Goal: Task Accomplishment & Management: Complete application form

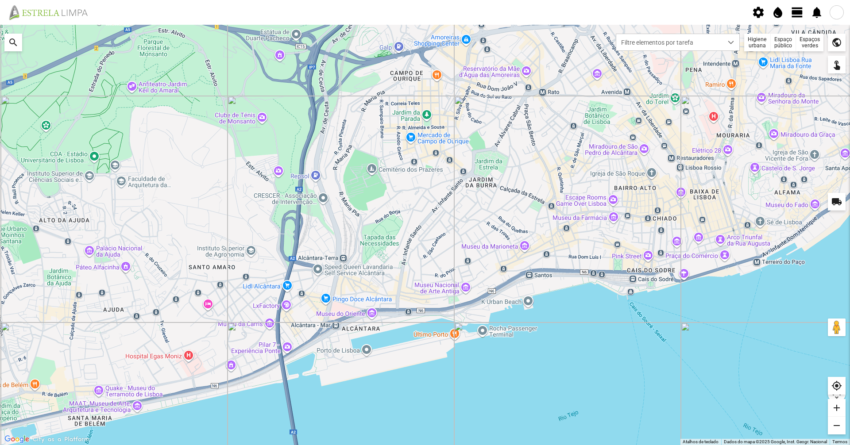
click at [796, 6] on span "view_day" at bounding box center [796, 12] width 13 height 13
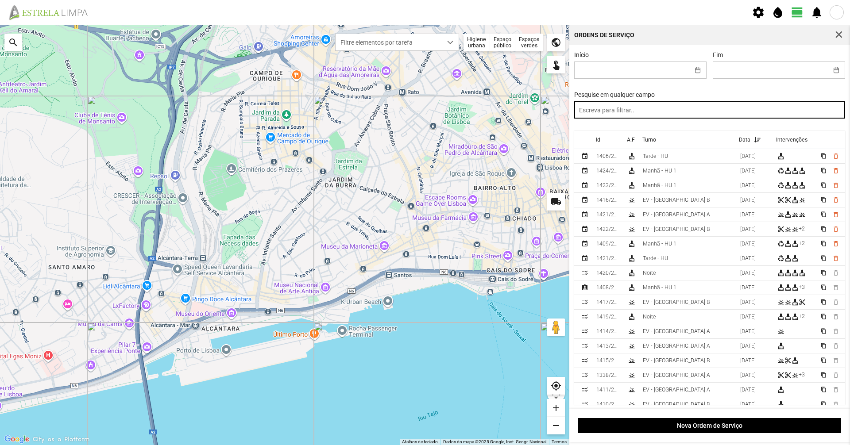
click at [679, 109] on input "text" at bounding box center [709, 109] width 271 height 17
type input "tarde"
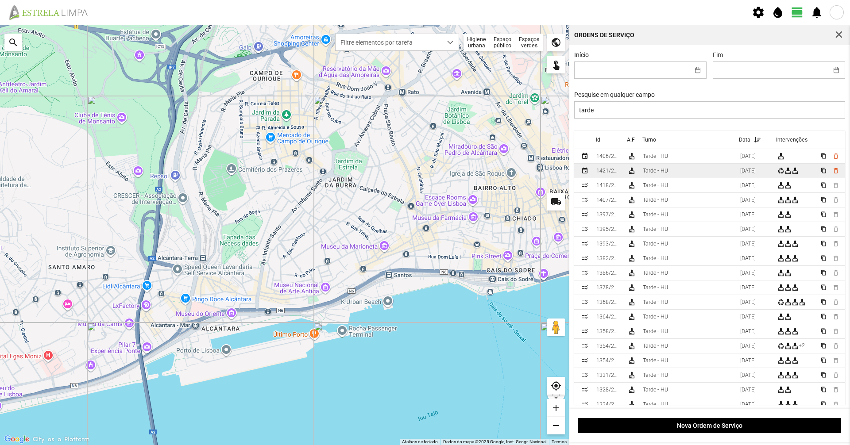
click at [673, 166] on td "Tarde - HU" at bounding box center [687, 171] width 97 height 15
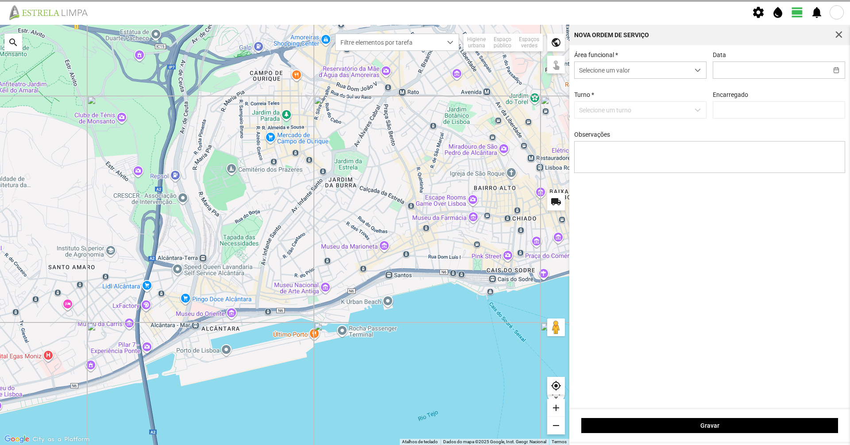
type input "[DATE]"
type input "[PERSON_NAME]"
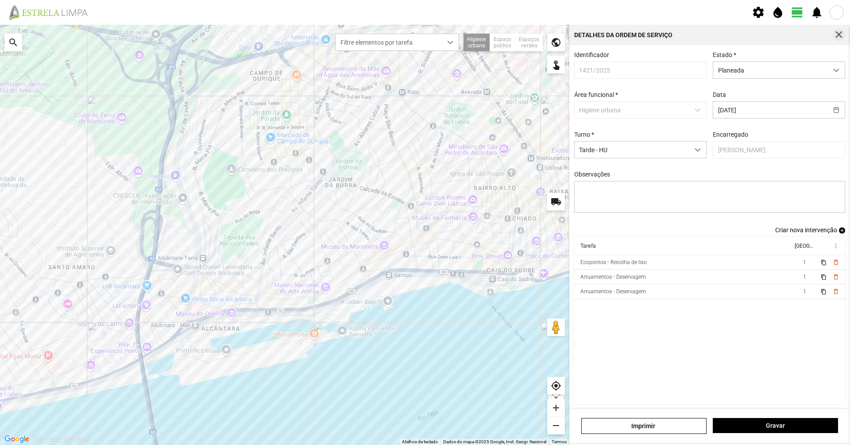
click at [843, 34] on button "button" at bounding box center [838, 35] width 12 height 12
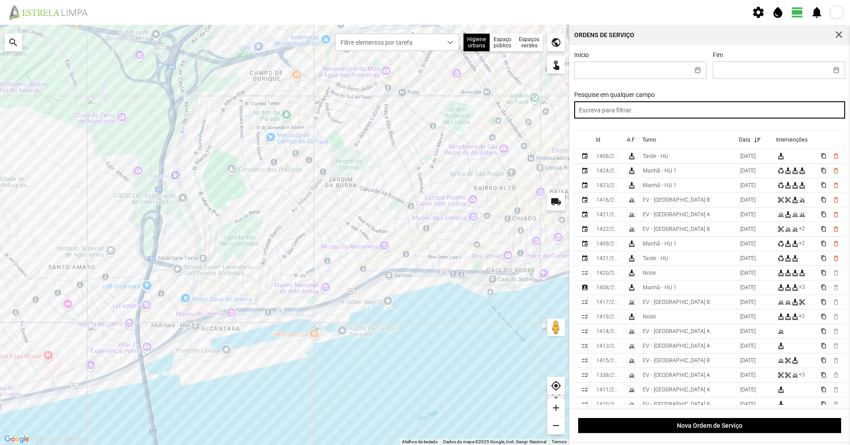
click at [718, 113] on input "text" at bounding box center [709, 109] width 271 height 17
type input "manhã"
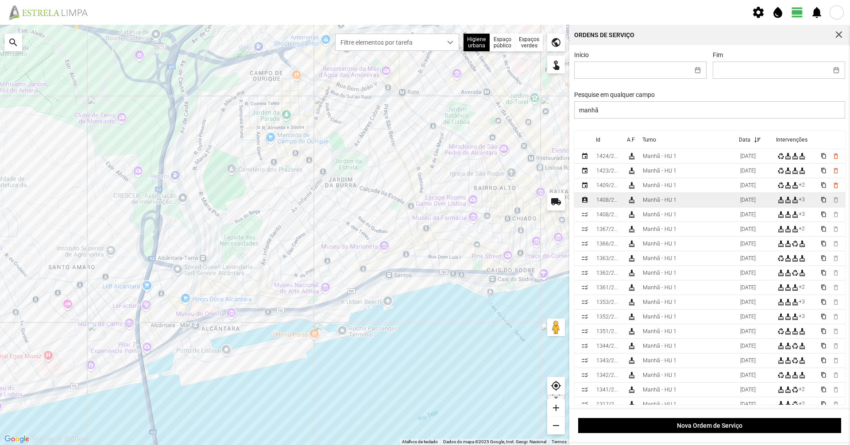
click at [684, 201] on td "Manhã - HU 1" at bounding box center [687, 200] width 97 height 15
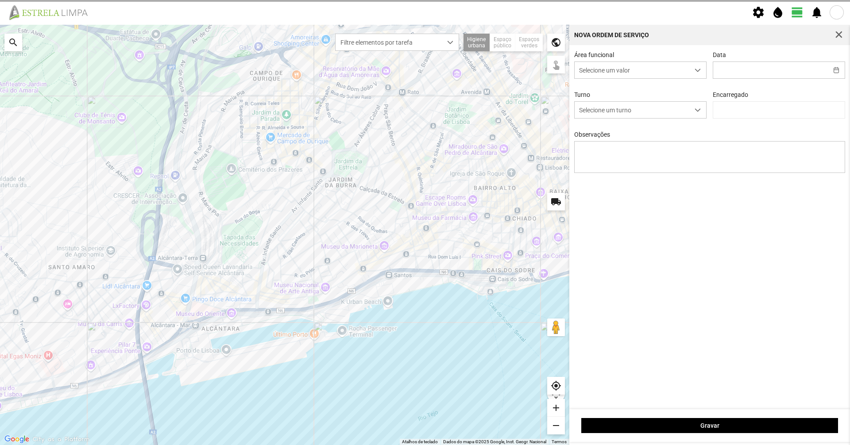
type input "[DATE]"
type textarea "39-Baixa AO SERVIÇO-6-10-17-22-25-36-44-45-47-49-50-EO38"
type input "[PERSON_NAME]"
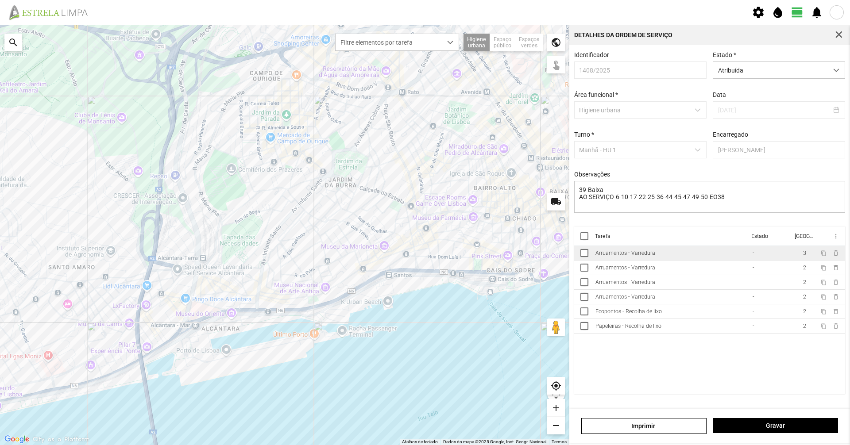
click at [642, 256] on div "Arruamentos - Varredura" at bounding box center [625, 253] width 60 height 6
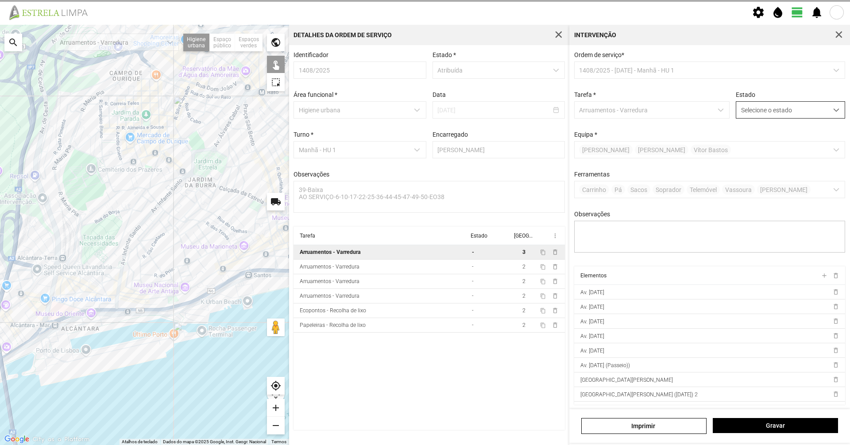
click at [759, 114] on span "Selecione o estado" at bounding box center [782, 110] width 92 height 16
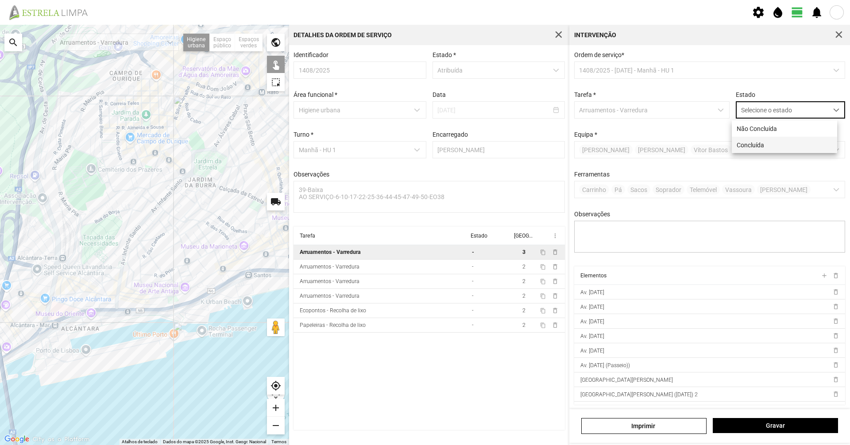
click at [747, 148] on li "Concluída" at bounding box center [784, 145] width 105 height 16
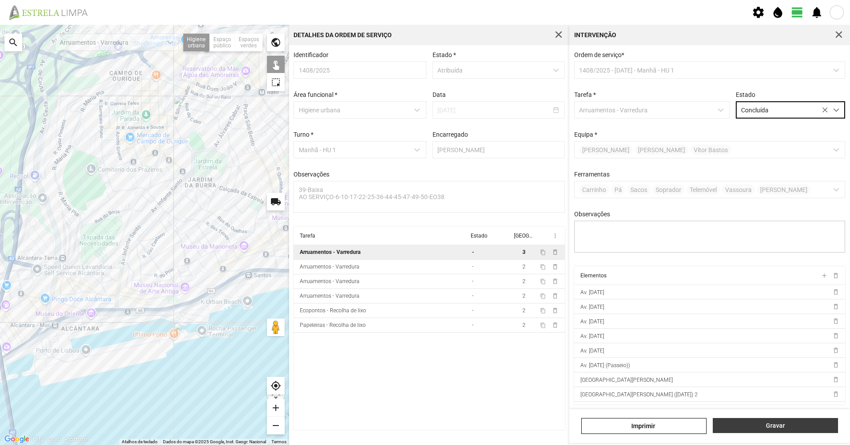
click at [774, 425] on span "Gravar" at bounding box center [775, 425] width 116 height 7
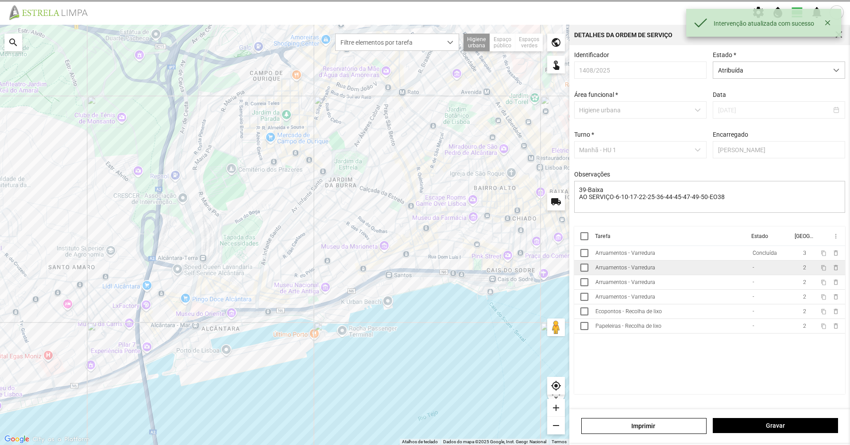
click at [684, 269] on td "Arruamentos - Varredura" at bounding box center [670, 268] width 157 height 15
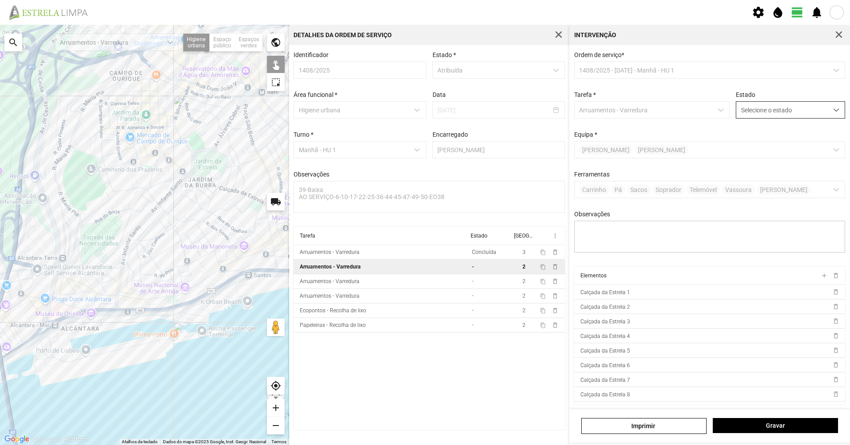
click at [761, 111] on span "Selecione o estado" at bounding box center [782, 110] width 92 height 16
click at [763, 149] on li "Concluída" at bounding box center [784, 145] width 105 height 16
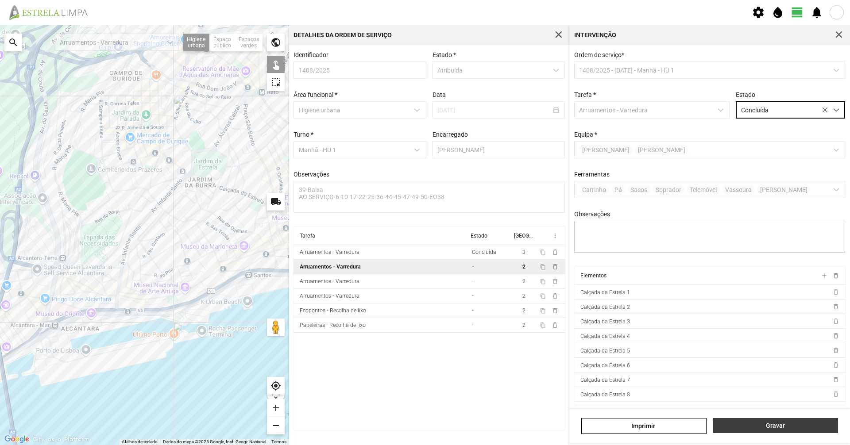
click at [752, 425] on span "Gravar" at bounding box center [775, 425] width 116 height 7
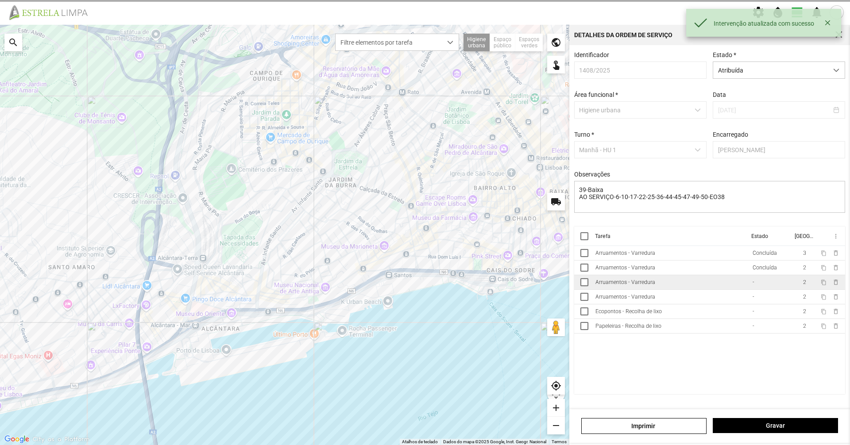
click at [708, 290] on td "Arruamentos - Varredura" at bounding box center [670, 282] width 157 height 15
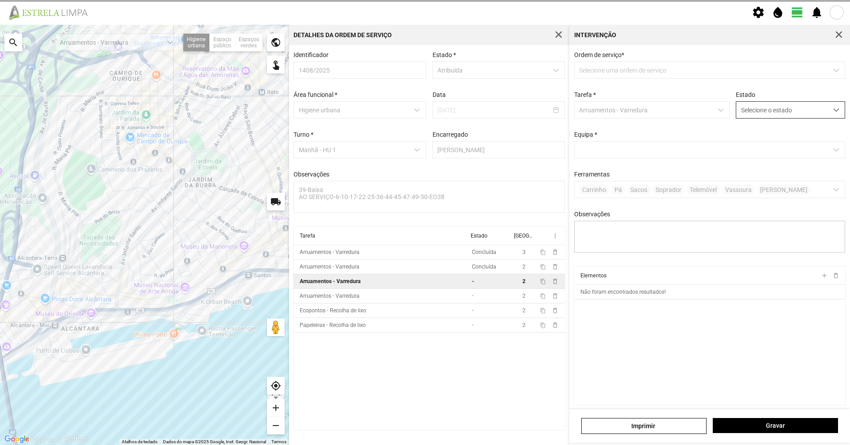
click at [788, 111] on span "Selecione o estado" at bounding box center [782, 110] width 92 height 16
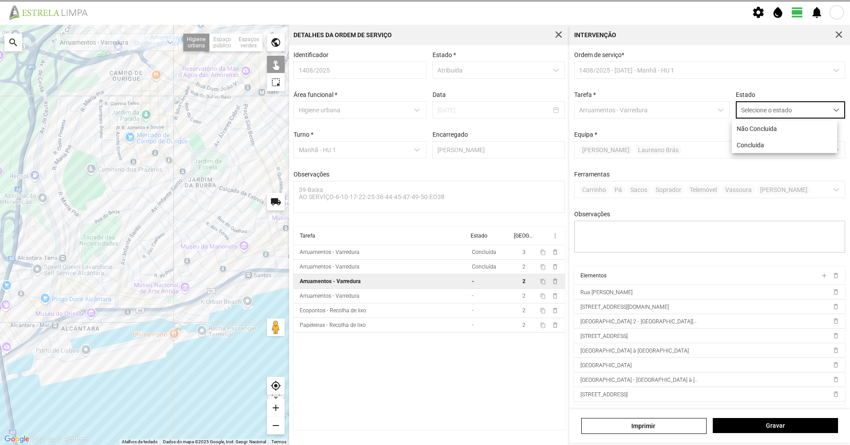
scroll to position [5, 39]
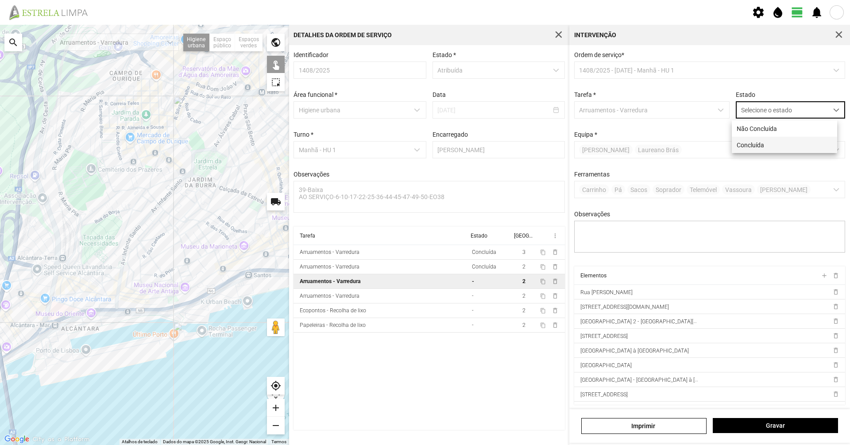
click at [761, 150] on li "Concluída" at bounding box center [784, 145] width 105 height 16
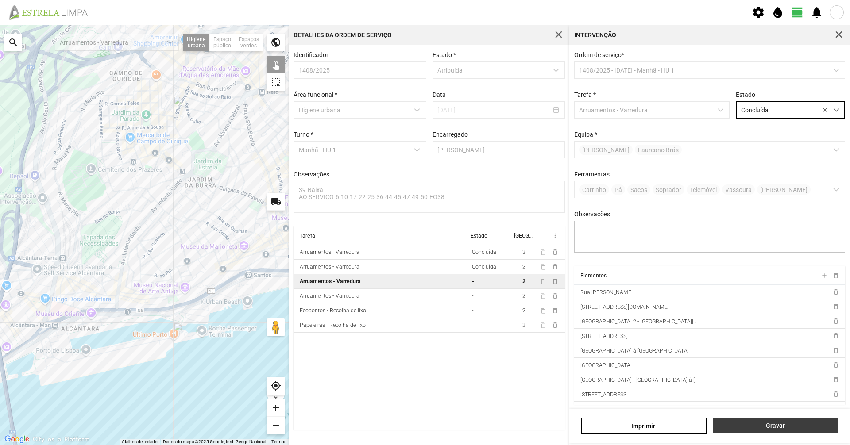
click at [752, 423] on span "Gravar" at bounding box center [775, 425] width 116 height 7
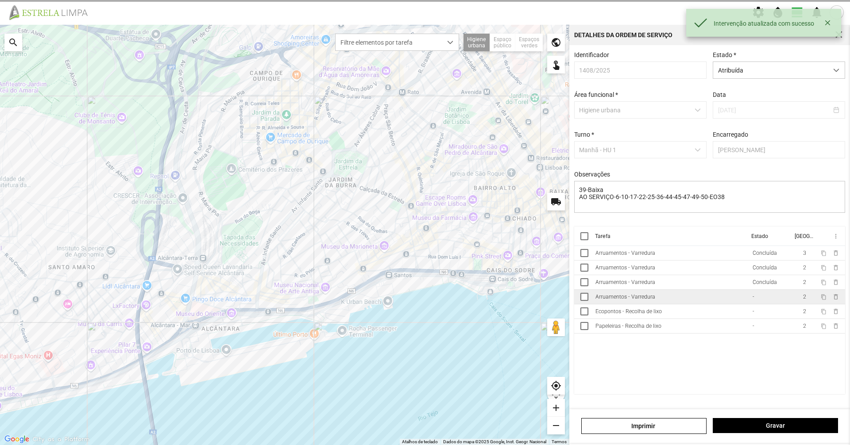
click at [761, 303] on td "-" at bounding box center [769, 297] width 43 height 15
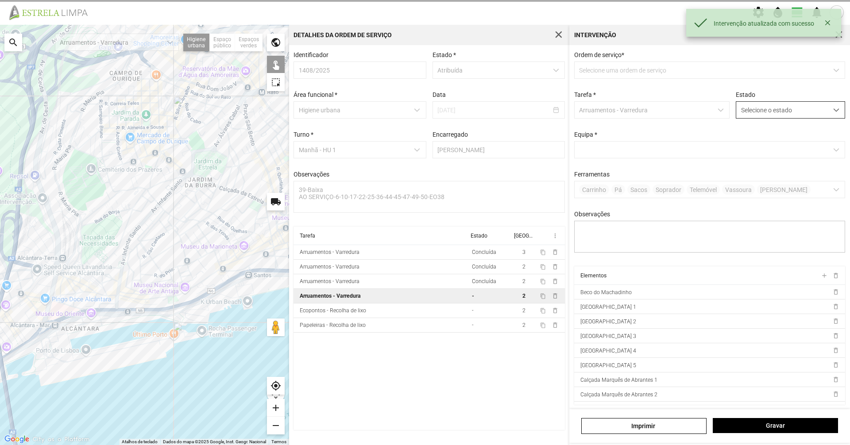
click at [775, 118] on span "Selecione o estado" at bounding box center [782, 110] width 92 height 16
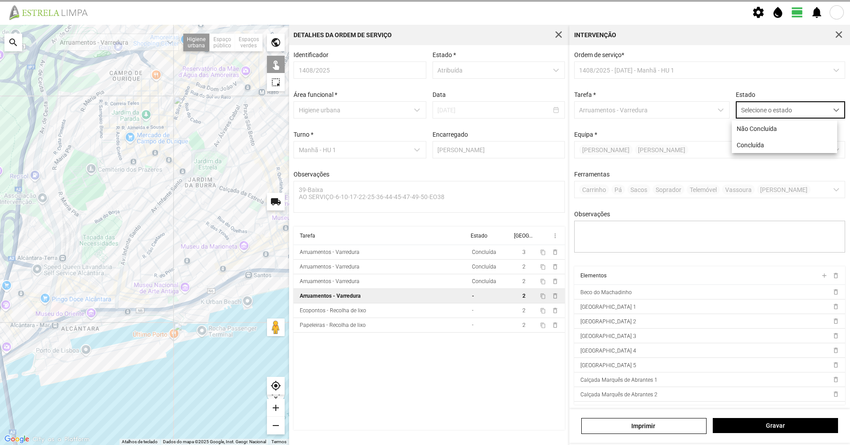
scroll to position [5, 39]
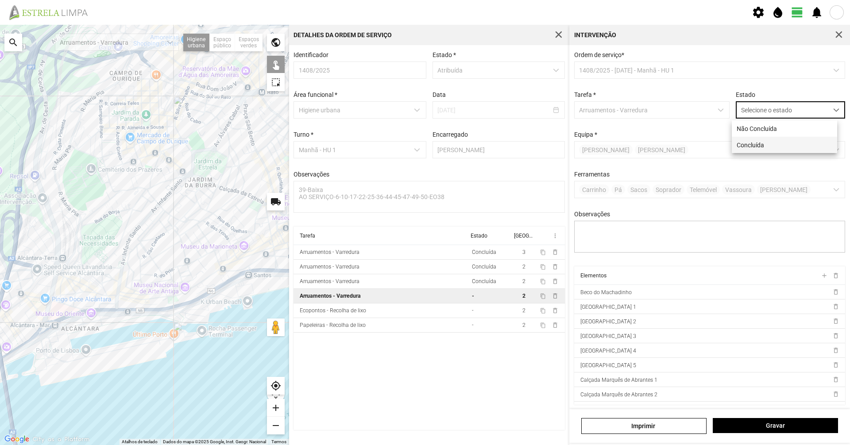
click at [766, 143] on li "Concluída" at bounding box center [784, 145] width 105 height 16
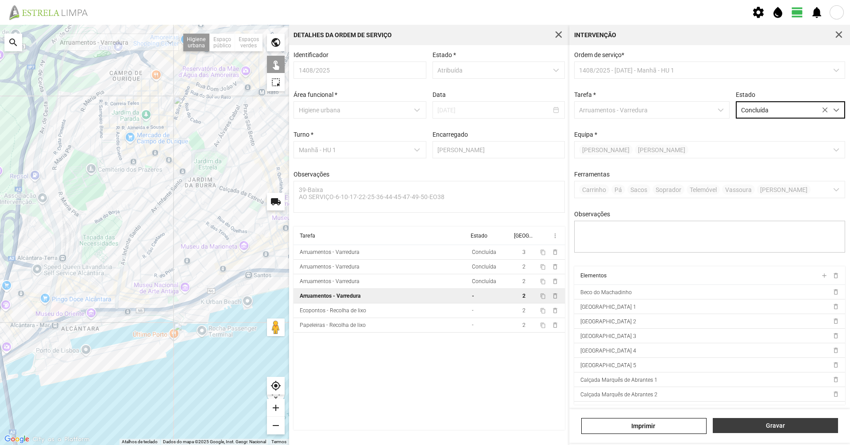
click at [719, 427] on span "Gravar" at bounding box center [775, 425] width 116 height 7
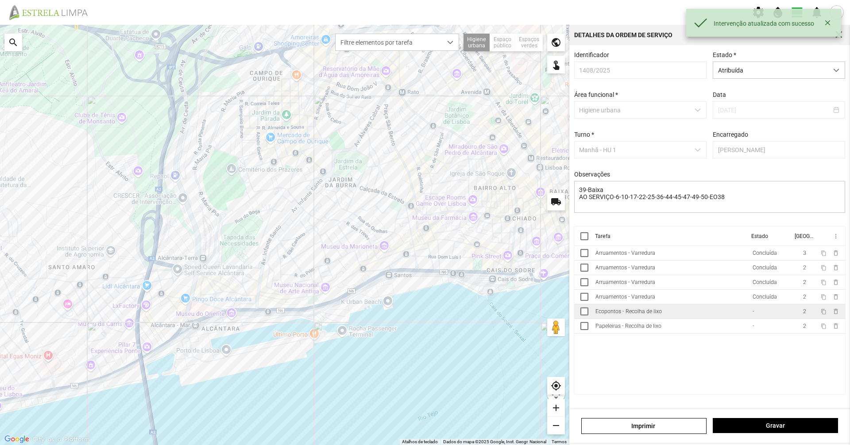
click at [663, 314] on td "Ecopontos - Recolha de lixo" at bounding box center [670, 311] width 157 height 15
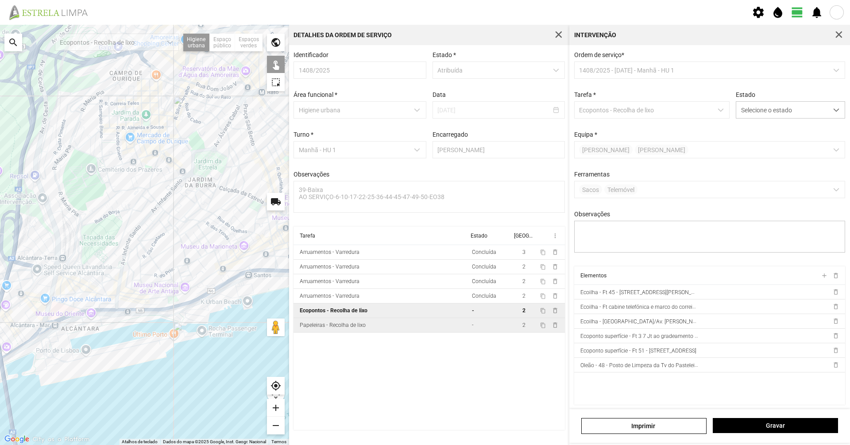
click at [428, 331] on td "Papeleiras - Recolha de lixo" at bounding box center [380, 325] width 175 height 15
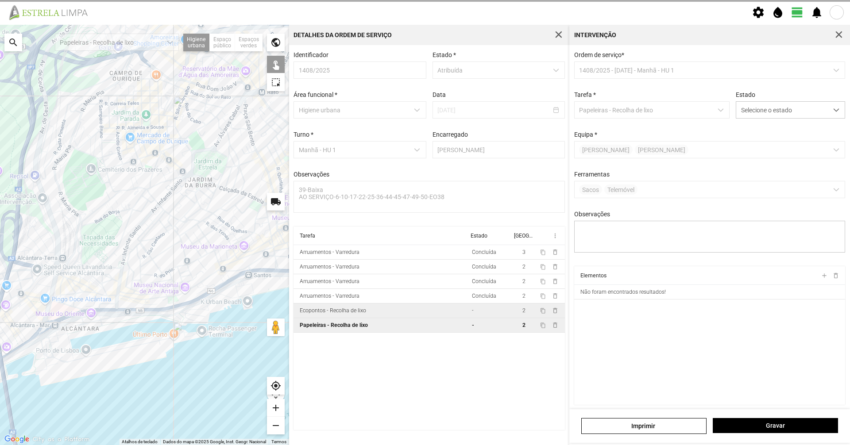
type textarea "SERVIÇO DE PAPELEIRAS ATRIBUIDO POR DT [PERSON_NAME] [PERSON_NAME] [PERSON_NAME]"
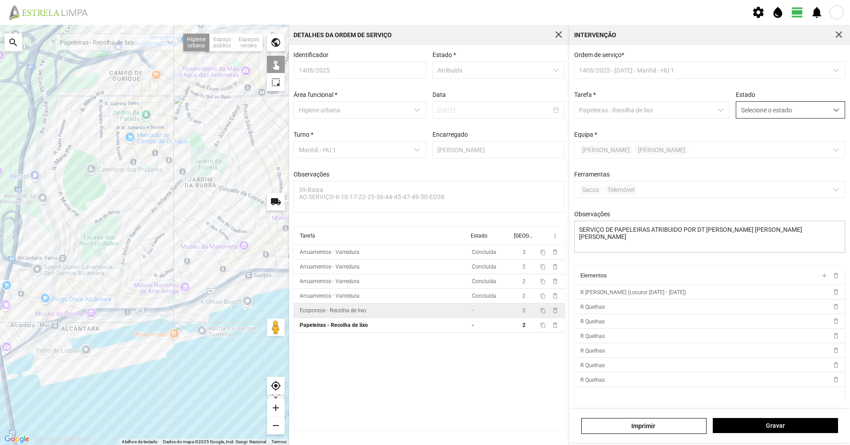
click at [800, 118] on span "Selecione o estado" at bounding box center [782, 110] width 92 height 16
click at [779, 155] on p-multiselect "[PERSON_NAME]" at bounding box center [709, 149] width 271 height 17
click at [778, 153] on p-multiselect "[PERSON_NAME]" at bounding box center [709, 149] width 271 height 17
click at [788, 123] on div "Ordem de serviço * 1408/2025 - [DATE] - Manhã - HU 1 Tarefa * Papeleiras - Reco…" at bounding box center [709, 158] width 277 height 215
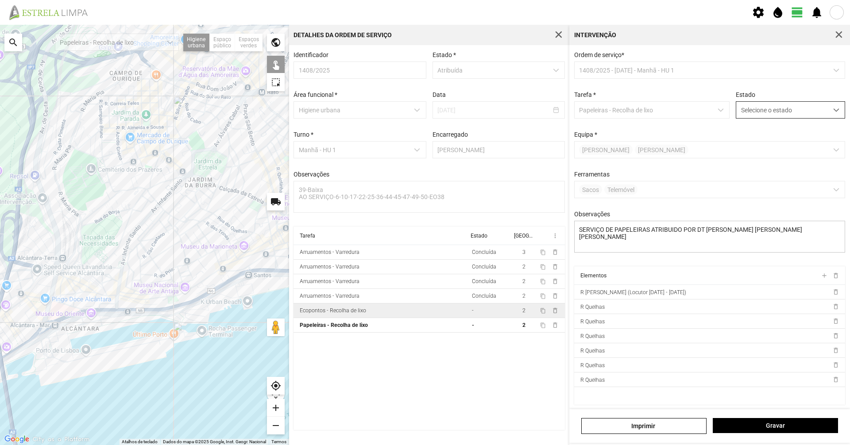
click at [790, 117] on span "Selecione o estado" at bounding box center [782, 110] width 92 height 16
click at [779, 141] on li "Concluída" at bounding box center [784, 145] width 105 height 16
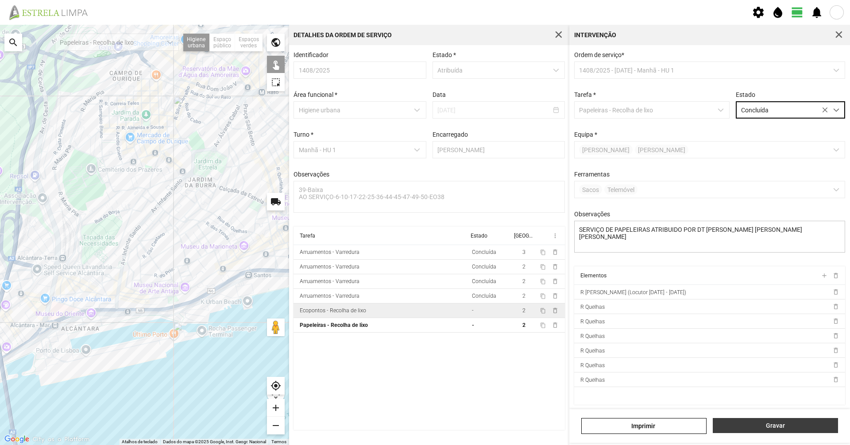
click at [804, 428] on span "Gravar" at bounding box center [775, 425] width 116 height 7
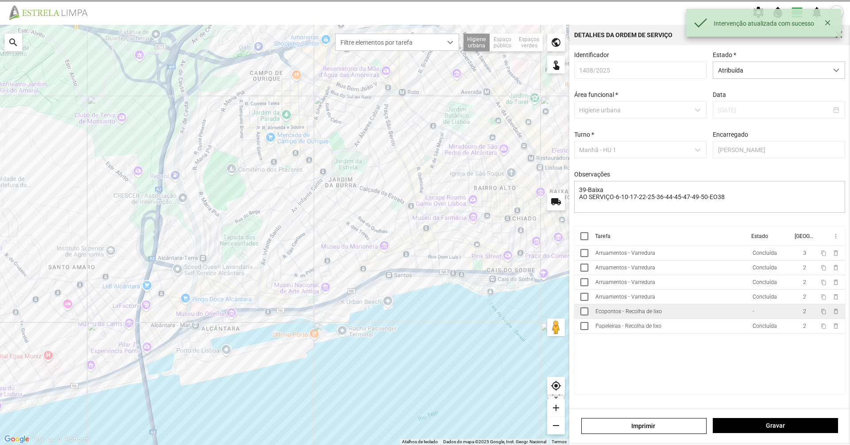
click at [638, 319] on td "Ecopontos - Recolha de lixo" at bounding box center [670, 311] width 157 height 15
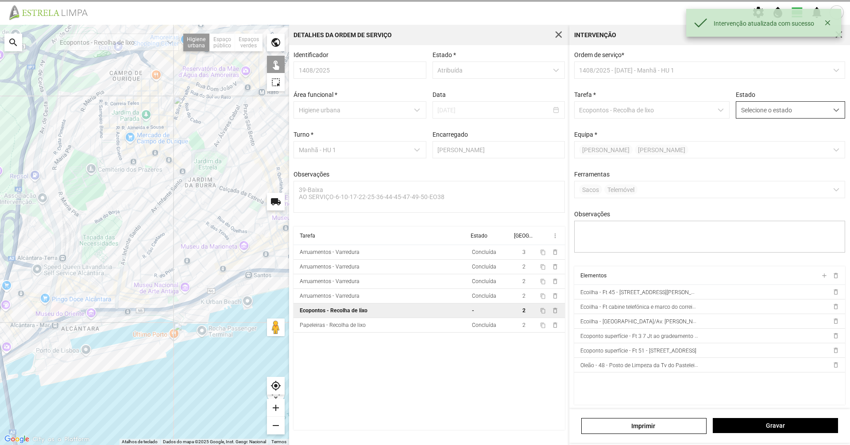
click at [756, 119] on div "Selecione o estado" at bounding box center [790, 109] width 109 height 17
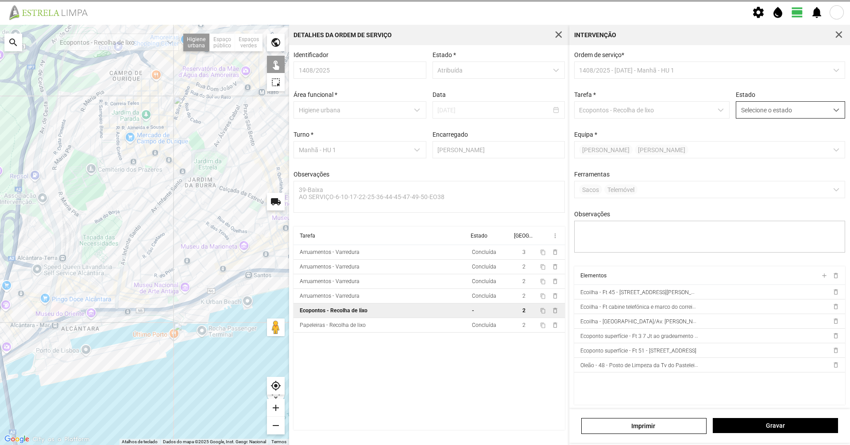
scroll to position [5, 39]
click at [756, 146] on li "Concluída" at bounding box center [784, 145] width 105 height 16
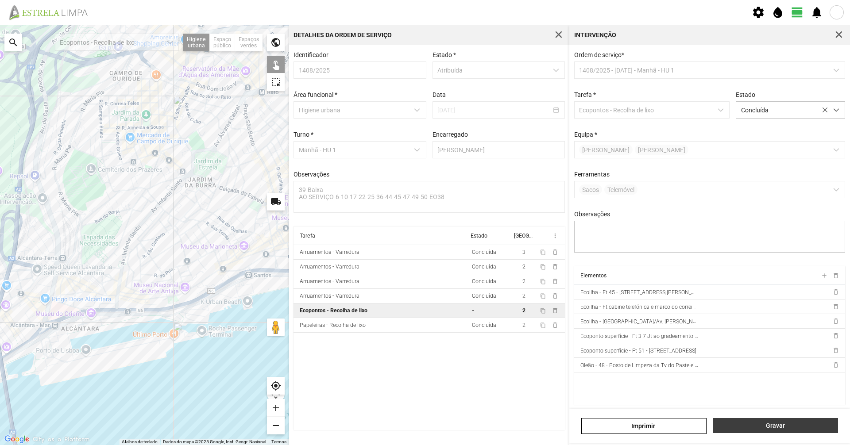
click at [755, 428] on span "Gravar" at bounding box center [775, 425] width 116 height 7
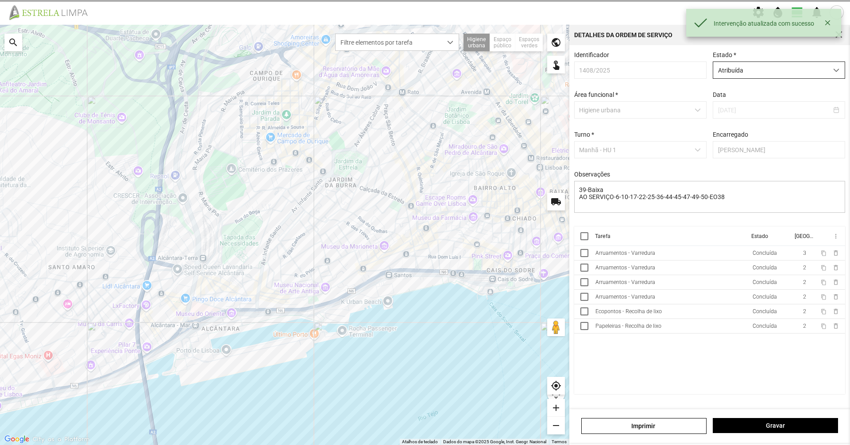
click at [742, 73] on span "Atribuída" at bounding box center [770, 70] width 115 height 16
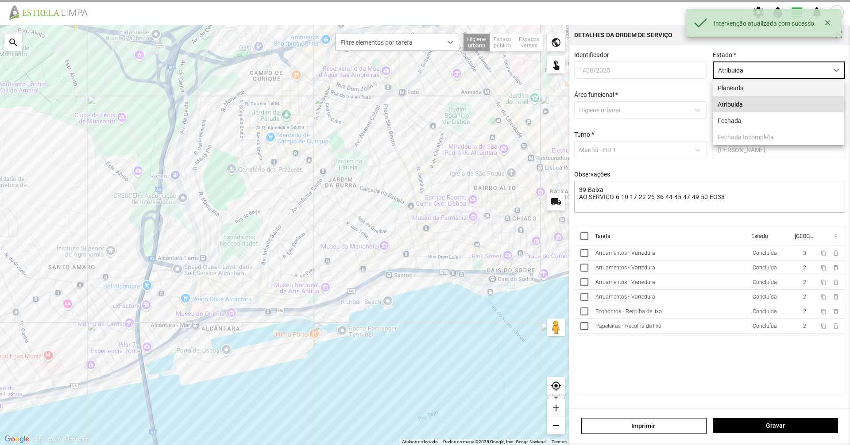
scroll to position [5, 39]
drag, startPoint x: 735, startPoint y: 123, endPoint x: 735, endPoint y: 129, distance: 5.3
click at [735, 124] on li "Fechada" at bounding box center [778, 120] width 131 height 16
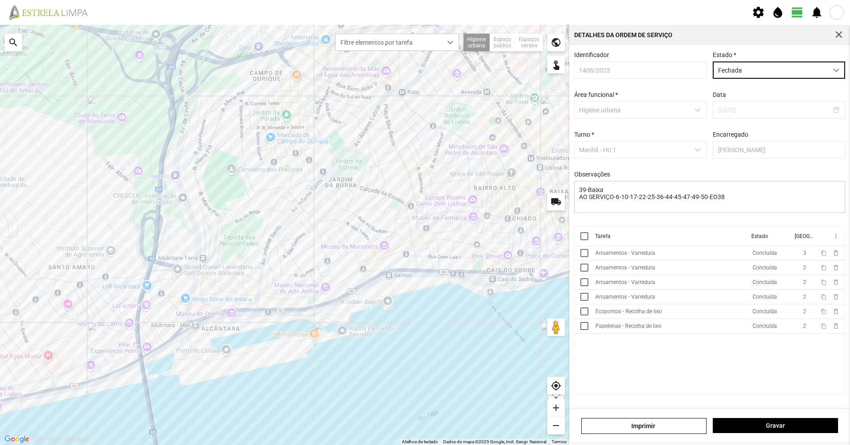
click at [764, 435] on div "[PERSON_NAME]" at bounding box center [709, 426] width 281 height 34
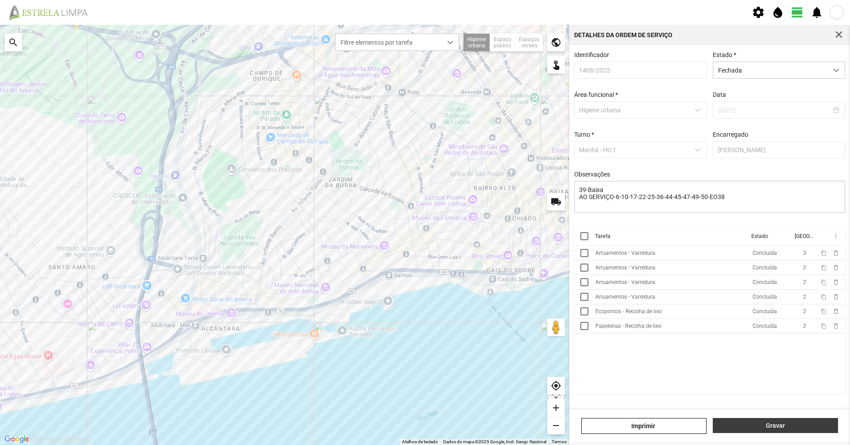
click at [776, 428] on span "Gravar" at bounding box center [775, 425] width 116 height 7
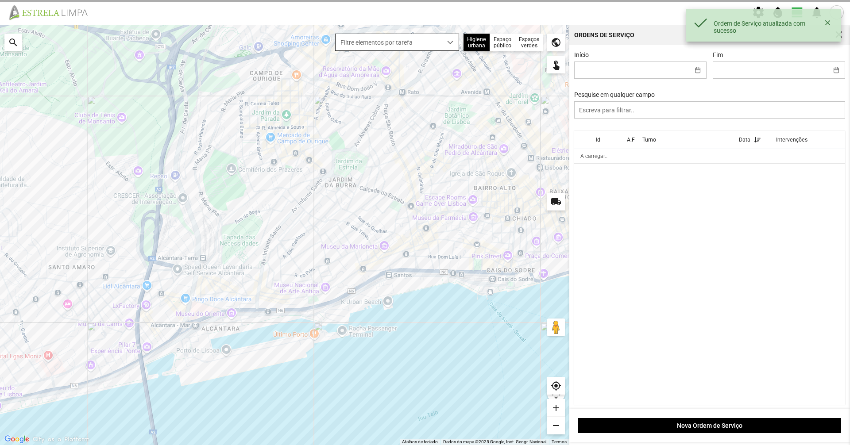
click at [394, 37] on span "Filtre elementos por tarefa" at bounding box center [388, 42] width 106 height 16
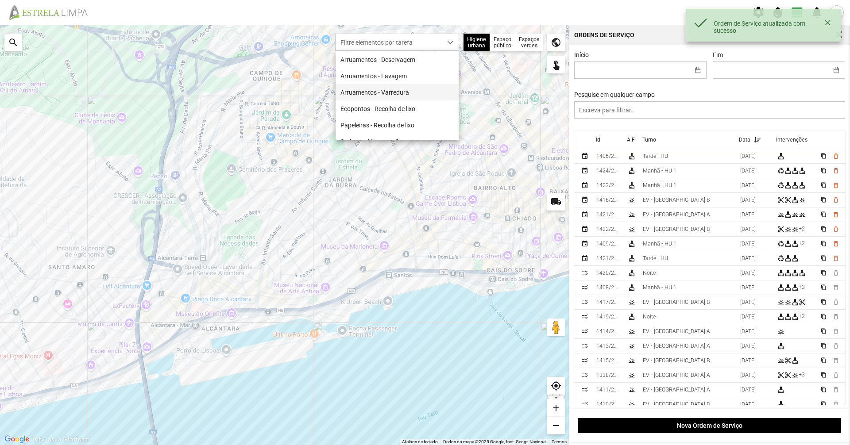
click at [377, 90] on li "Arruamentos - Varredura" at bounding box center [396, 92] width 123 height 16
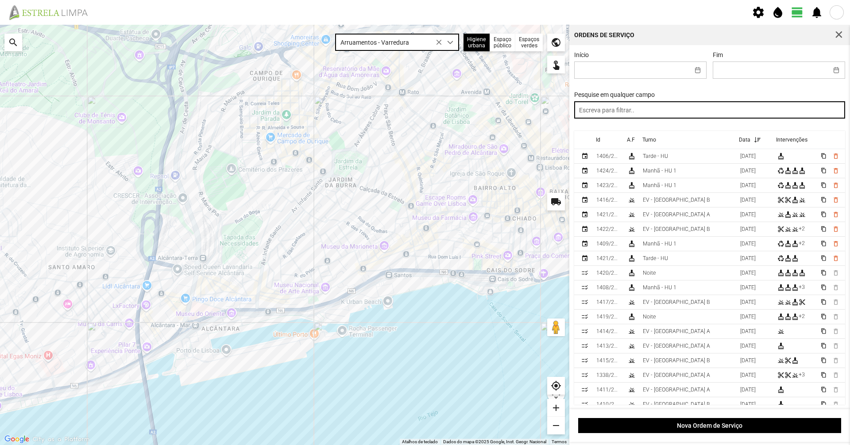
click at [676, 116] on input "text" at bounding box center [709, 109] width 271 height 17
type input "noite"
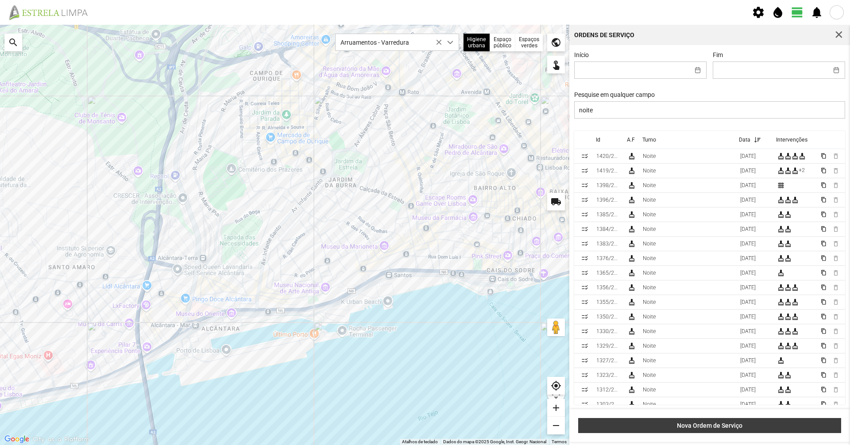
click at [659, 430] on button "Nova Ordem de Serviço" at bounding box center [709, 425] width 263 height 15
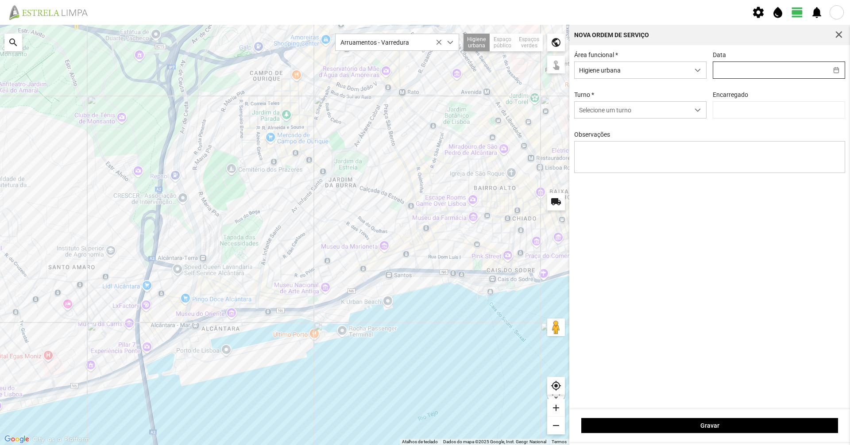
click at [786, 73] on input "text" at bounding box center [770, 70] width 115 height 16
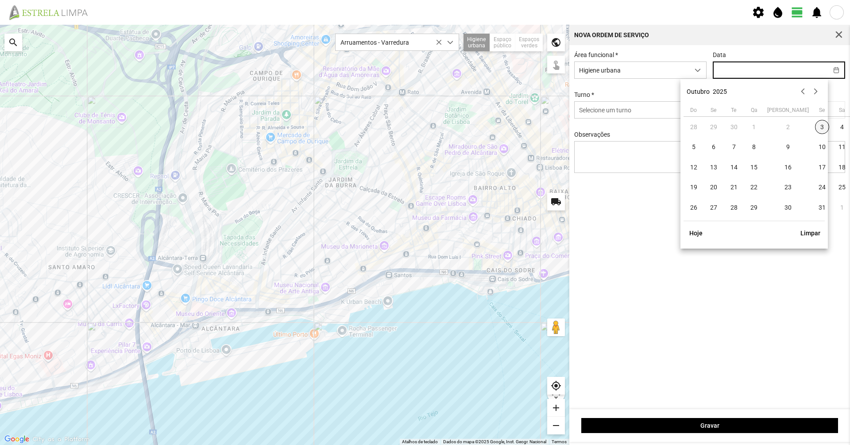
click at [815, 131] on span "3" at bounding box center [822, 127] width 14 height 14
type input "[DATE]"
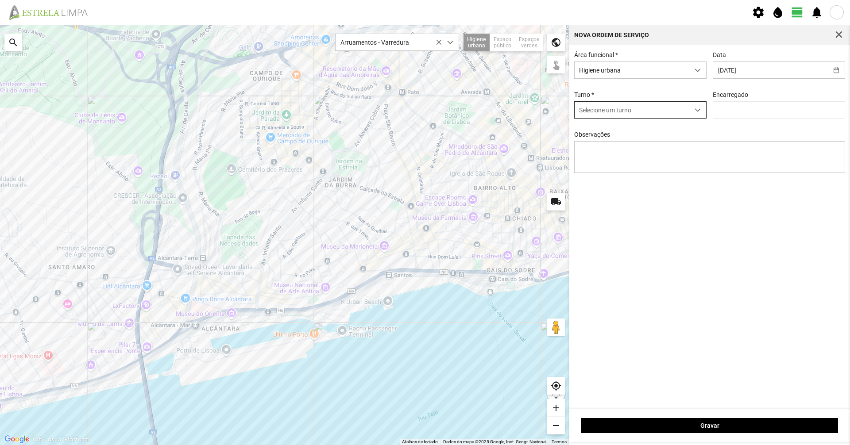
click at [667, 110] on span "Selecione um turno" at bounding box center [631, 110] width 115 height 16
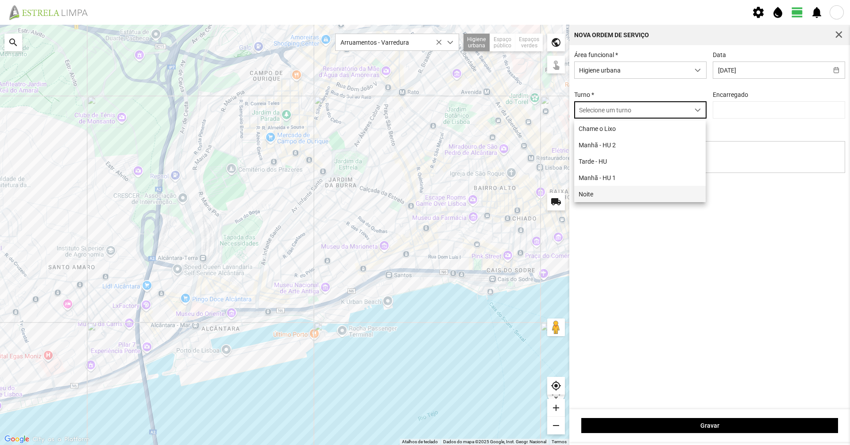
click at [613, 189] on li "Noite" at bounding box center [639, 194] width 131 height 16
type input "[PERSON_NAME]"
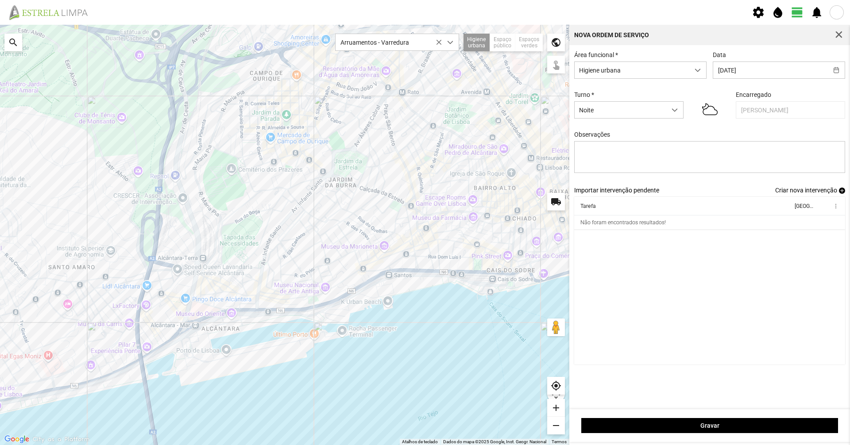
drag, startPoint x: 299, startPoint y: 224, endPoint x: 375, endPoint y: 203, distance: 79.3
click at [375, 203] on div at bounding box center [284, 235] width 569 height 420
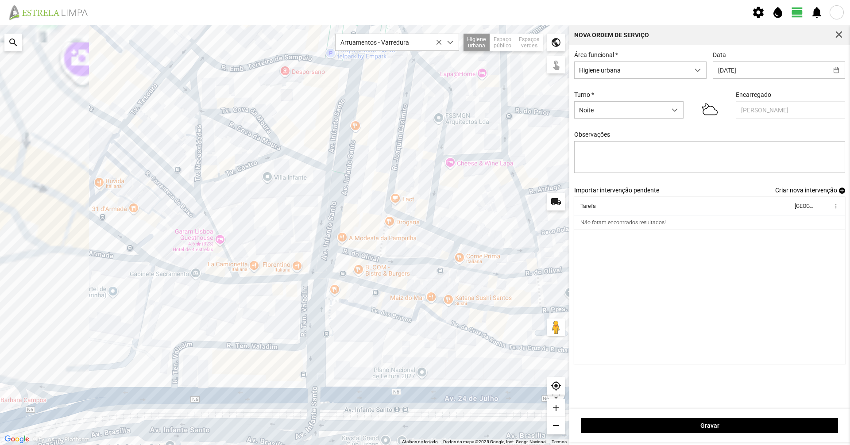
drag, startPoint x: 187, startPoint y: 283, endPoint x: 304, endPoint y: 278, distance: 117.4
click at [304, 278] on div at bounding box center [284, 235] width 569 height 420
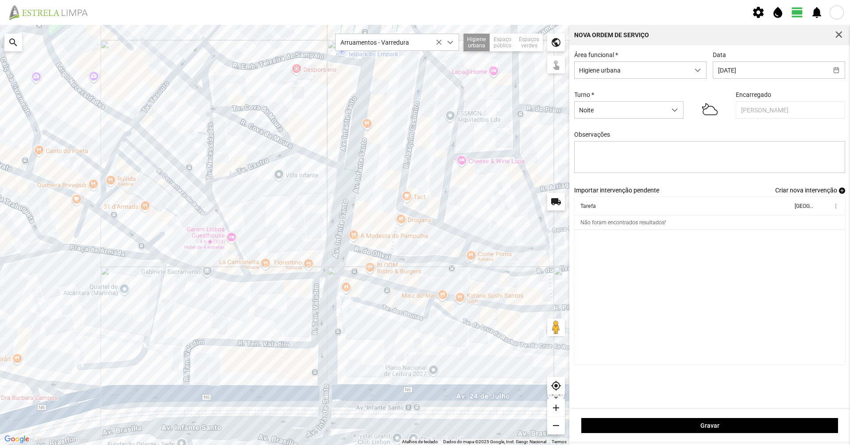
click at [287, 276] on div at bounding box center [284, 235] width 569 height 420
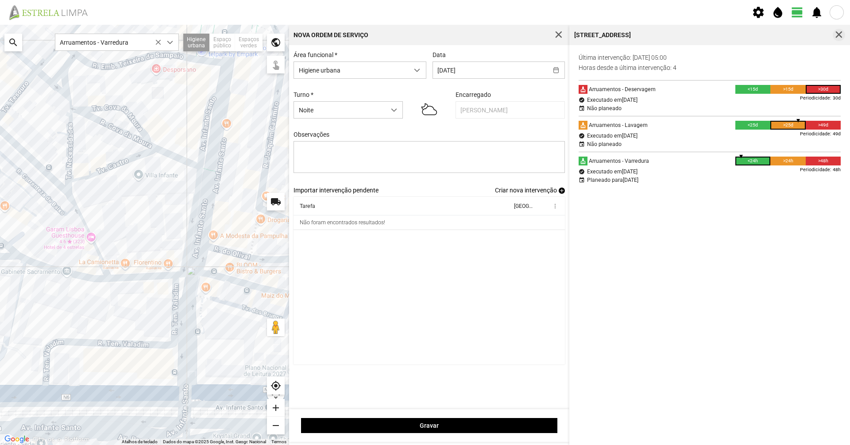
click at [841, 35] on span "button" at bounding box center [839, 35] width 8 height 8
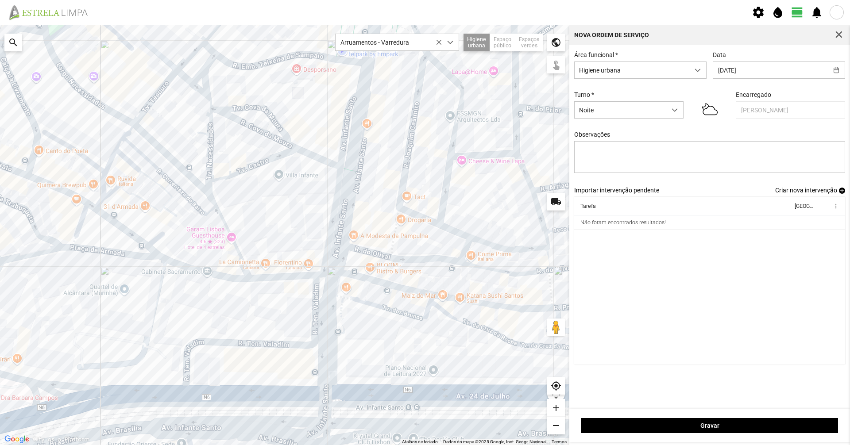
click at [820, 192] on span "Criar nova intervenção" at bounding box center [806, 190] width 62 height 7
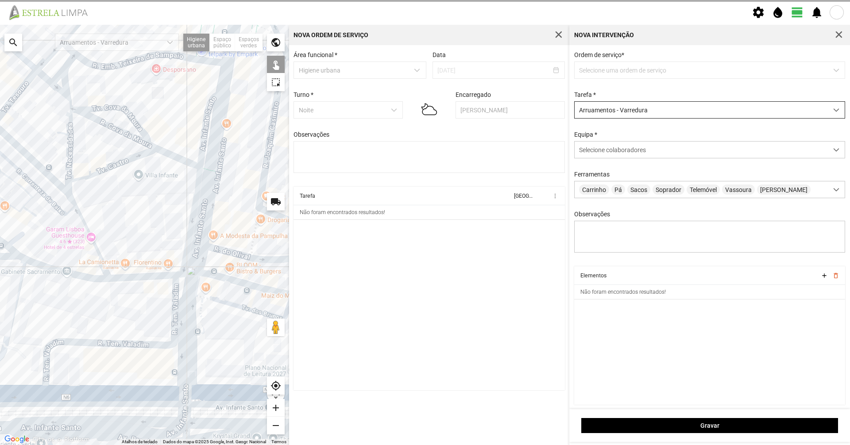
click at [610, 102] on span "Arruamentos - Varredura" at bounding box center [700, 110] width 253 height 16
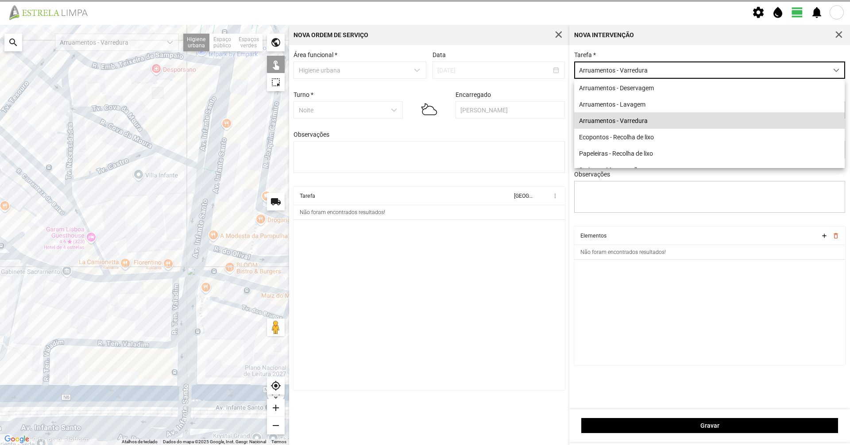
scroll to position [5, 39]
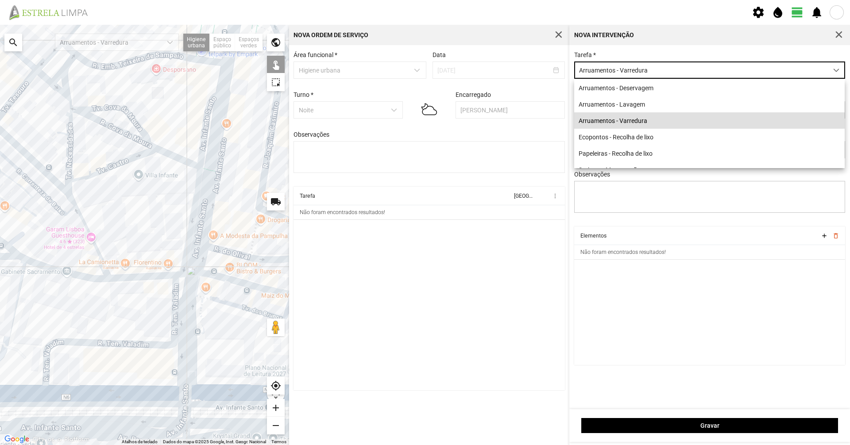
click at [646, 50] on div "Tarefa * Arruamentos - Varredura Equipa * Selecione colaboradores Ferramentas C…" at bounding box center [709, 227] width 281 height 364
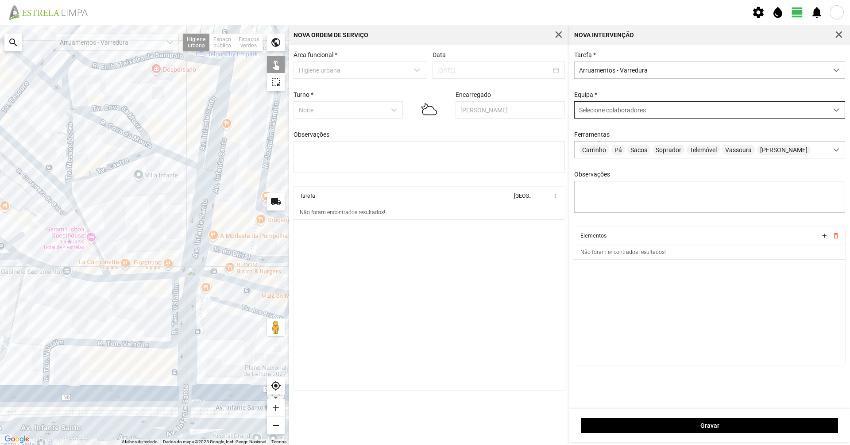
click at [643, 112] on span "Selecione colaboradores" at bounding box center [612, 110] width 67 height 7
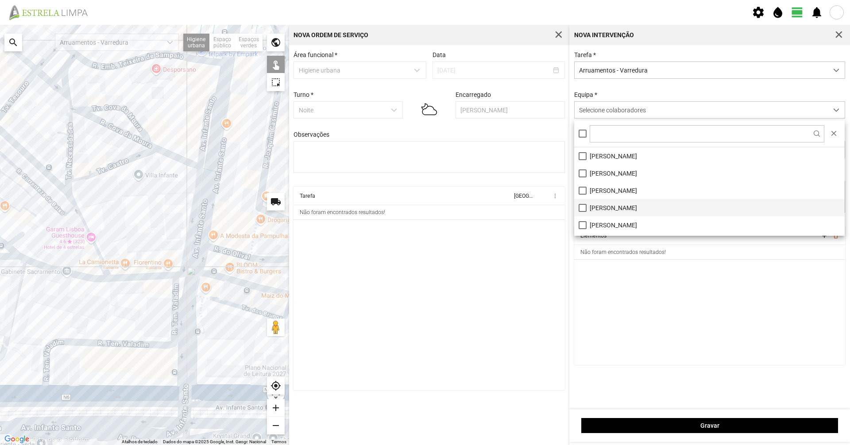
click at [607, 208] on li "[PERSON_NAME]" at bounding box center [709, 207] width 270 height 17
click at [127, 278] on div at bounding box center [144, 235] width 289 height 420
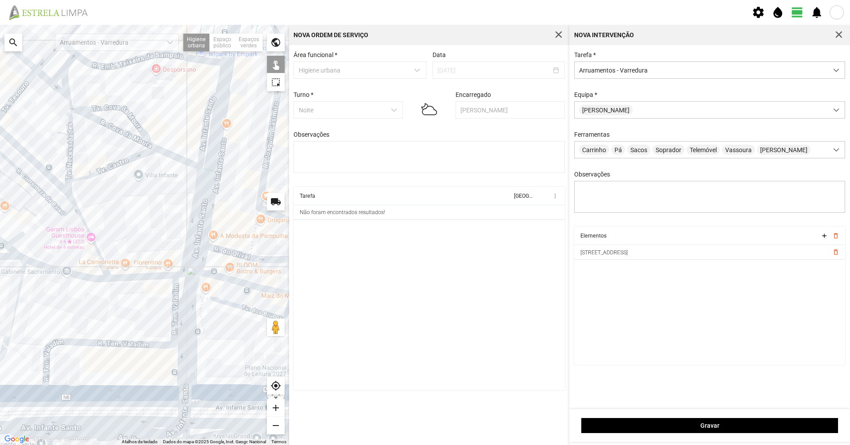
click at [105, 278] on div at bounding box center [144, 235] width 289 height 420
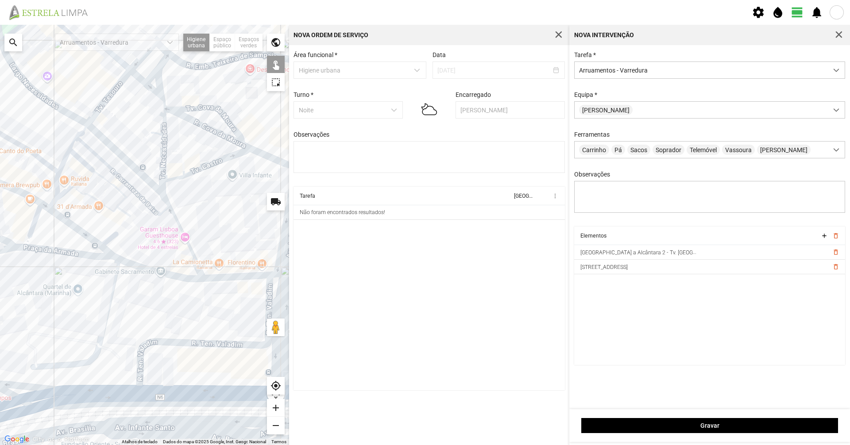
drag, startPoint x: 131, startPoint y: 278, endPoint x: 196, endPoint y: 278, distance: 64.2
click at [196, 278] on div at bounding box center [144, 235] width 289 height 420
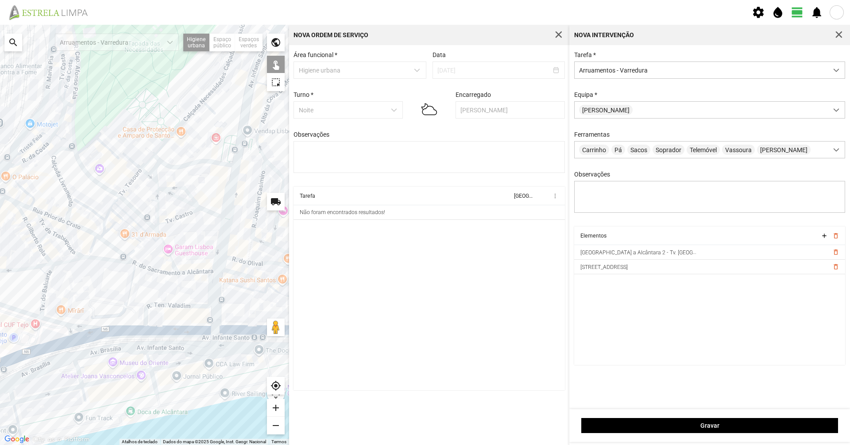
click at [119, 253] on div at bounding box center [144, 235] width 289 height 420
click at [119, 262] on div at bounding box center [144, 235] width 289 height 420
click at [95, 243] on div at bounding box center [144, 235] width 289 height 420
click at [98, 237] on div at bounding box center [144, 235] width 289 height 420
click at [88, 231] on div at bounding box center [144, 235] width 289 height 420
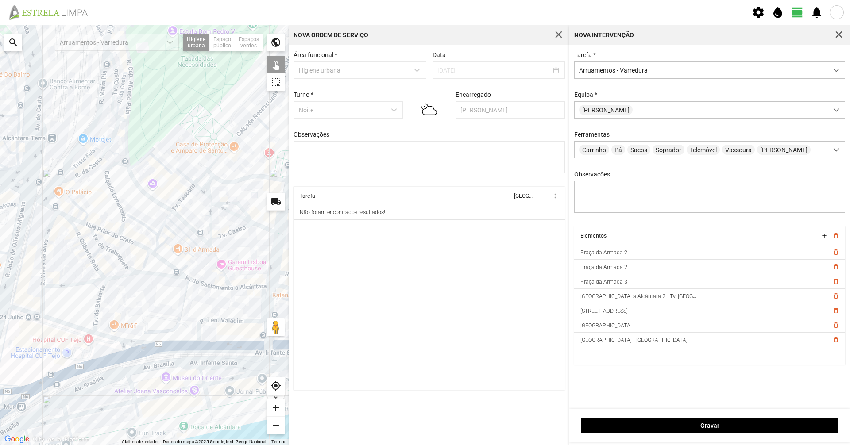
drag, startPoint x: 79, startPoint y: 242, endPoint x: 137, endPoint y: 257, distance: 59.9
click at [137, 257] on div at bounding box center [144, 235] width 289 height 420
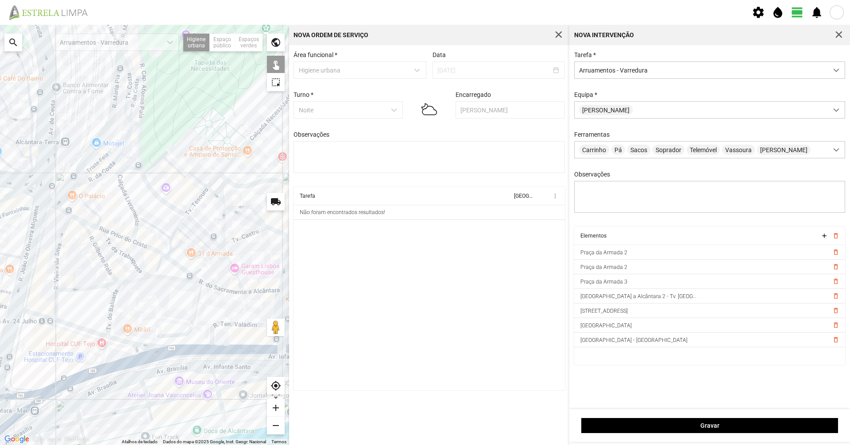
click at [126, 236] on div at bounding box center [144, 235] width 289 height 420
click at [122, 237] on div at bounding box center [144, 235] width 289 height 420
click at [92, 225] on div at bounding box center [144, 235] width 289 height 420
click at [100, 228] on div at bounding box center [144, 235] width 289 height 420
click at [73, 216] on div at bounding box center [144, 235] width 289 height 420
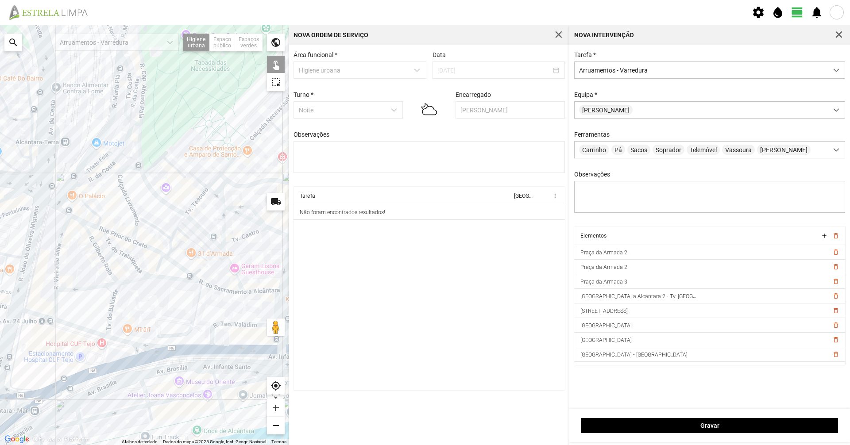
click at [62, 211] on div at bounding box center [144, 235] width 289 height 420
click at [47, 200] on div at bounding box center [144, 235] width 289 height 420
click at [127, 198] on div at bounding box center [144, 235] width 289 height 420
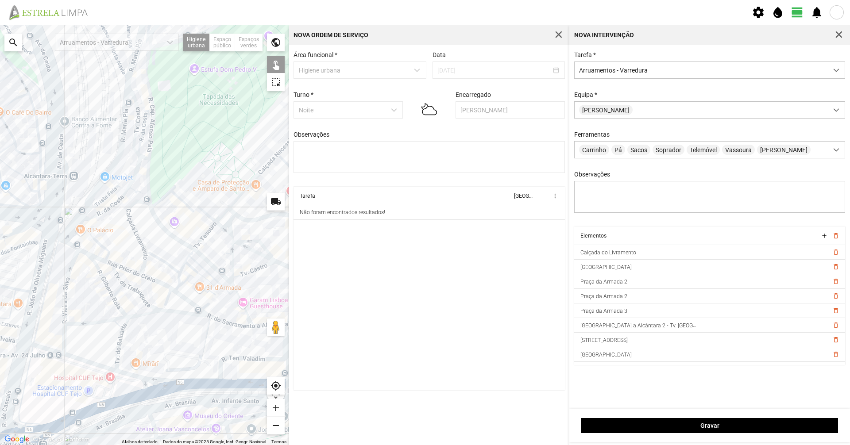
drag, startPoint x: 114, startPoint y: 224, endPoint x: 116, endPoint y: 236, distance: 12.2
click at [116, 236] on div at bounding box center [144, 235] width 289 height 420
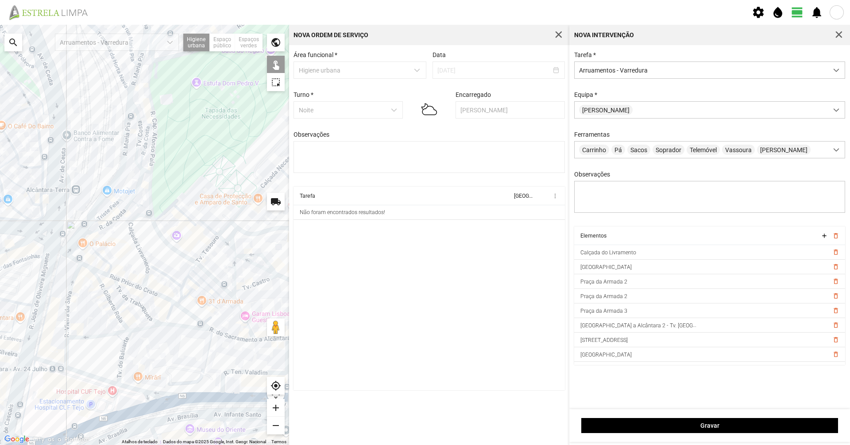
click at [109, 223] on div at bounding box center [144, 235] width 289 height 420
click at [134, 196] on div at bounding box center [144, 235] width 289 height 420
click at [128, 205] on div at bounding box center [144, 235] width 289 height 420
click at [135, 185] on div at bounding box center [144, 235] width 289 height 420
click at [139, 185] on div at bounding box center [144, 235] width 289 height 420
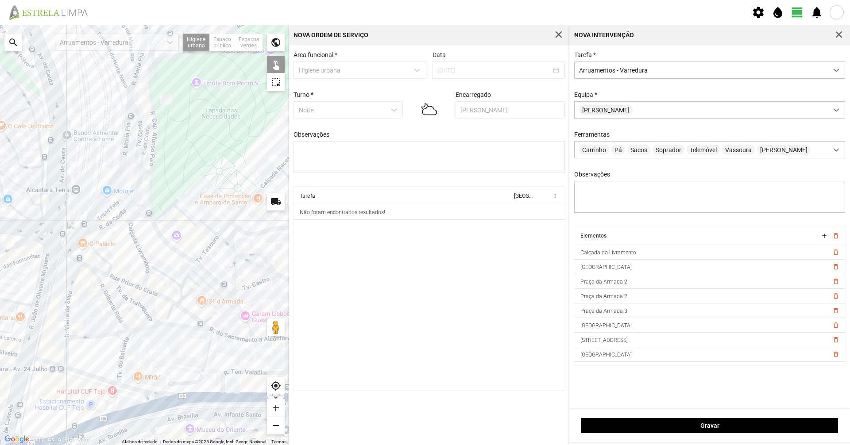
click at [138, 186] on div at bounding box center [144, 235] width 289 height 420
click at [141, 162] on div at bounding box center [144, 235] width 289 height 420
click at [105, 213] on div at bounding box center [144, 235] width 289 height 420
click at [80, 252] on div at bounding box center [144, 235] width 289 height 420
click at [70, 249] on div at bounding box center [144, 235] width 289 height 420
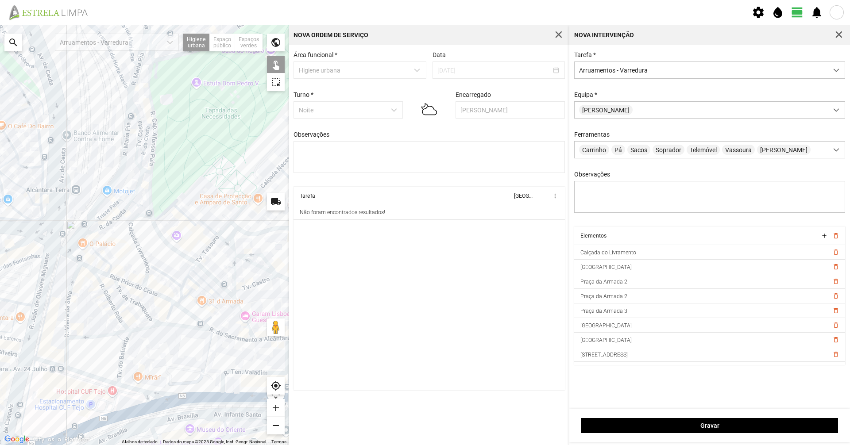
click at [63, 198] on div at bounding box center [144, 235] width 289 height 420
click at [66, 198] on div at bounding box center [144, 235] width 289 height 420
click at [72, 286] on div at bounding box center [144, 235] width 289 height 420
click at [65, 351] on div at bounding box center [144, 235] width 289 height 420
click at [51, 362] on div at bounding box center [144, 235] width 289 height 420
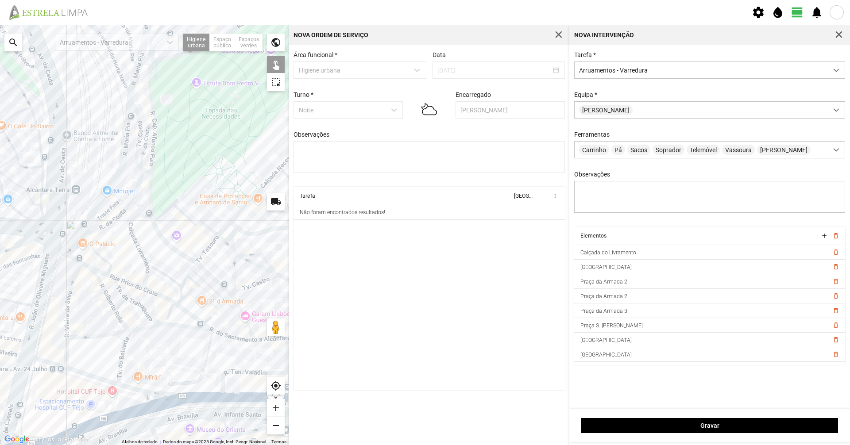
click at [51, 365] on div at bounding box center [144, 235] width 289 height 420
click at [51, 364] on div at bounding box center [144, 235] width 289 height 420
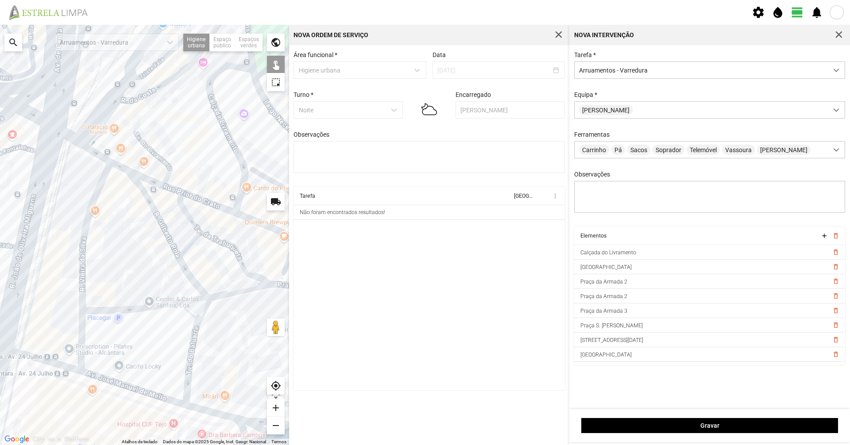
click at [112, 381] on div at bounding box center [144, 235] width 289 height 420
drag, startPoint x: 148, startPoint y: 381, endPoint x: 73, endPoint y: 322, distance: 95.3
click at [70, 322] on div at bounding box center [144, 235] width 289 height 420
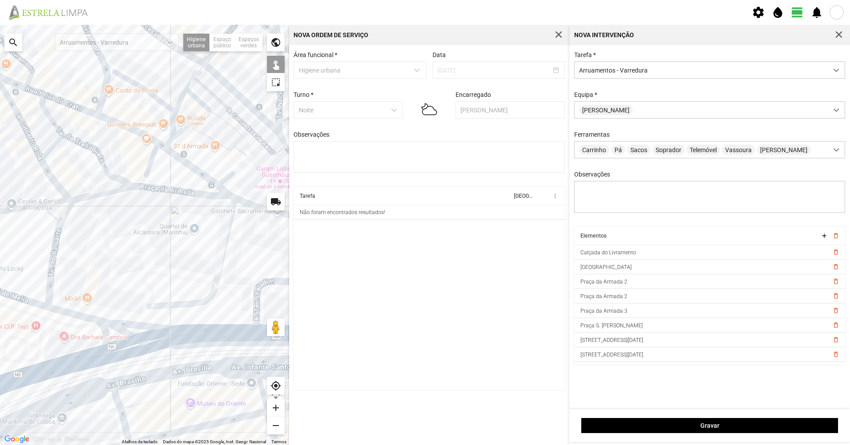
click at [138, 325] on div at bounding box center [144, 235] width 289 height 420
click at [150, 341] on div at bounding box center [144, 235] width 289 height 420
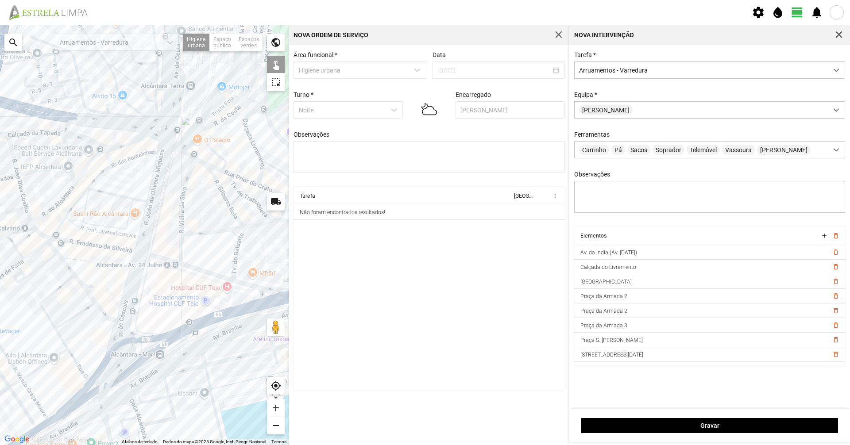
drag, startPoint x: 45, startPoint y: 339, endPoint x: 219, endPoint y: 295, distance: 179.4
click at [219, 295] on div at bounding box center [144, 235] width 289 height 420
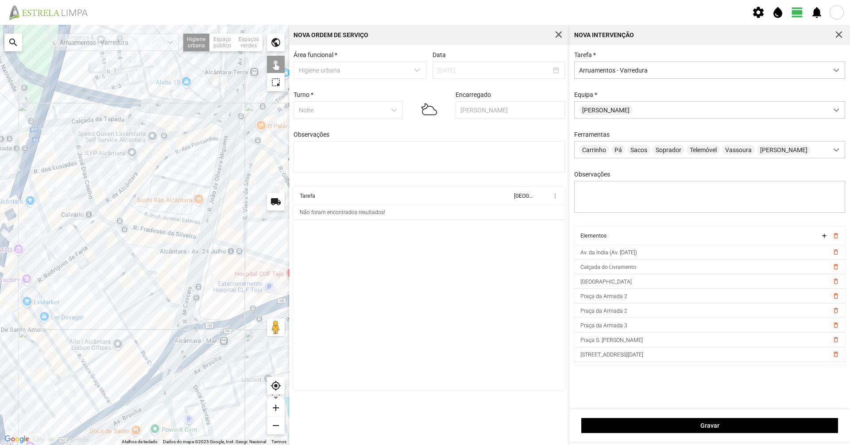
click at [219, 324] on div at bounding box center [144, 235] width 289 height 420
click at [219, 336] on div at bounding box center [144, 235] width 289 height 420
click at [198, 271] on div at bounding box center [144, 235] width 289 height 420
click at [182, 346] on div at bounding box center [144, 235] width 289 height 420
click at [220, 211] on div at bounding box center [144, 235] width 289 height 420
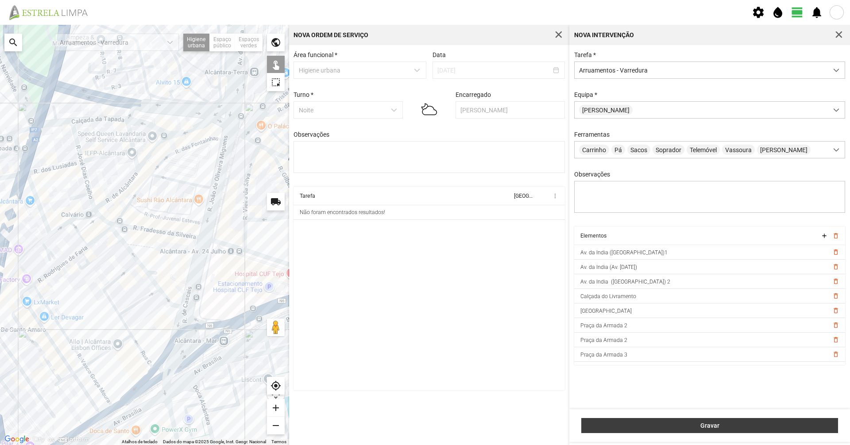
click at [641, 431] on button "Gravar" at bounding box center [709, 425] width 257 height 15
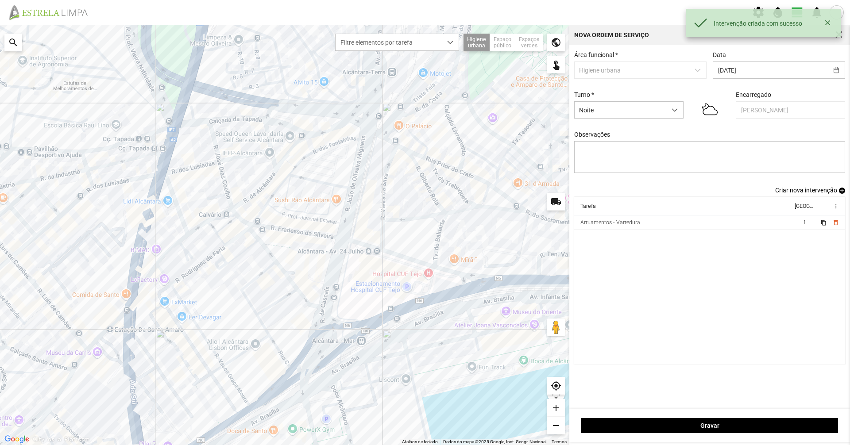
click at [789, 187] on div "Área funcional * Higiene urbana Data [DATE] Turno * Noite Encarregado [PERSON_N…" at bounding box center [709, 118] width 277 height 135
click at [785, 194] on span "Criar nova intervenção" at bounding box center [806, 190] width 62 height 7
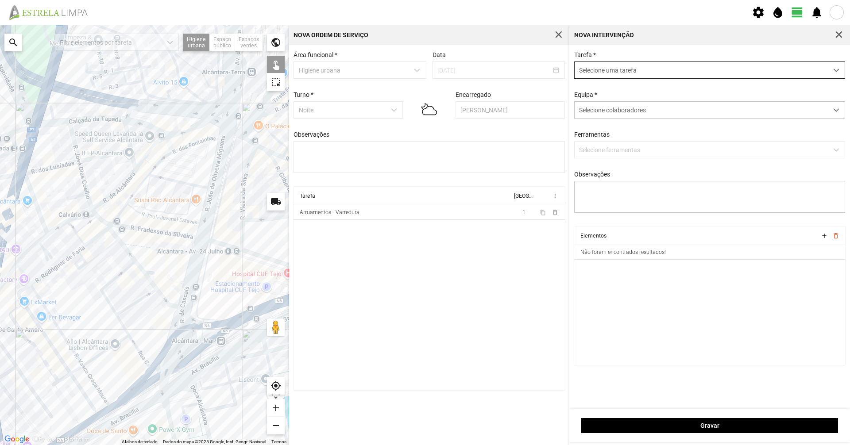
click at [719, 65] on span "Selecione uma tarefa" at bounding box center [700, 70] width 253 height 16
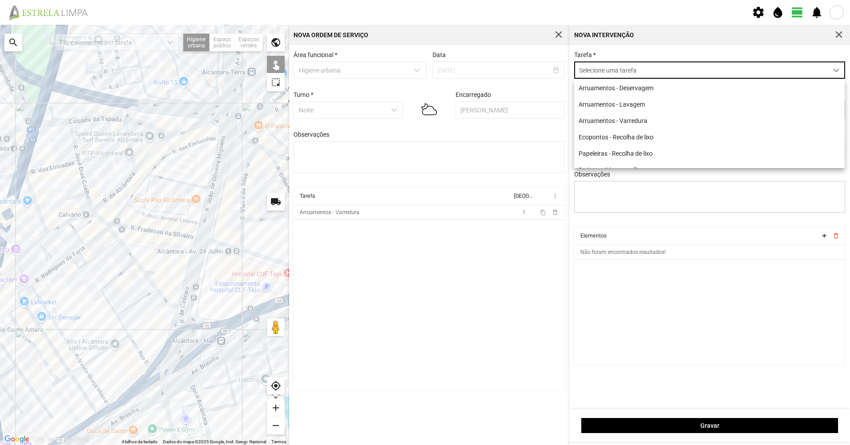
scroll to position [5, 39]
click at [682, 116] on li "Arruamentos - Varredura" at bounding box center [709, 120] width 270 height 16
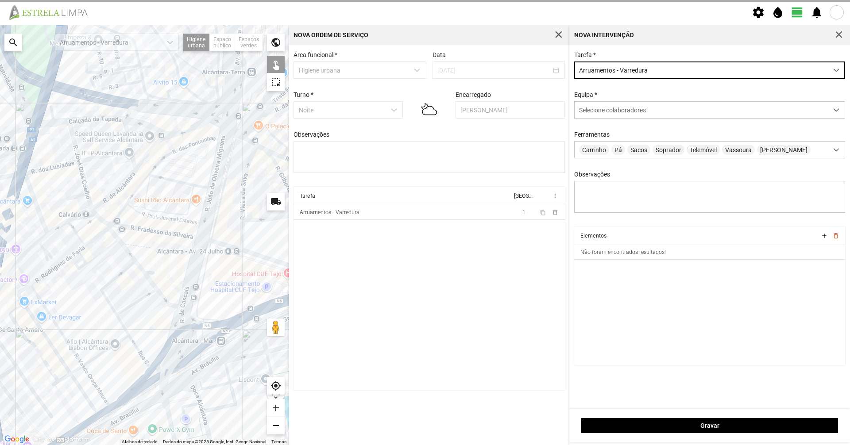
click at [684, 96] on div "Equipa * Selecione colaboradores" at bounding box center [709, 104] width 277 height 27
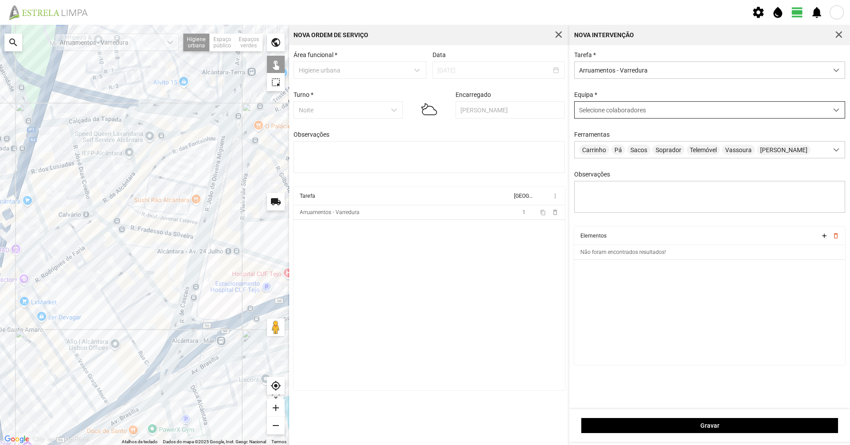
click at [682, 105] on div "Selecione colaboradores" at bounding box center [700, 110] width 253 height 16
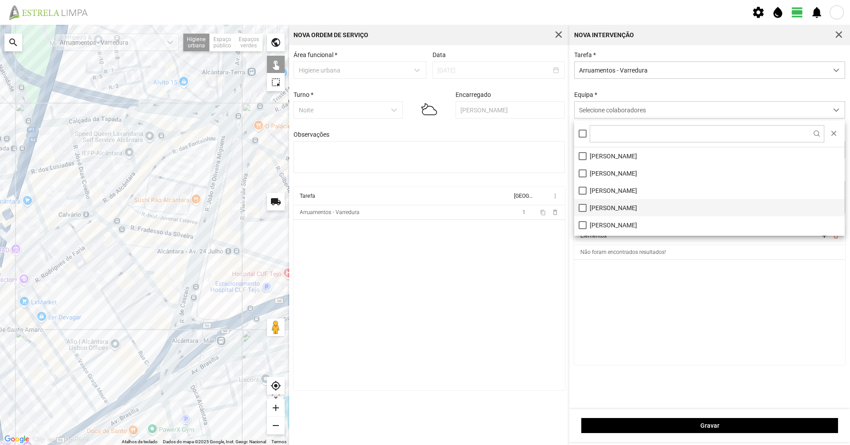
click at [618, 207] on li "[PERSON_NAME]" at bounding box center [709, 207] width 270 height 17
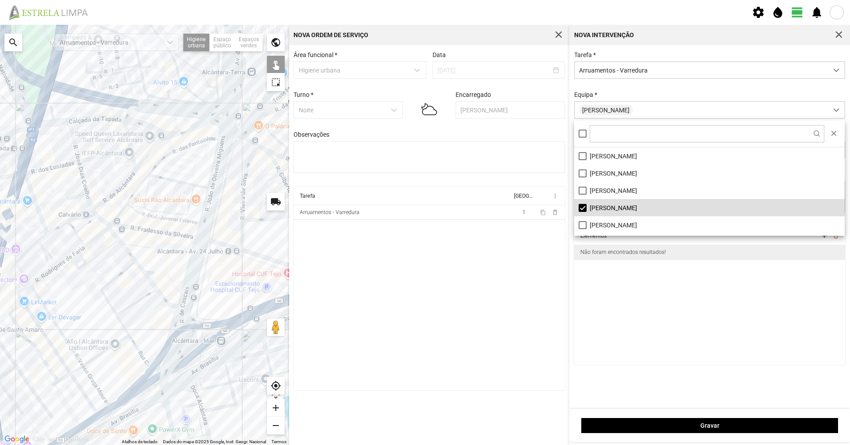
click at [580, 254] on td "Não foram encontrados resultados!" at bounding box center [709, 252] width 271 height 15
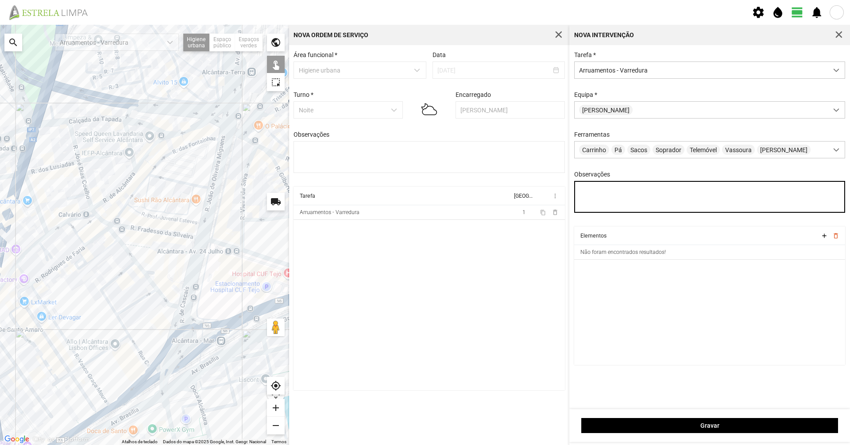
click at [590, 199] on textarea "Observações" at bounding box center [709, 197] width 271 height 32
type textarea "[PERSON_NAME]"
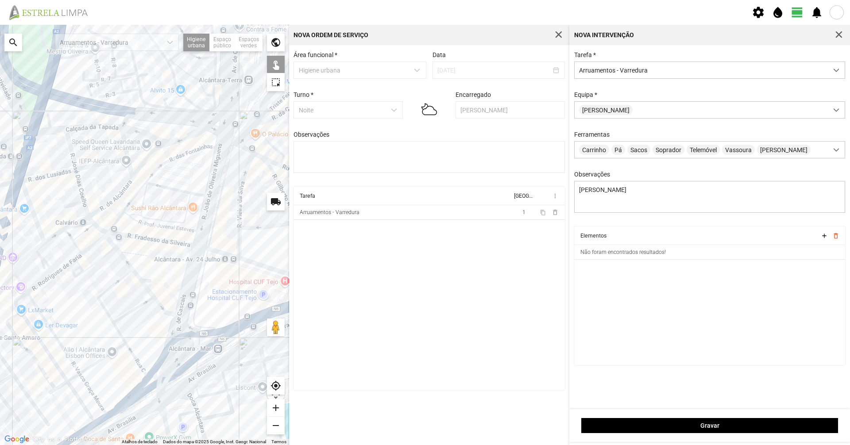
drag, startPoint x: 239, startPoint y: 178, endPoint x: 173, endPoint y: 384, distance: 216.4
click at [173, 384] on div at bounding box center [144, 235] width 289 height 420
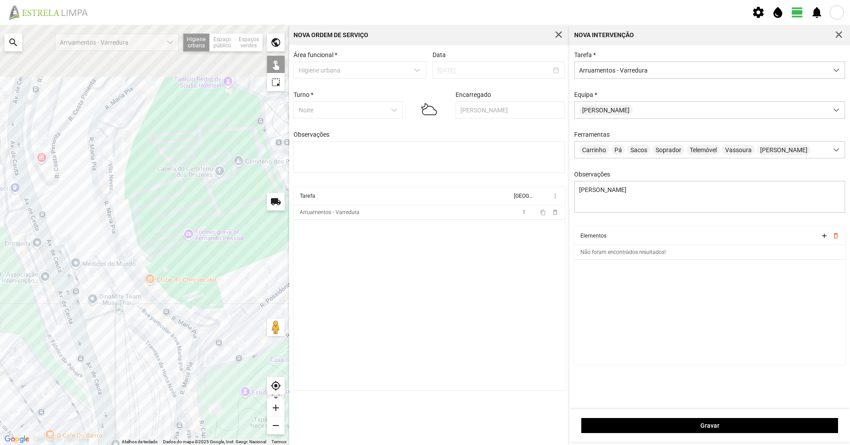
drag, startPoint x: 161, startPoint y: 199, endPoint x: 72, endPoint y: 379, distance: 201.1
click at [77, 389] on div at bounding box center [144, 235] width 289 height 420
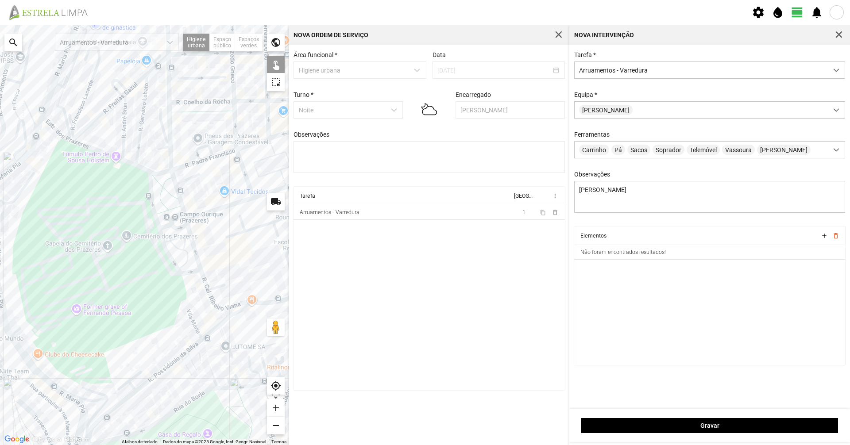
click at [162, 231] on div at bounding box center [144, 235] width 289 height 420
click at [158, 227] on div at bounding box center [144, 235] width 289 height 420
click at [169, 224] on div at bounding box center [144, 235] width 289 height 420
click at [191, 235] on div at bounding box center [144, 235] width 289 height 420
click at [181, 204] on div at bounding box center [144, 235] width 289 height 420
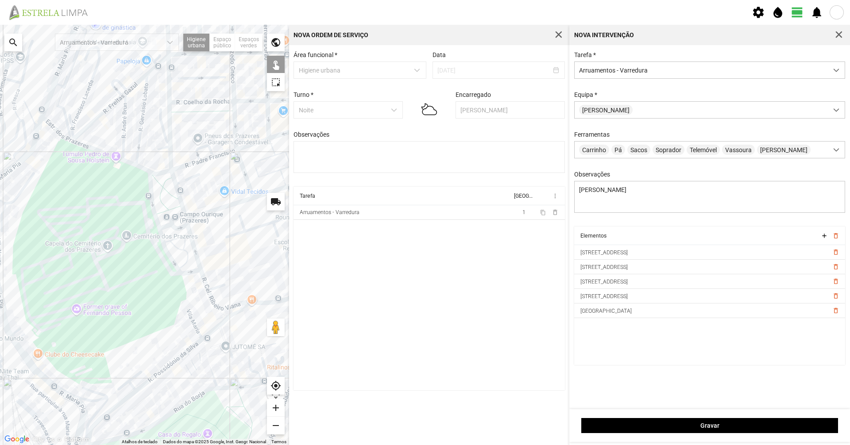
click at [188, 223] on div at bounding box center [144, 235] width 289 height 420
click at [161, 172] on div at bounding box center [144, 235] width 289 height 420
click at [212, 303] on div at bounding box center [144, 235] width 289 height 420
click at [212, 300] on div at bounding box center [144, 235] width 289 height 420
click at [238, 304] on div at bounding box center [144, 235] width 289 height 420
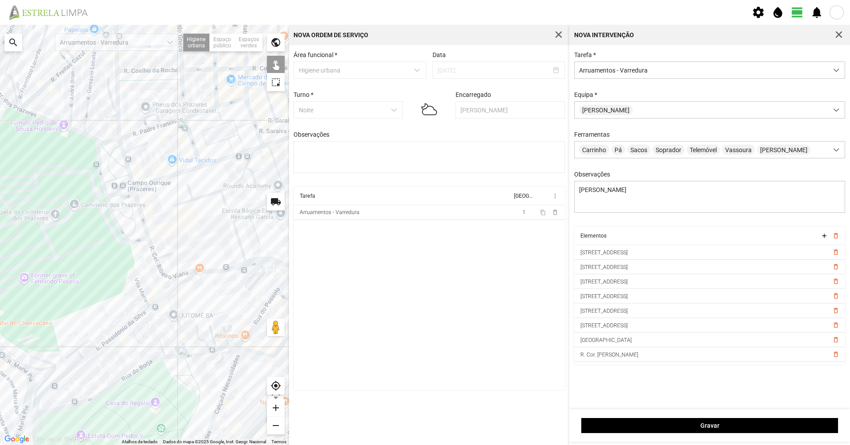
drag, startPoint x: 238, startPoint y: 320, endPoint x: 195, endPoint y: 288, distance: 53.5
click at [199, 294] on div at bounding box center [144, 235] width 289 height 420
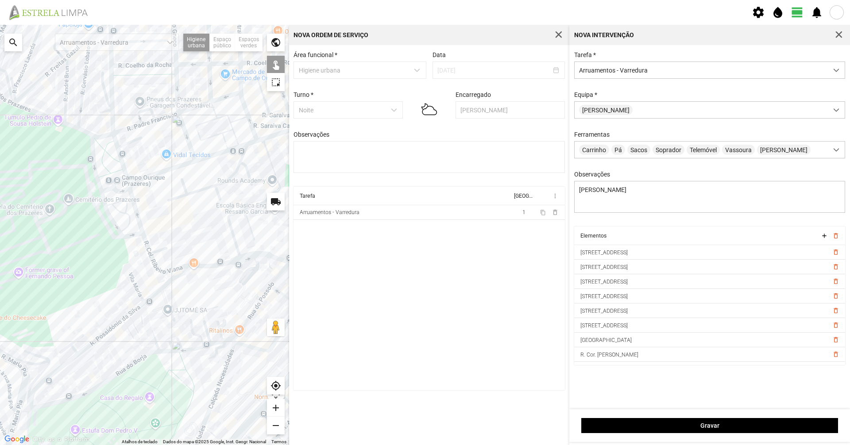
click at [228, 262] on div at bounding box center [144, 235] width 289 height 420
click at [249, 256] on div at bounding box center [144, 235] width 289 height 420
click at [178, 276] on div at bounding box center [144, 235] width 289 height 420
click at [164, 277] on div at bounding box center [144, 235] width 289 height 420
click at [163, 287] on div at bounding box center [144, 235] width 289 height 420
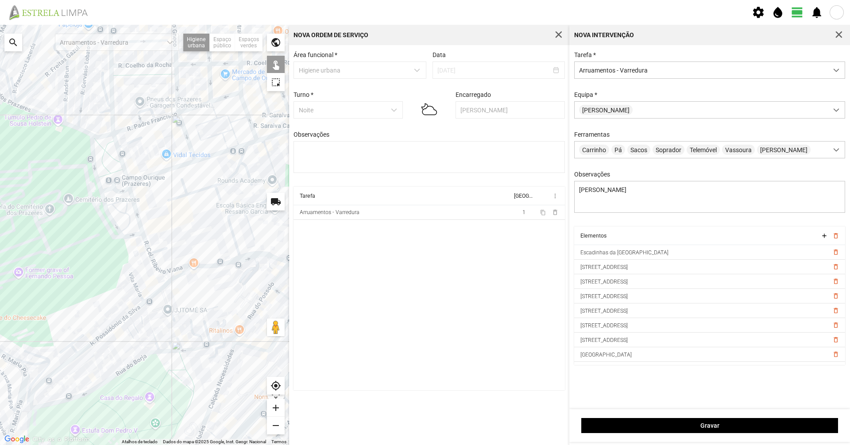
click at [133, 311] on div at bounding box center [144, 235] width 289 height 420
click at [122, 321] on div at bounding box center [144, 235] width 289 height 420
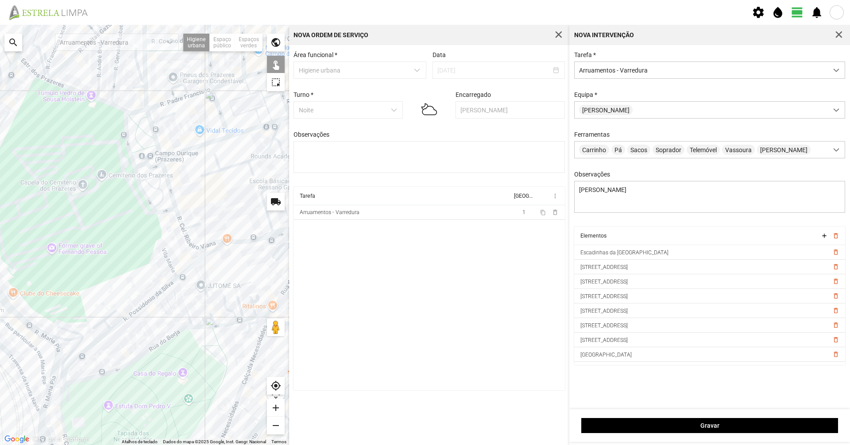
drag, startPoint x: 157, startPoint y: 297, endPoint x: 249, endPoint y: 239, distance: 108.2
click at [248, 240] on div at bounding box center [144, 235] width 289 height 420
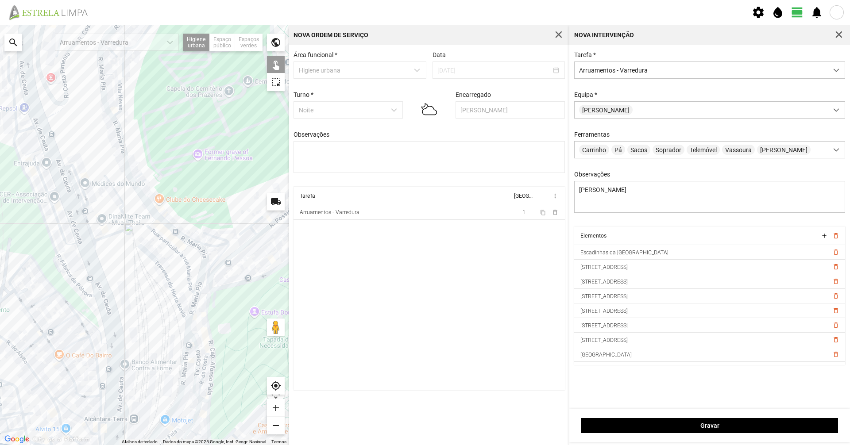
click at [243, 247] on div at bounding box center [144, 235] width 289 height 420
click at [262, 234] on div at bounding box center [144, 235] width 289 height 420
click at [206, 315] on div at bounding box center [144, 235] width 289 height 420
click at [211, 286] on div at bounding box center [144, 235] width 289 height 420
click at [211, 289] on div at bounding box center [144, 235] width 289 height 420
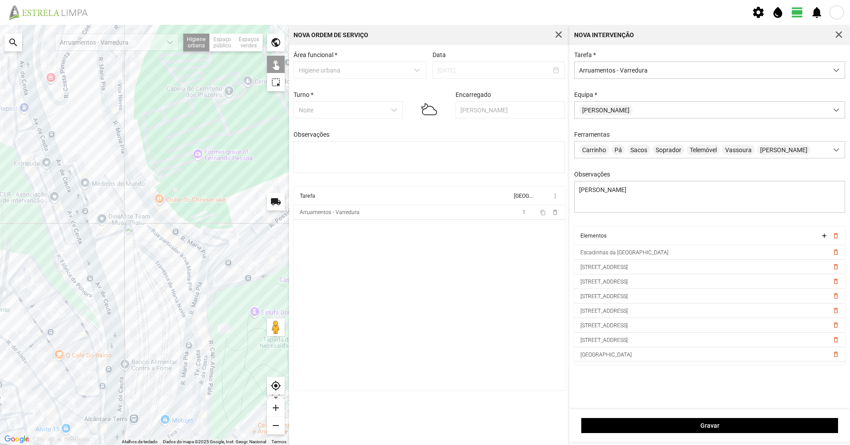
click at [212, 282] on div at bounding box center [144, 235] width 289 height 420
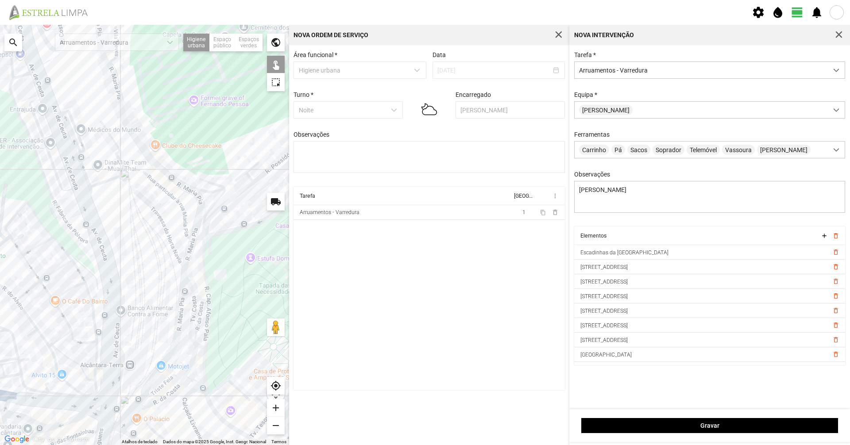
drag, startPoint x: 218, startPoint y: 306, endPoint x: 217, endPoint y: 250, distance: 56.7
click at [215, 254] on div at bounding box center [144, 235] width 289 height 420
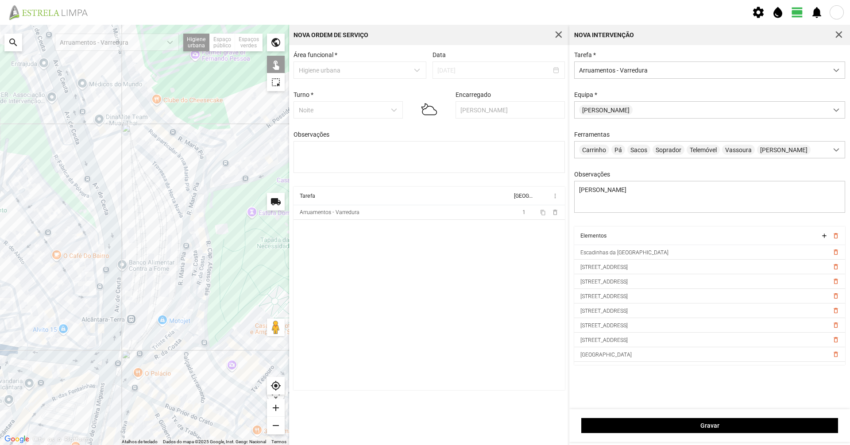
click at [209, 290] on div at bounding box center [144, 235] width 289 height 420
click at [205, 322] on div at bounding box center [144, 235] width 289 height 420
click at [203, 324] on div at bounding box center [144, 235] width 289 height 420
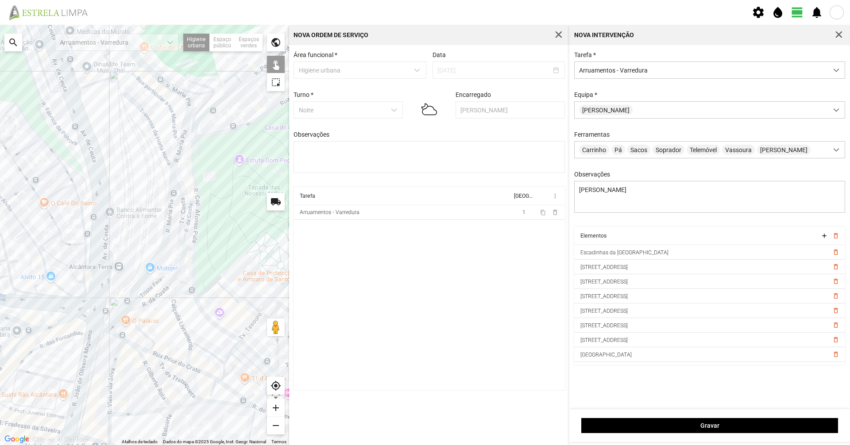
drag, startPoint x: 218, startPoint y: 281, endPoint x: 215, endPoint y: 253, distance: 28.4
click at [215, 253] on div at bounding box center [144, 235] width 289 height 420
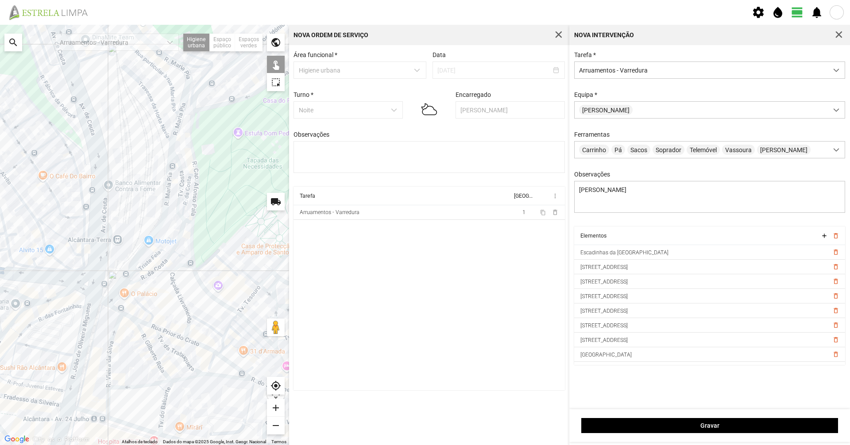
click at [209, 295] on div at bounding box center [144, 235] width 289 height 420
drag, startPoint x: 224, startPoint y: 315, endPoint x: 166, endPoint y: 291, distance: 62.7
click at [166, 291] on div at bounding box center [144, 235] width 289 height 420
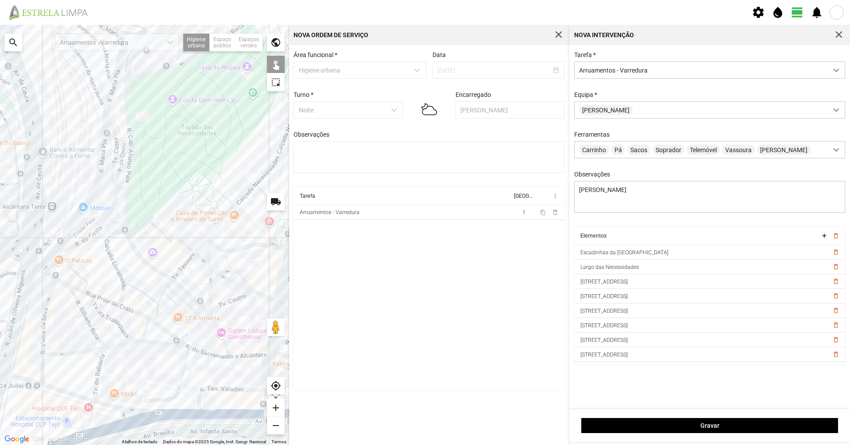
click at [199, 304] on div at bounding box center [144, 235] width 289 height 420
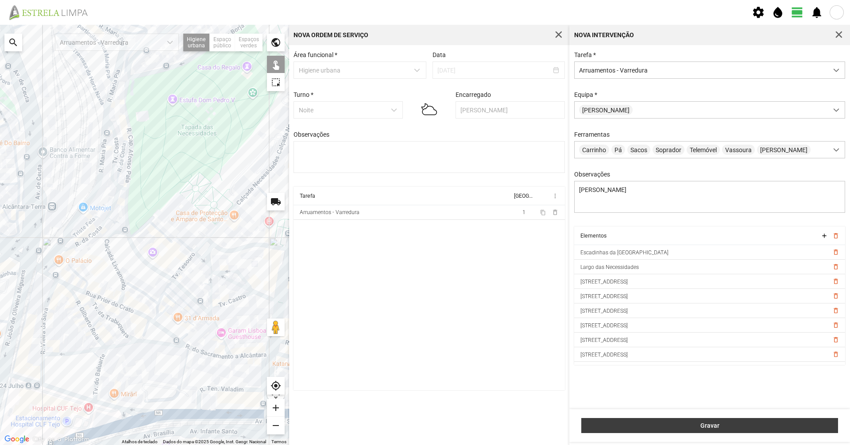
click at [639, 424] on span "Gravar" at bounding box center [709, 425] width 247 height 7
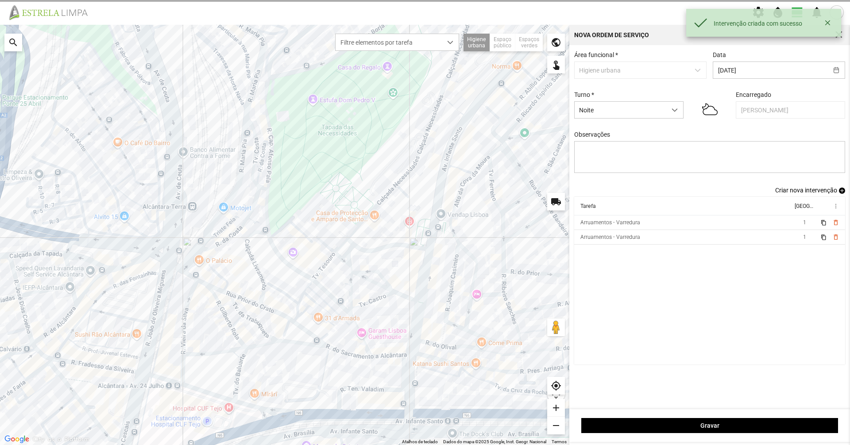
click at [777, 193] on span "Criar nova intervenção" at bounding box center [806, 190] width 62 height 7
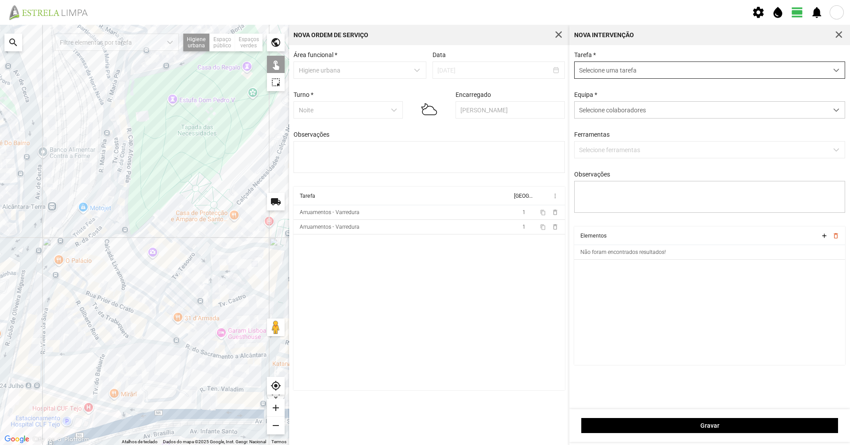
click at [624, 78] on span "Selecione uma tarefa" at bounding box center [700, 70] width 253 height 16
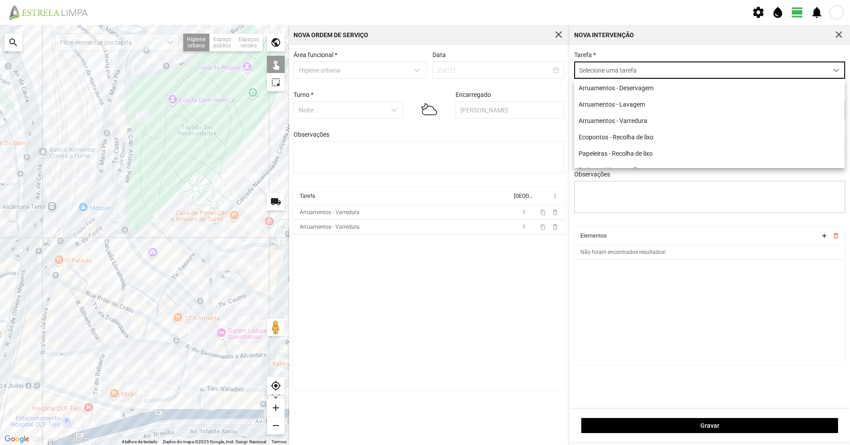
scroll to position [5, 39]
click at [623, 119] on li "Arruamentos - Varredura" at bounding box center [709, 120] width 270 height 16
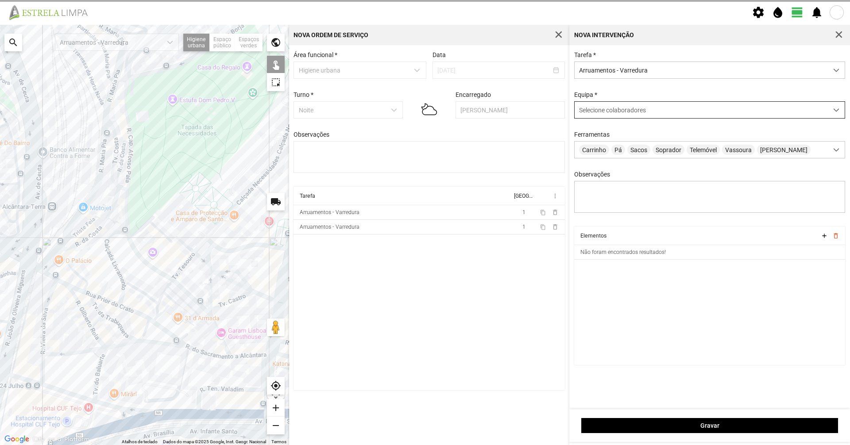
click at [620, 109] on span "Selecione colaboradores" at bounding box center [612, 110] width 67 height 7
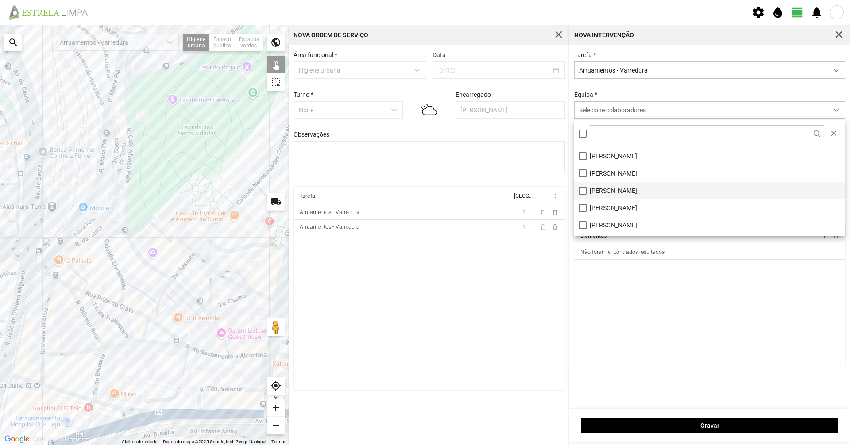
drag, startPoint x: 594, startPoint y: 212, endPoint x: 592, endPoint y: 193, distance: 18.3
click at [594, 212] on li "[PERSON_NAME]" at bounding box center [709, 207] width 270 height 17
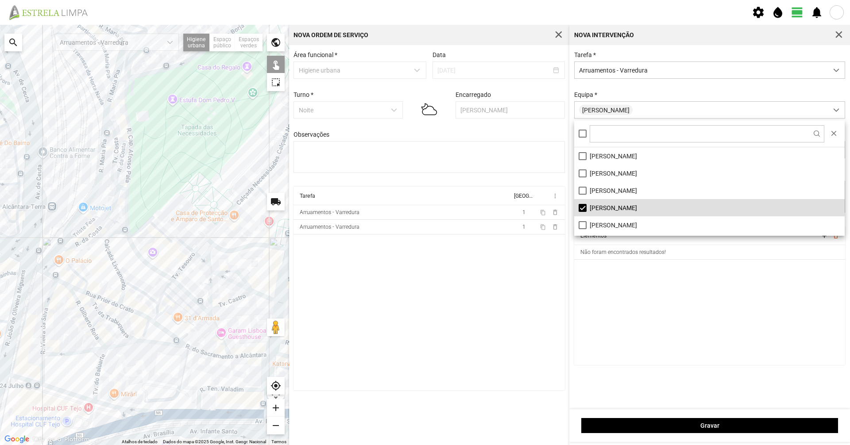
click at [643, 96] on div "Equipa * [PERSON_NAME]" at bounding box center [709, 104] width 277 height 27
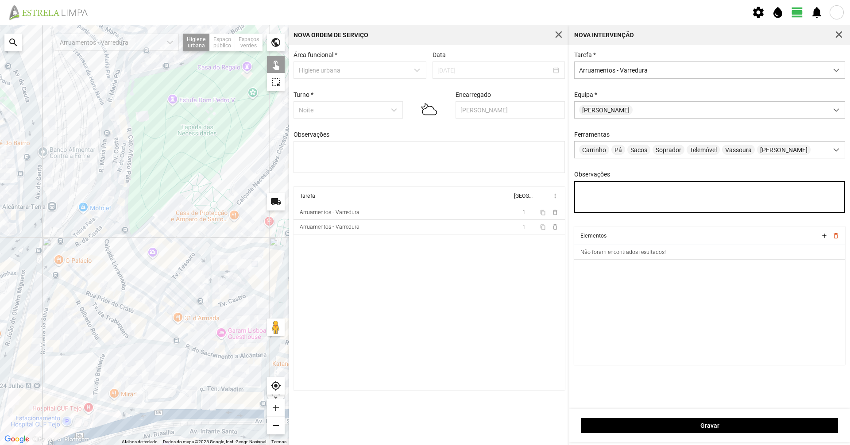
click at [611, 210] on textarea "Observações" at bounding box center [709, 197] width 271 height 32
type textarea "[PERSON_NAME]"
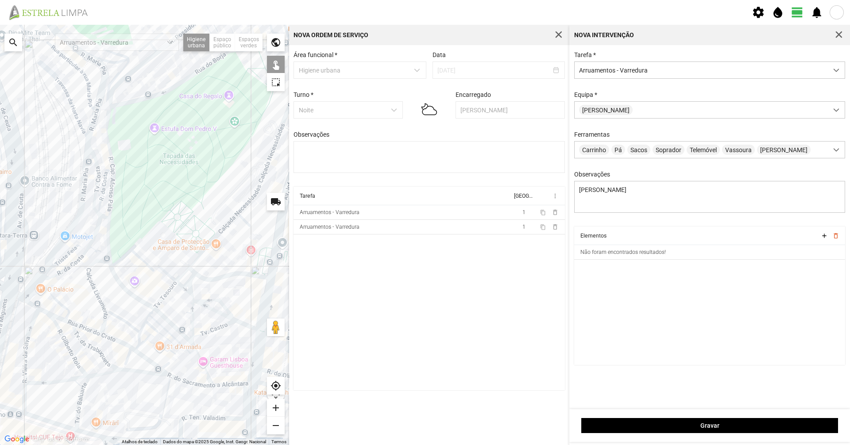
drag, startPoint x: 162, startPoint y: 118, endPoint x: 108, endPoint y: 265, distance: 157.1
click at [108, 265] on div at bounding box center [144, 235] width 289 height 420
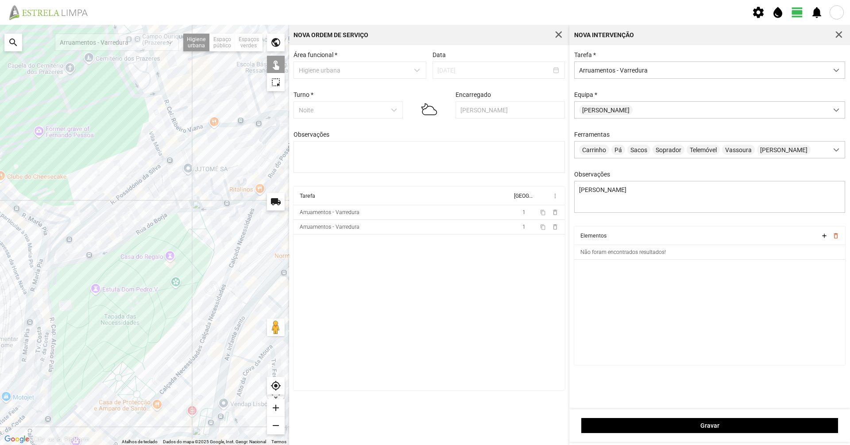
click at [128, 237] on div at bounding box center [144, 235] width 289 height 420
click at [128, 239] on div at bounding box center [144, 235] width 289 height 420
click at [191, 210] on div at bounding box center [144, 235] width 289 height 420
click at [201, 210] on div at bounding box center [144, 235] width 289 height 420
click at [216, 208] on div at bounding box center [144, 235] width 289 height 420
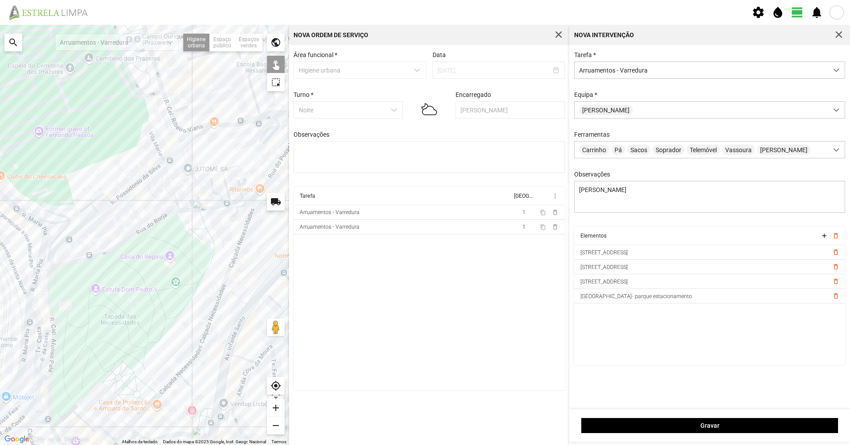
click at [244, 200] on div at bounding box center [144, 235] width 289 height 420
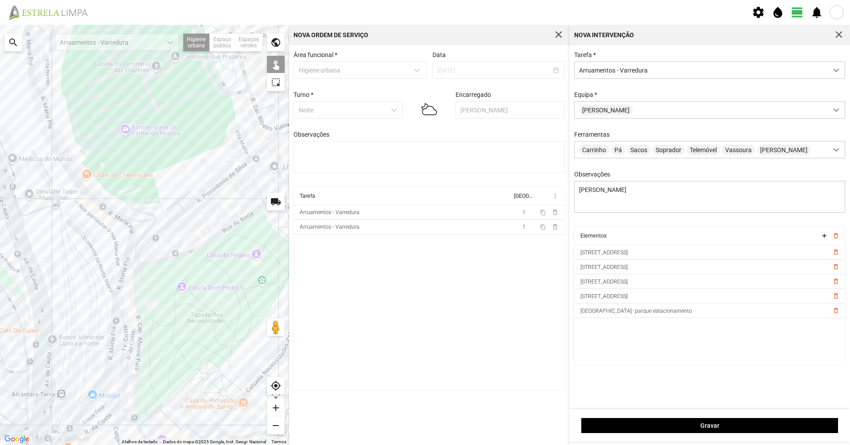
click at [213, 219] on div at bounding box center [144, 235] width 289 height 420
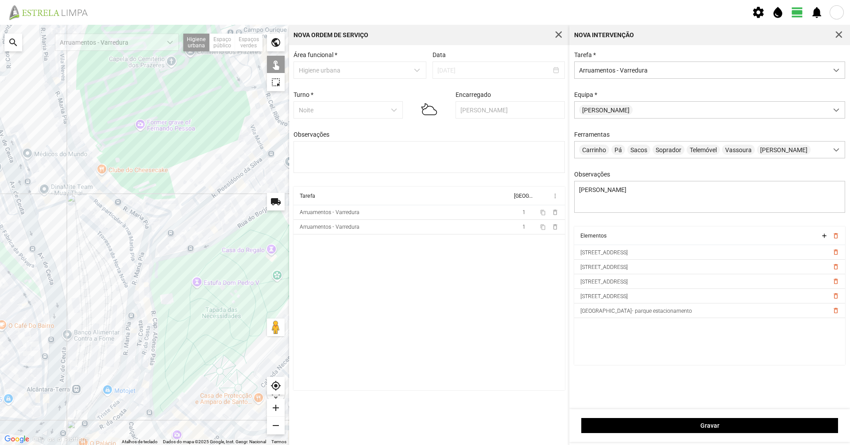
click at [160, 217] on div at bounding box center [144, 235] width 289 height 420
click at [167, 220] on div at bounding box center [144, 235] width 289 height 420
click at [140, 212] on div at bounding box center [144, 235] width 289 height 420
click at [85, 169] on div at bounding box center [144, 235] width 289 height 420
click at [85, 167] on div at bounding box center [144, 235] width 289 height 420
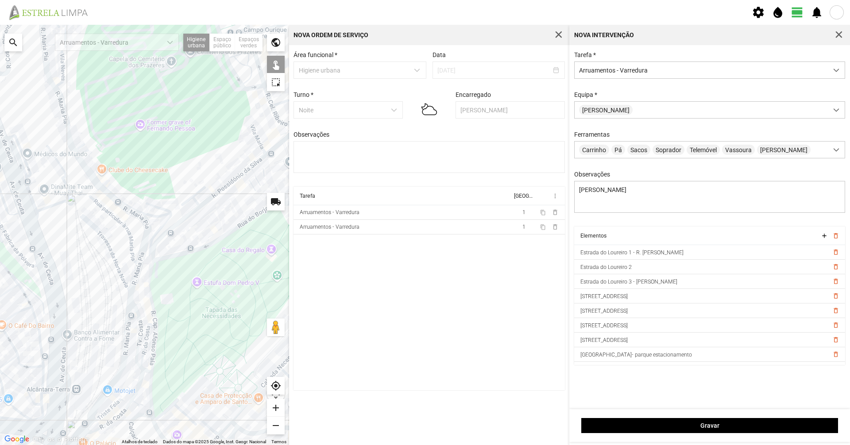
click at [74, 152] on div at bounding box center [144, 235] width 289 height 420
click at [116, 202] on div at bounding box center [144, 235] width 289 height 420
click at [139, 217] on div at bounding box center [144, 235] width 289 height 420
click at [138, 215] on div at bounding box center [144, 235] width 289 height 420
click at [146, 228] on div at bounding box center [144, 235] width 289 height 420
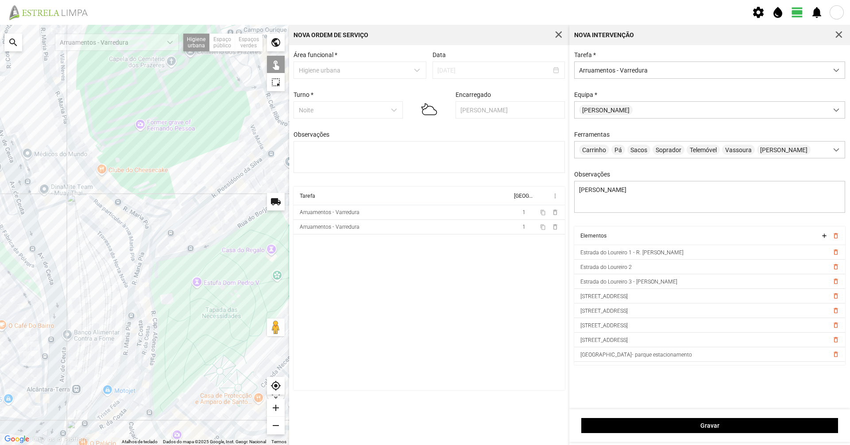
click at [134, 278] on div at bounding box center [144, 235] width 289 height 420
click at [129, 321] on div at bounding box center [144, 235] width 289 height 420
click at [131, 298] on div at bounding box center [144, 235] width 289 height 420
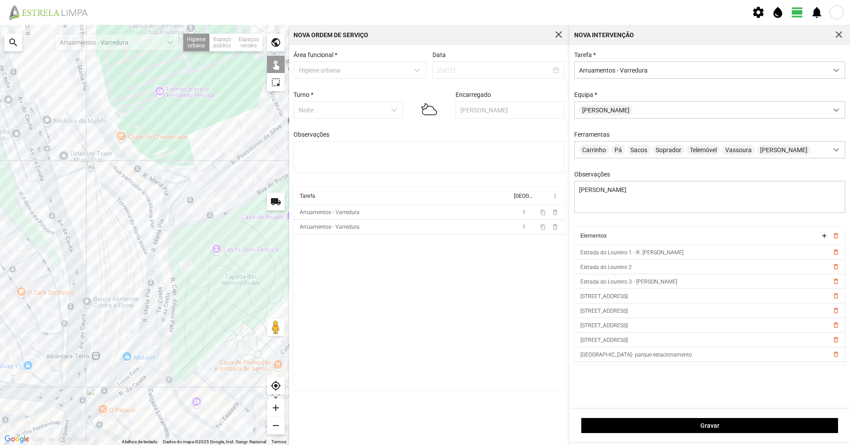
drag, startPoint x: 137, startPoint y: 299, endPoint x: 156, endPoint y: 265, distance: 38.9
click at [156, 265] on div at bounding box center [144, 235] width 289 height 420
click at [150, 200] on div at bounding box center [144, 235] width 289 height 420
click at [147, 184] on div at bounding box center [144, 235] width 289 height 420
click at [113, 157] on div at bounding box center [144, 235] width 289 height 420
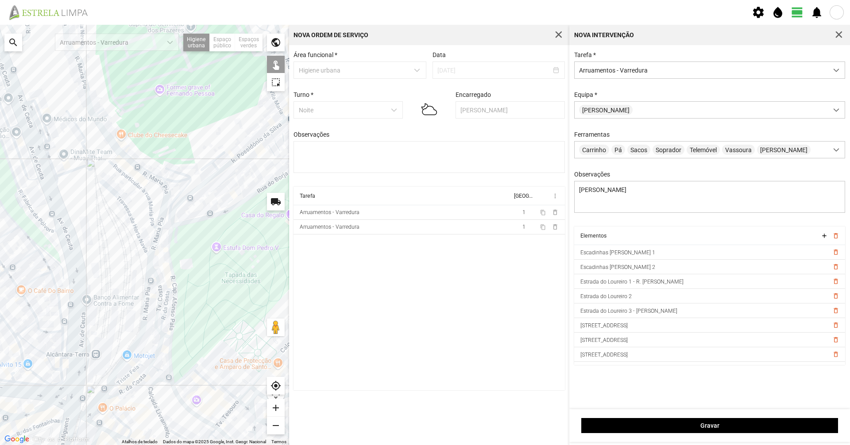
click at [114, 166] on div at bounding box center [144, 235] width 289 height 420
click at [55, 177] on div at bounding box center [144, 235] width 289 height 420
click at [43, 168] on div at bounding box center [144, 235] width 289 height 420
click at [55, 196] on div at bounding box center [144, 235] width 289 height 420
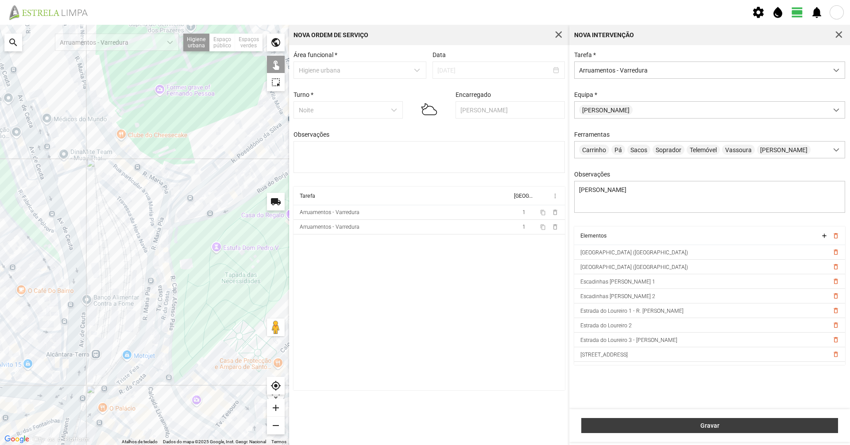
click at [656, 424] on span "Gravar" at bounding box center [709, 425] width 247 height 7
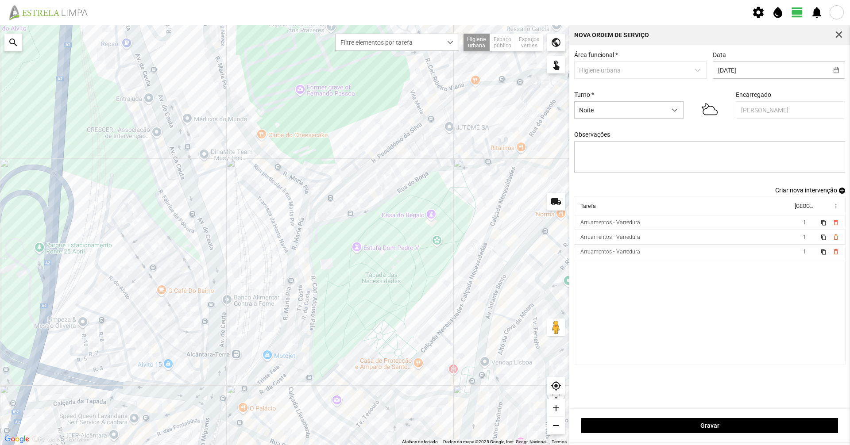
click at [794, 193] on span "Criar nova intervenção" at bounding box center [806, 190] width 62 height 7
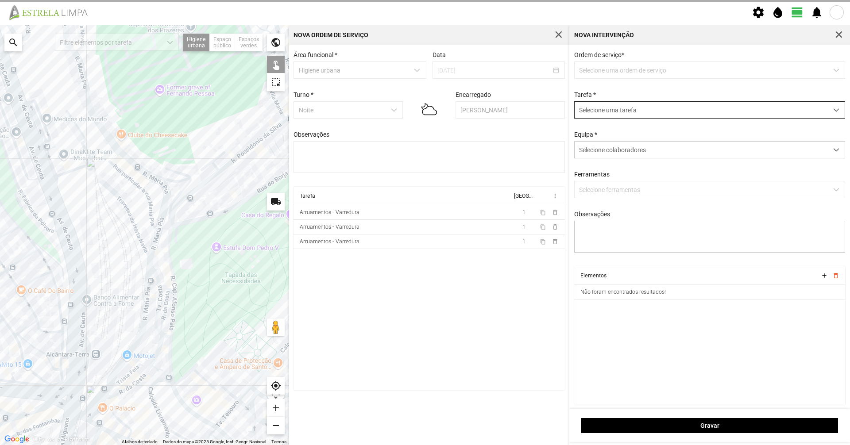
click at [643, 111] on span "Selecione uma tarefa" at bounding box center [700, 110] width 253 height 16
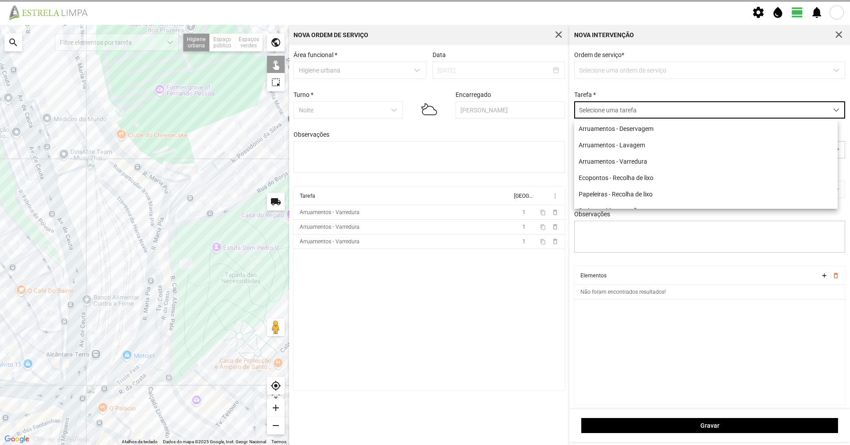
scroll to position [5, 39]
click at [649, 162] on li "Arruamentos - Varredura" at bounding box center [705, 161] width 263 height 16
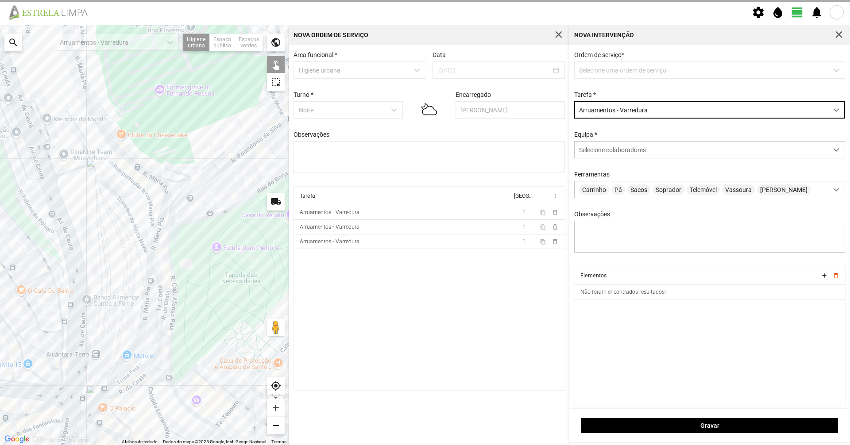
click at [646, 84] on div "Ordem de serviço * Selecione uma ordem de serviço Tarefa * Arruamentos - Varred…" at bounding box center [709, 158] width 277 height 215
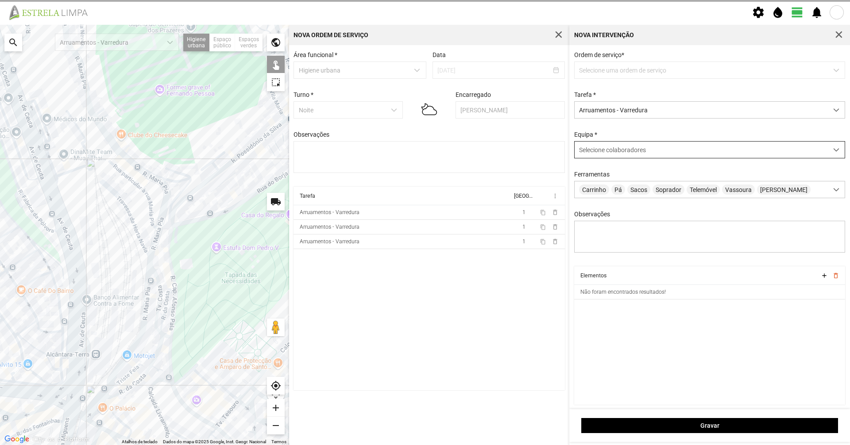
click at [653, 155] on div "Selecione colaboradores" at bounding box center [700, 150] width 253 height 16
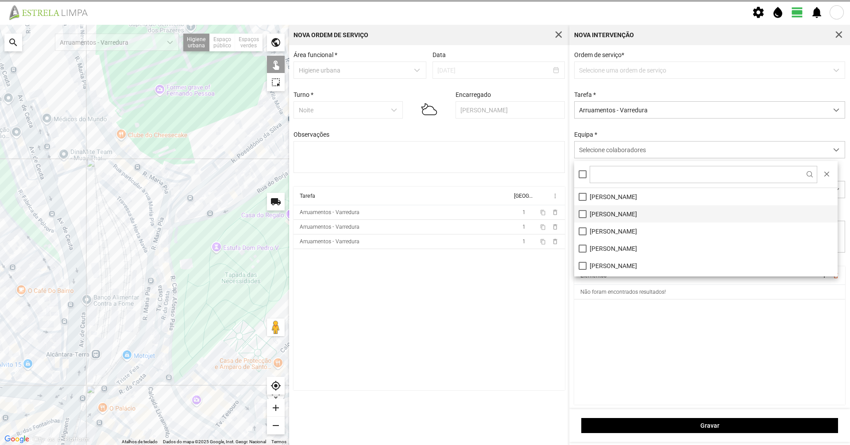
click at [650, 212] on li "[PERSON_NAME]" at bounding box center [705, 213] width 263 height 17
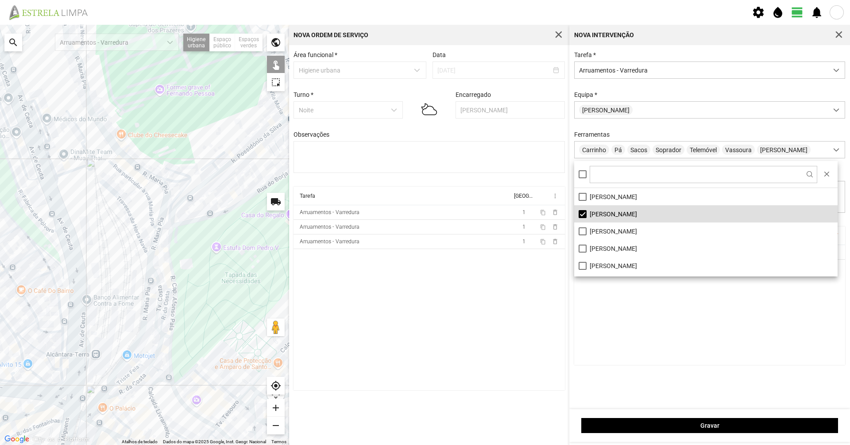
click at [663, 130] on div "Tarefa * Arruamentos - Varredura Equipa * [PERSON_NAME] Pá Sacos Soprador Telem…" at bounding box center [709, 138] width 277 height 175
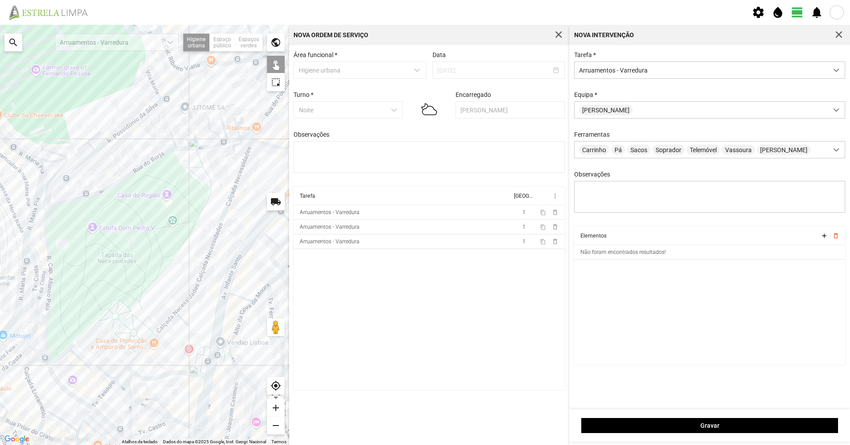
drag, startPoint x: 262, startPoint y: 258, endPoint x: 133, endPoint y: 229, distance: 132.8
click at [133, 229] on div at bounding box center [144, 235] width 289 height 420
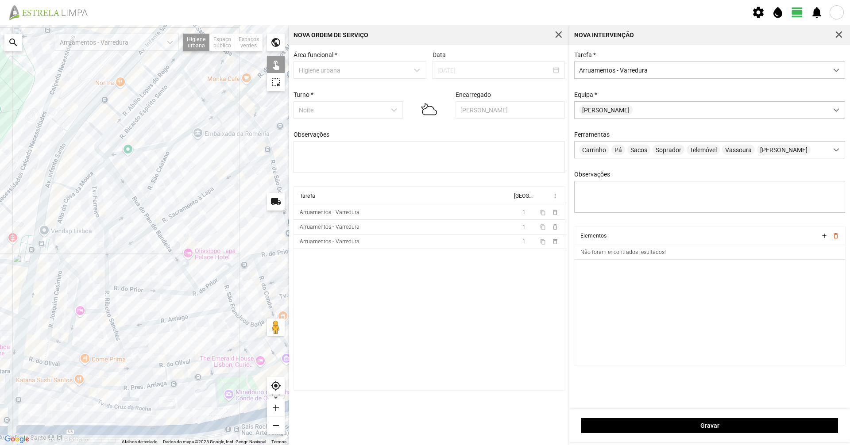
drag, startPoint x: 234, startPoint y: 258, endPoint x: 63, endPoint y: 152, distance: 200.5
click at [63, 153] on div at bounding box center [144, 235] width 289 height 420
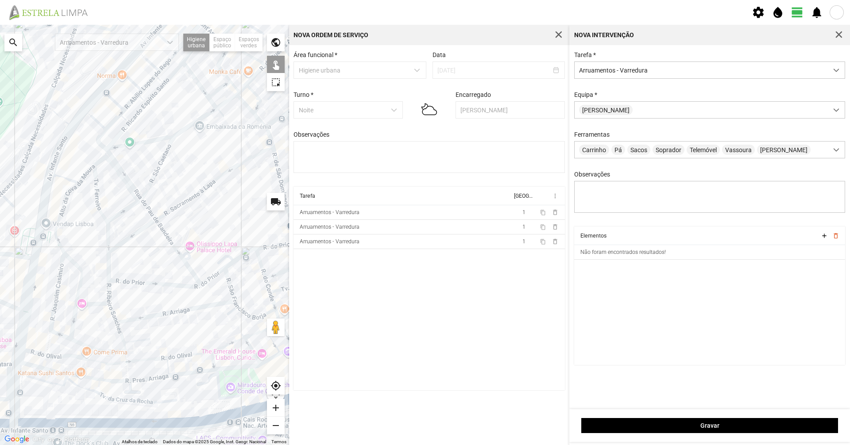
drag, startPoint x: 191, startPoint y: 198, endPoint x: 182, endPoint y: 200, distance: 9.0
click at [191, 198] on div at bounding box center [144, 235] width 289 height 420
click at [143, 231] on div at bounding box center [144, 235] width 289 height 420
click at [181, 259] on div at bounding box center [144, 235] width 289 height 420
click at [178, 253] on div at bounding box center [144, 235] width 289 height 420
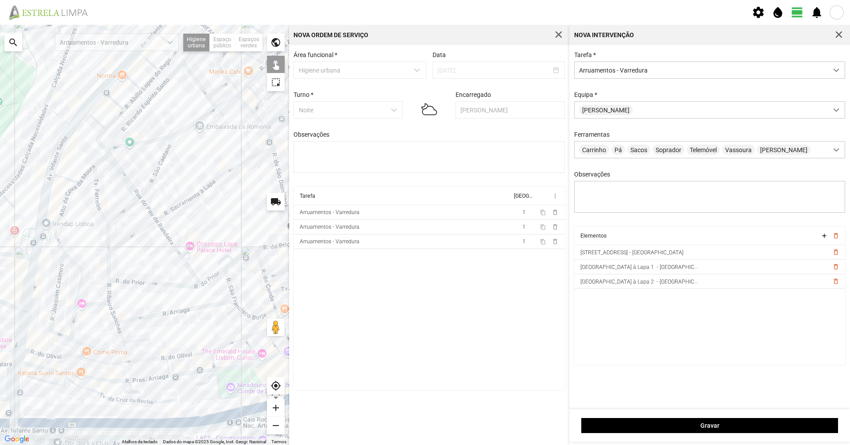
click at [151, 214] on div at bounding box center [144, 235] width 289 height 420
click at [137, 194] on div at bounding box center [144, 235] width 289 height 420
click at [124, 181] on div at bounding box center [144, 235] width 289 height 420
click at [102, 161] on div at bounding box center [144, 235] width 289 height 420
click at [107, 153] on div at bounding box center [144, 235] width 289 height 420
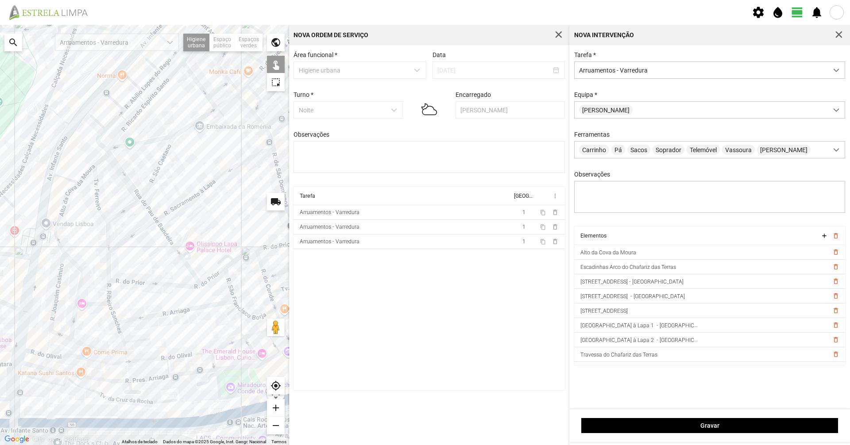
click at [85, 178] on div at bounding box center [144, 235] width 289 height 420
click at [82, 176] on div at bounding box center [144, 235] width 289 height 420
click at [83, 177] on div at bounding box center [144, 235] width 289 height 420
click at [97, 188] on div at bounding box center [144, 235] width 289 height 420
click at [118, 215] on div at bounding box center [144, 235] width 289 height 420
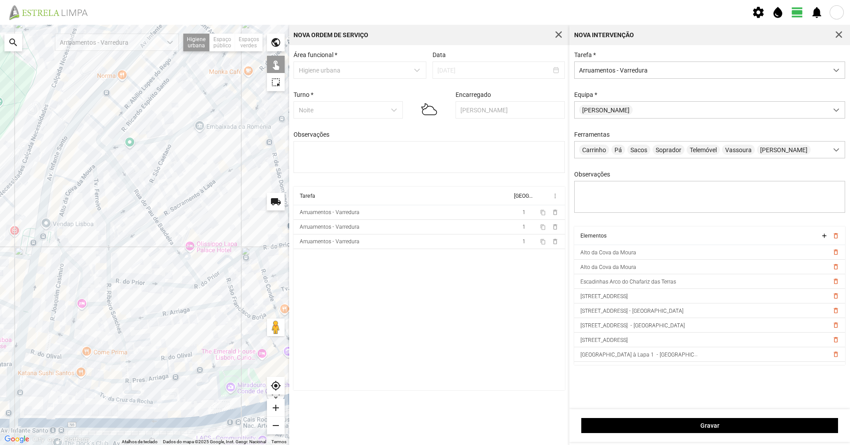
click at [108, 238] on div at bounding box center [144, 235] width 289 height 420
click at [109, 273] on div at bounding box center [144, 235] width 289 height 420
drag, startPoint x: 108, startPoint y: 295, endPoint x: 95, endPoint y: 305, distance: 16.7
click at [108, 296] on div at bounding box center [144, 235] width 289 height 420
click at [93, 306] on div at bounding box center [144, 235] width 289 height 420
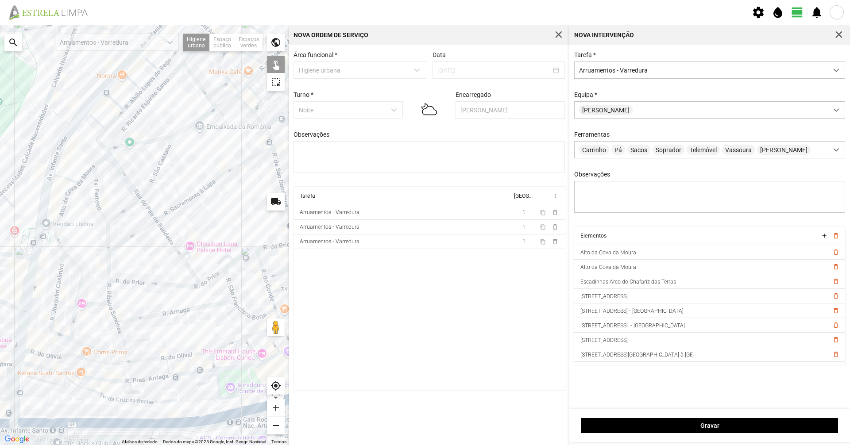
click at [75, 285] on div at bounding box center [144, 235] width 289 height 420
click at [79, 285] on div at bounding box center [144, 235] width 289 height 420
click at [59, 246] on div at bounding box center [144, 235] width 289 height 420
click at [59, 272] on div at bounding box center [144, 235] width 289 height 420
click at [72, 324] on div at bounding box center [144, 235] width 289 height 420
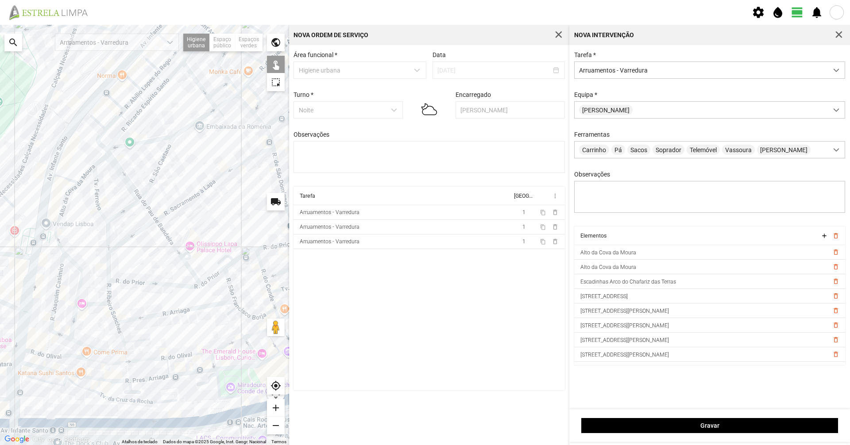
click at [92, 305] on div at bounding box center [144, 235] width 289 height 420
click at [54, 335] on div at bounding box center [144, 235] width 289 height 420
click at [47, 341] on div at bounding box center [144, 235] width 289 height 420
click at [39, 352] on div at bounding box center [144, 235] width 289 height 420
click at [46, 363] on div at bounding box center [144, 235] width 289 height 420
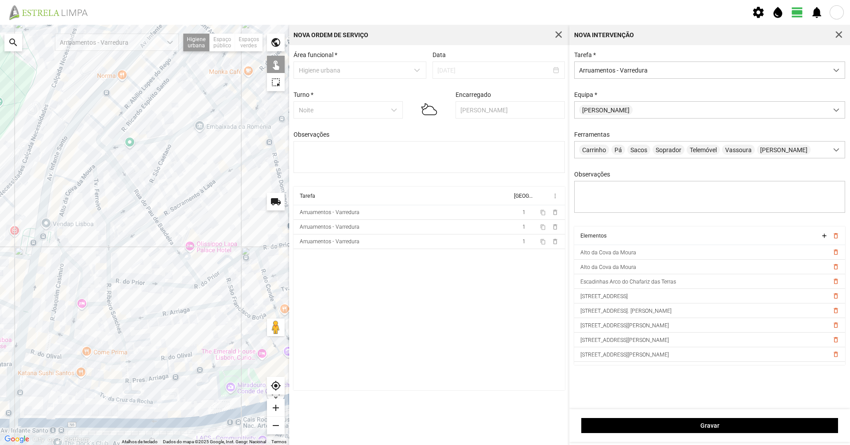
click at [45, 363] on div at bounding box center [144, 235] width 289 height 420
click at [50, 357] on div at bounding box center [144, 235] width 289 height 420
click at [77, 343] on div at bounding box center [144, 235] width 289 height 420
click at [81, 355] on div at bounding box center [144, 235] width 289 height 420
click at [89, 359] on div at bounding box center [144, 235] width 289 height 420
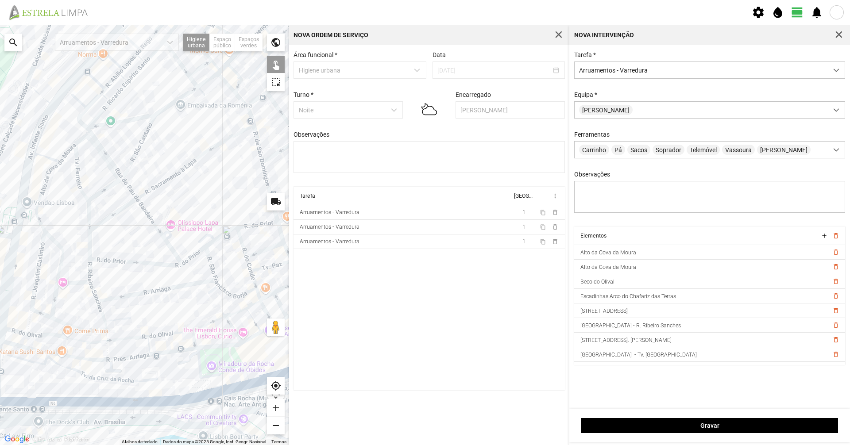
drag, startPoint x: 152, startPoint y: 351, endPoint x: 115, endPoint y: 341, distance: 38.7
click at [132, 329] on div at bounding box center [144, 235] width 289 height 420
click at [106, 349] on div at bounding box center [144, 235] width 289 height 420
click at [146, 344] on div at bounding box center [144, 235] width 289 height 420
click at [125, 338] on div at bounding box center [144, 235] width 289 height 420
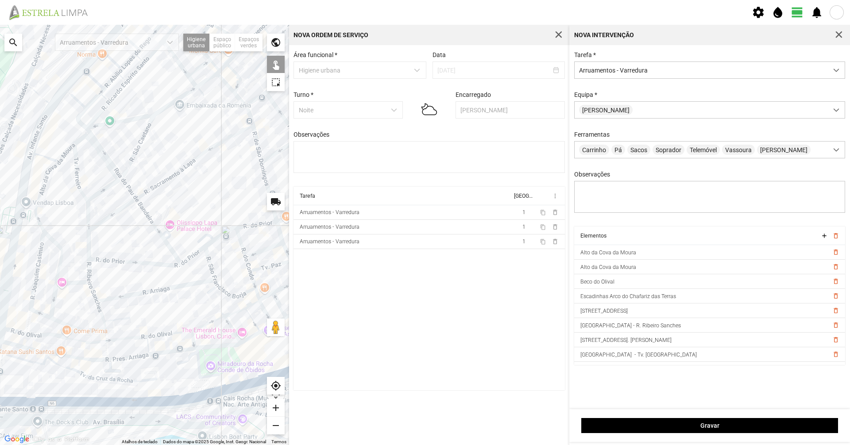
click at [104, 329] on div at bounding box center [144, 235] width 289 height 420
click at [99, 316] on div at bounding box center [144, 235] width 289 height 420
click at [100, 316] on div at bounding box center [144, 235] width 289 height 420
click at [96, 298] on div at bounding box center [144, 235] width 289 height 420
click at [89, 328] on div at bounding box center [144, 235] width 289 height 420
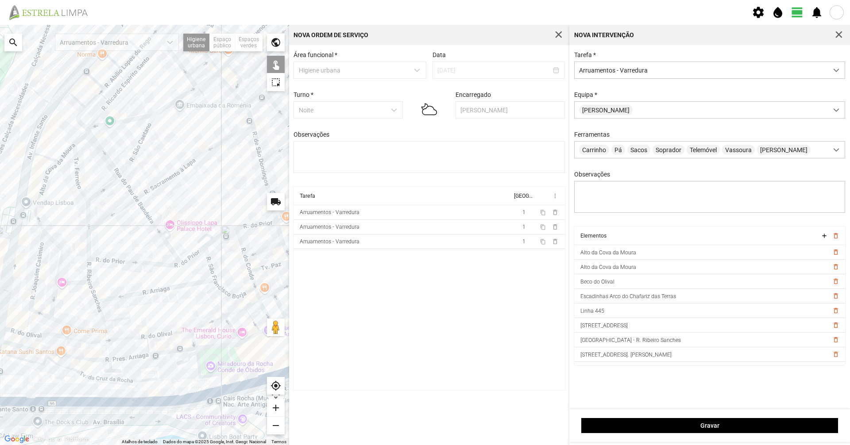
click at [89, 330] on div at bounding box center [144, 235] width 289 height 420
click at [106, 333] on div at bounding box center [144, 235] width 289 height 420
click at [105, 332] on div at bounding box center [144, 235] width 289 height 420
click at [118, 297] on div at bounding box center [144, 235] width 289 height 420
click at [112, 320] on div at bounding box center [144, 235] width 289 height 420
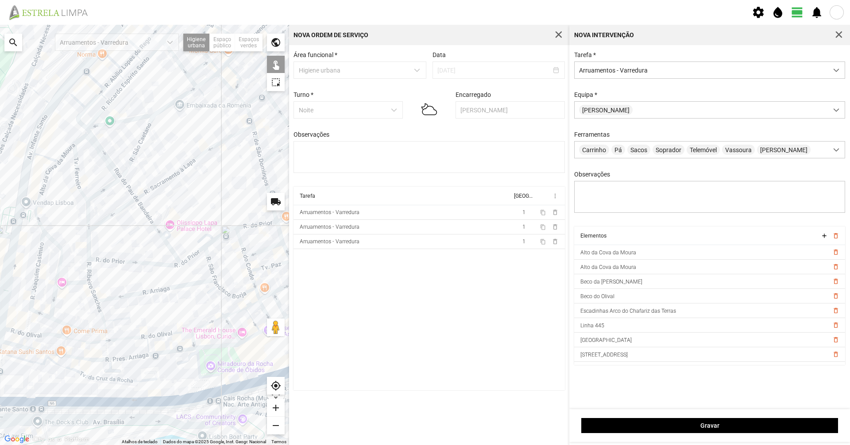
click at [139, 264] on div at bounding box center [144, 235] width 289 height 420
click at [147, 347] on div at bounding box center [144, 235] width 289 height 420
click at [156, 333] on div at bounding box center [144, 235] width 289 height 420
click at [158, 334] on div at bounding box center [144, 235] width 289 height 420
click at [196, 343] on div at bounding box center [144, 235] width 289 height 420
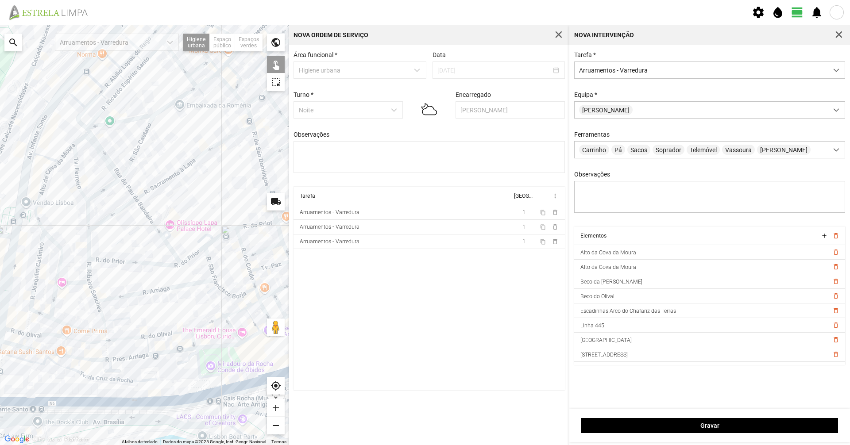
drag, startPoint x: 208, startPoint y: 335, endPoint x: 114, endPoint y: 360, distance: 97.3
click at [114, 360] on div at bounding box center [144, 235] width 289 height 420
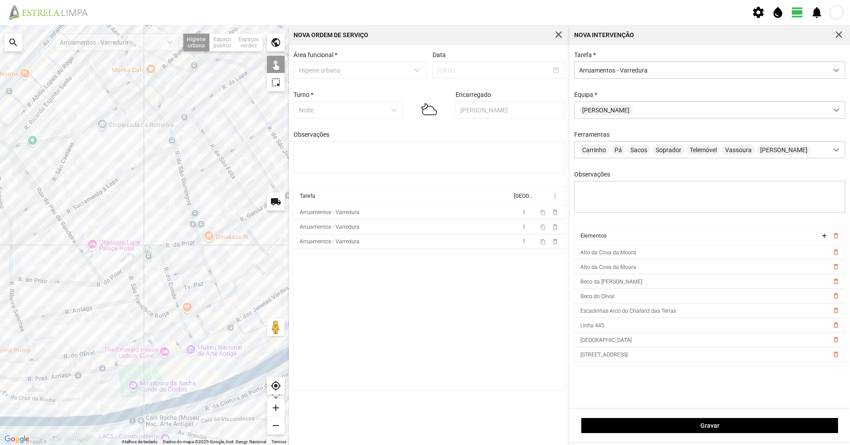
drag, startPoint x: 233, startPoint y: 322, endPoint x: 145, endPoint y: 353, distance: 93.4
click at [145, 353] on div at bounding box center [144, 235] width 289 height 420
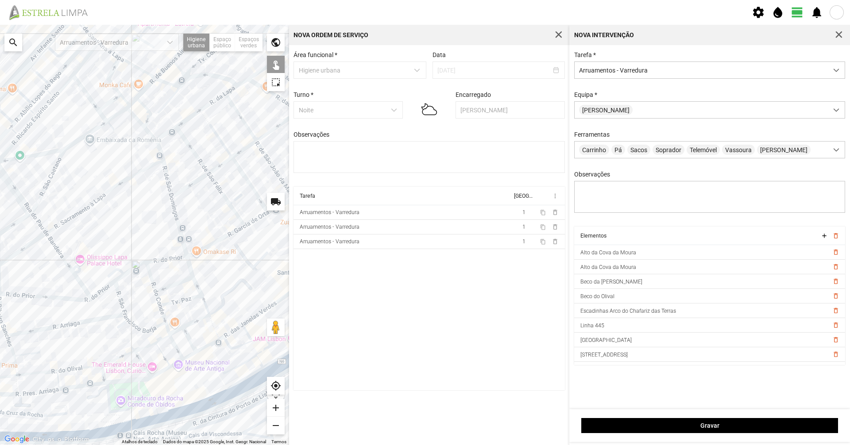
click at [212, 324] on div at bounding box center [144, 235] width 289 height 420
click at [205, 304] on div at bounding box center [144, 235] width 289 height 420
click at [199, 291] on div at bounding box center [144, 235] width 289 height 420
click at [191, 272] on div at bounding box center [144, 235] width 289 height 420
click at [169, 258] on div at bounding box center [144, 235] width 289 height 420
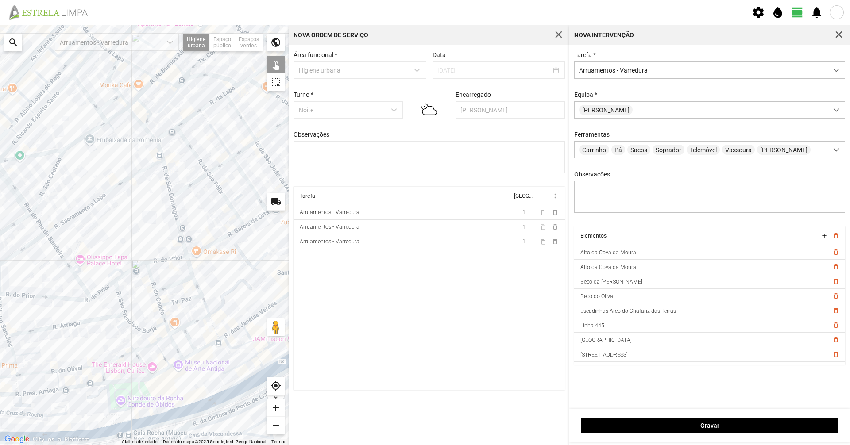
click at [137, 267] on div at bounding box center [144, 235] width 289 height 420
click at [97, 294] on div at bounding box center [144, 235] width 289 height 420
click at [152, 287] on div at bounding box center [144, 235] width 289 height 420
click at [176, 282] on div at bounding box center [144, 235] width 289 height 420
click at [156, 301] on div at bounding box center [144, 235] width 289 height 420
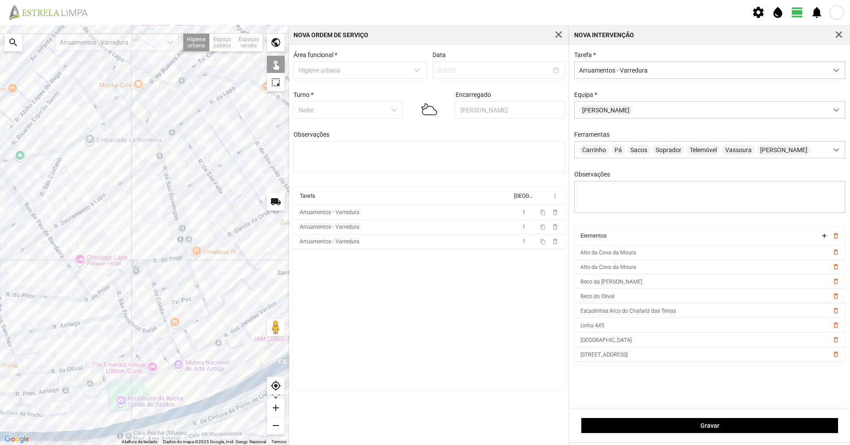
click at [165, 326] on div at bounding box center [144, 235] width 289 height 420
click at [159, 316] on div at bounding box center [144, 235] width 289 height 420
click at [162, 316] on div at bounding box center [144, 235] width 289 height 420
click at [178, 300] on div at bounding box center [144, 235] width 289 height 420
click at [122, 305] on div at bounding box center [144, 235] width 289 height 420
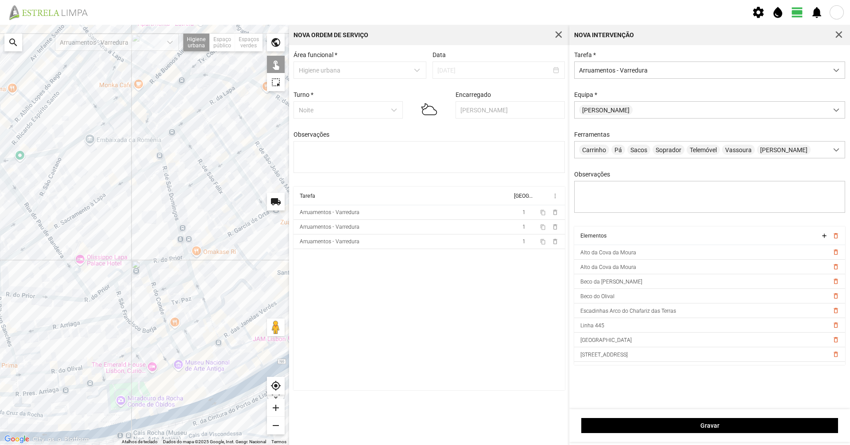
click at [133, 325] on div at bounding box center [144, 235] width 289 height 420
click at [121, 324] on div at bounding box center [144, 235] width 289 height 420
click at [188, 323] on div at bounding box center [144, 235] width 289 height 420
click at [186, 335] on div at bounding box center [144, 235] width 289 height 420
click at [179, 329] on div at bounding box center [144, 235] width 289 height 420
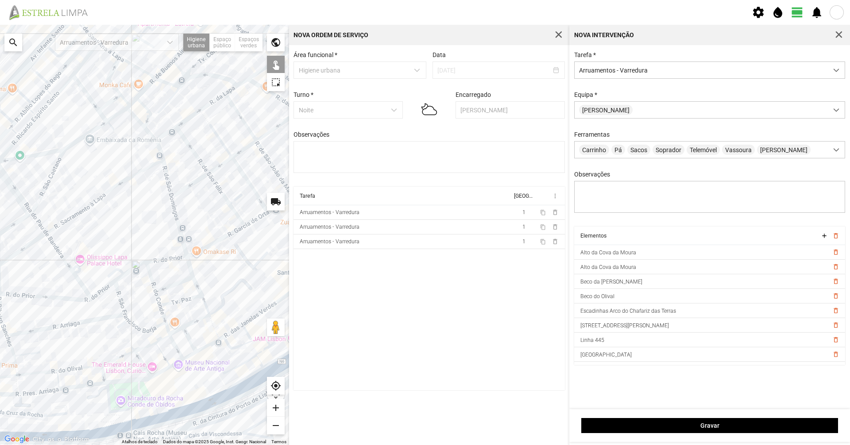
click at [178, 339] on div at bounding box center [144, 235] width 289 height 420
click at [173, 343] on div at bounding box center [144, 235] width 289 height 420
click at [162, 339] on div at bounding box center [144, 235] width 289 height 420
click at [158, 349] on div at bounding box center [144, 235] width 289 height 420
click at [149, 344] on div at bounding box center [144, 235] width 289 height 420
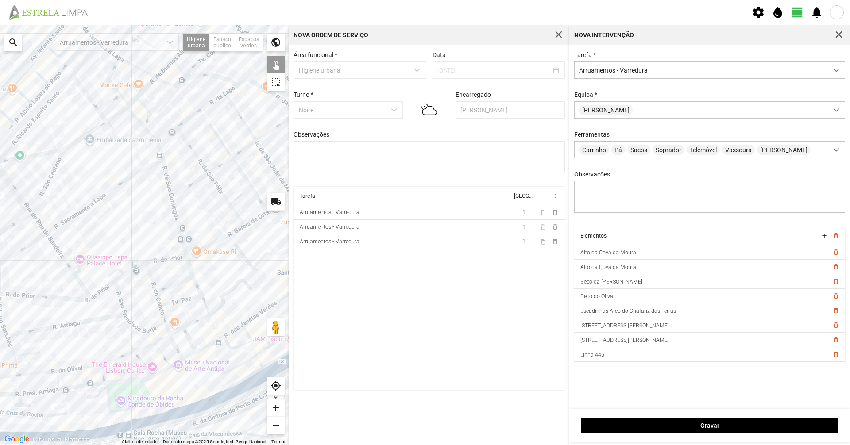
drag, startPoint x: 138, startPoint y: 358, endPoint x: 133, endPoint y: 357, distance: 5.5
click at [138, 359] on div at bounding box center [144, 235] width 289 height 420
click at [120, 357] on div at bounding box center [144, 235] width 289 height 420
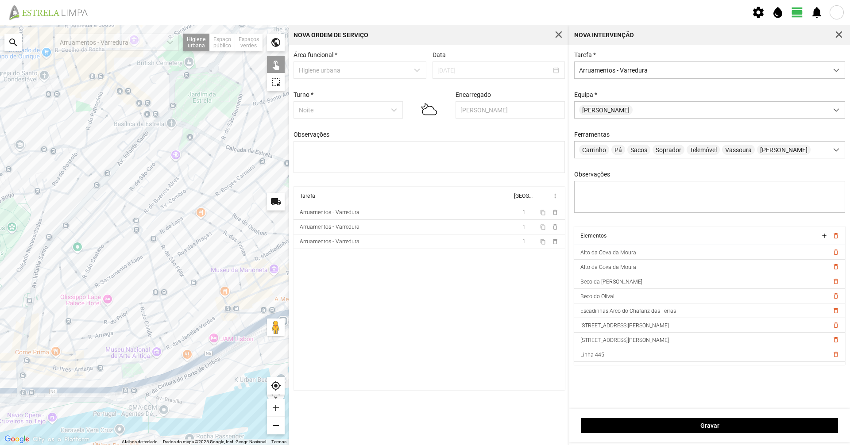
click at [77, 364] on div at bounding box center [144, 235] width 289 height 420
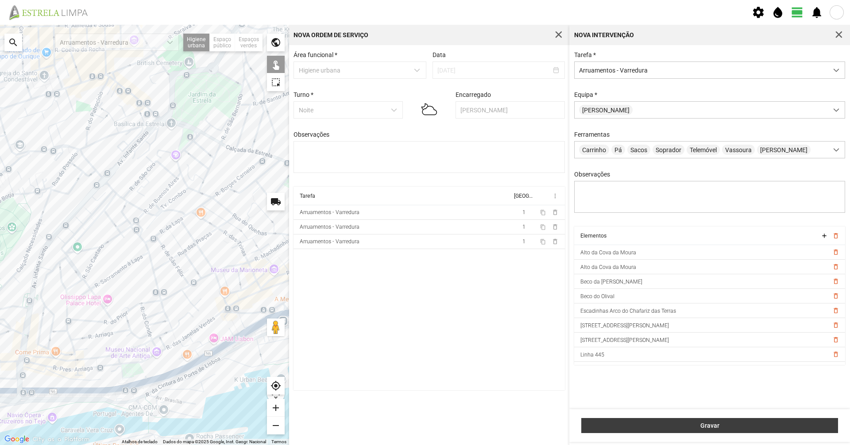
click at [676, 423] on span "Gravar" at bounding box center [709, 425] width 247 height 7
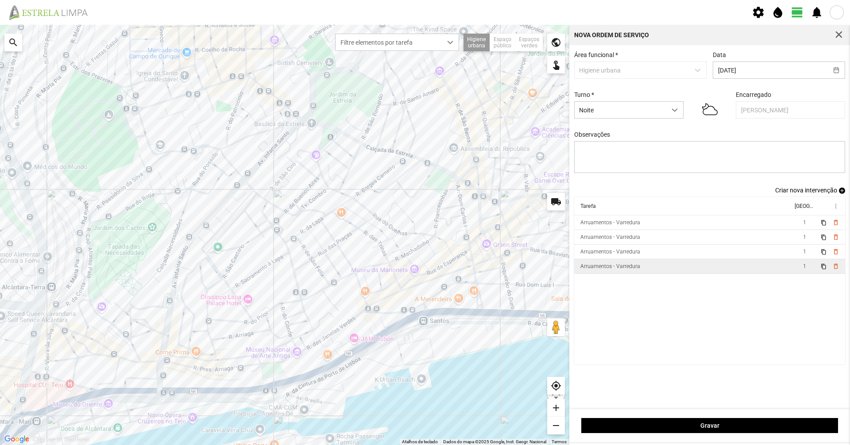
click at [609, 264] on td "Arruamentos - Varredura" at bounding box center [683, 266] width 218 height 15
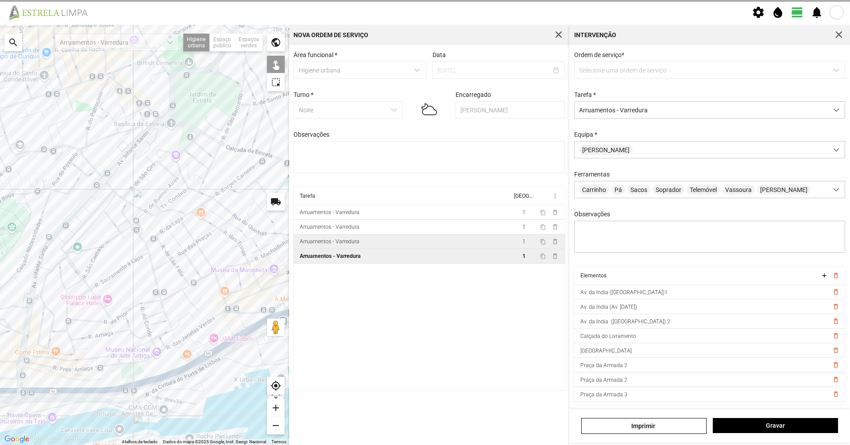
click at [369, 248] on td "Arruamentos - Varredura" at bounding box center [402, 242] width 218 height 15
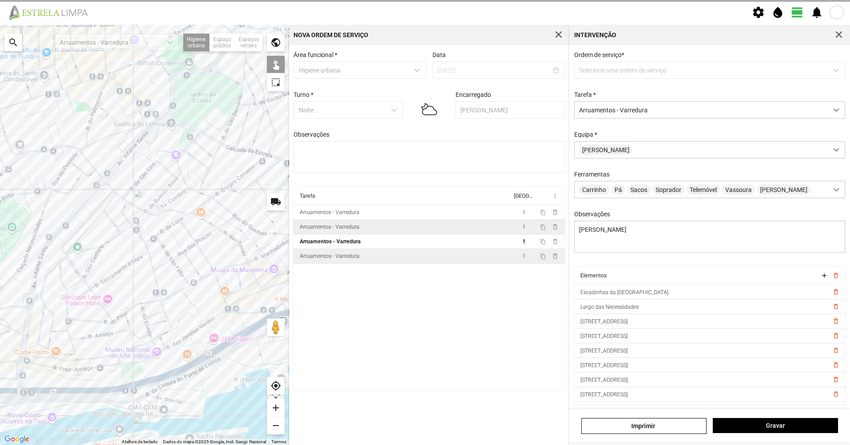
click at [373, 231] on td "Arruamentos - Varredura" at bounding box center [402, 227] width 218 height 15
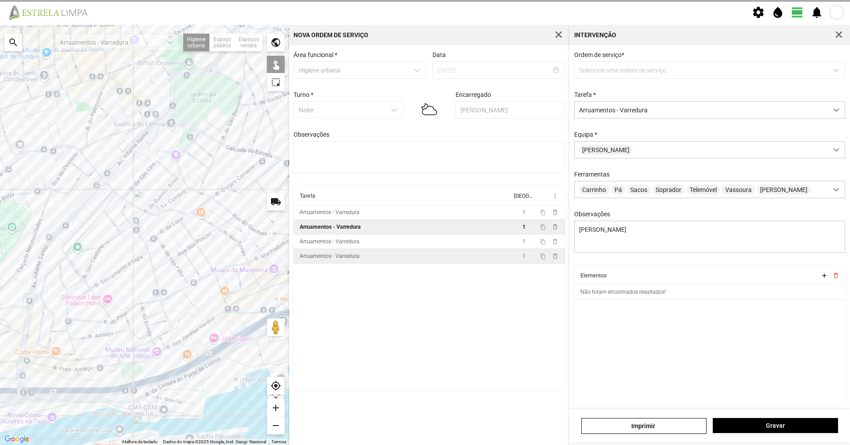
type textarea "[PERSON_NAME]"
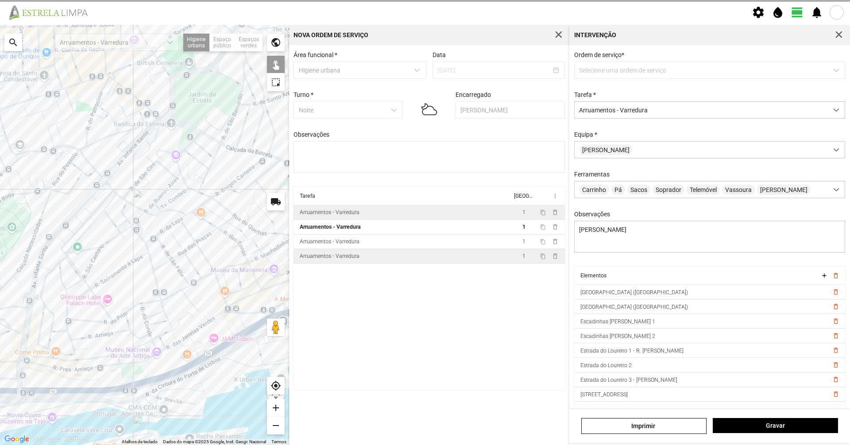
click at [362, 215] on td "Arruamentos - Varredura" at bounding box center [402, 212] width 218 height 15
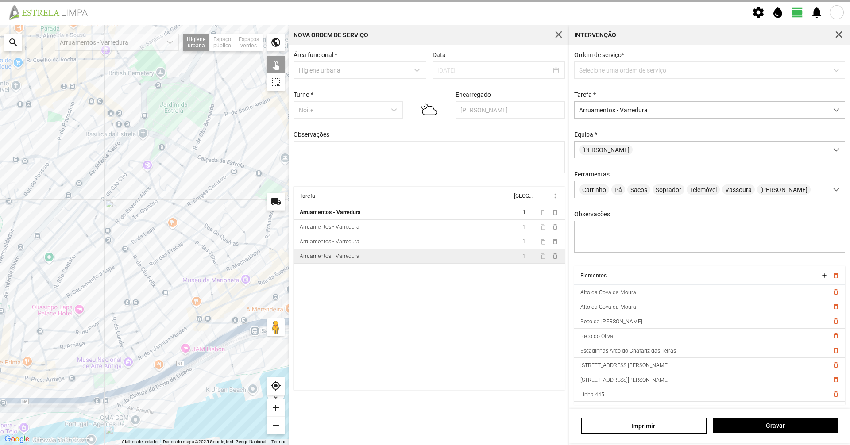
drag, startPoint x: 199, startPoint y: 293, endPoint x: 166, endPoint y: 313, distance: 38.9
click at [166, 311] on div at bounding box center [144, 235] width 289 height 420
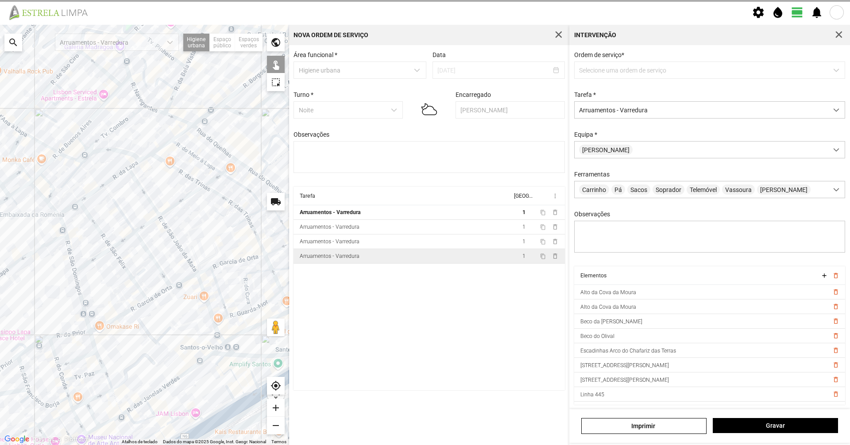
click at [131, 310] on div at bounding box center [144, 235] width 289 height 420
click at [157, 294] on div at bounding box center [144, 235] width 289 height 420
click at [181, 279] on div at bounding box center [144, 235] width 289 height 420
click at [181, 281] on div at bounding box center [144, 235] width 289 height 420
click at [204, 269] on div at bounding box center [144, 235] width 289 height 420
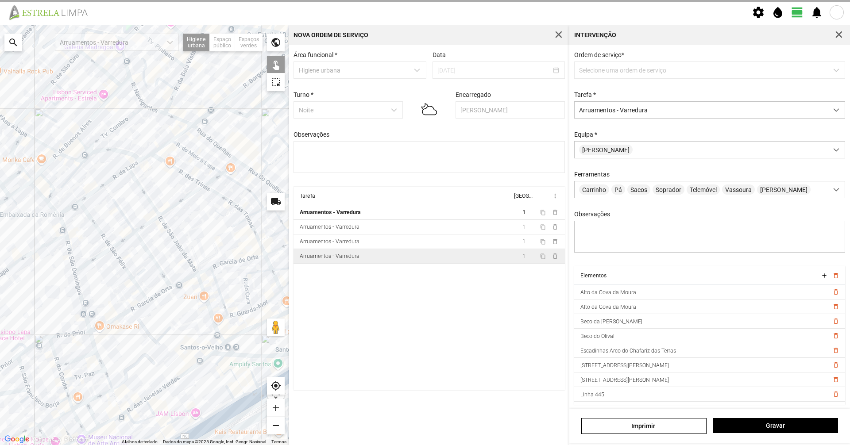
click at [229, 261] on div at bounding box center [144, 235] width 289 height 420
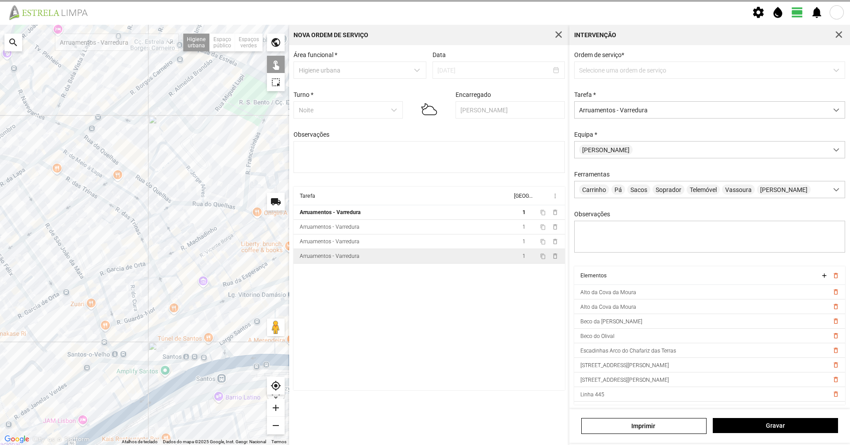
drag, startPoint x: 236, startPoint y: 301, endPoint x: 137, endPoint y: 308, distance: 98.9
click at [137, 308] on div at bounding box center [144, 235] width 289 height 420
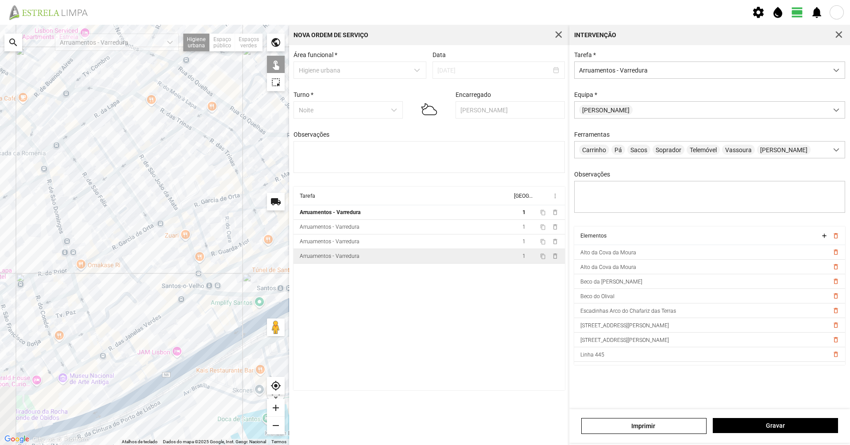
drag, startPoint x: 94, startPoint y: 335, endPoint x: 197, endPoint y: 261, distance: 126.9
click at [197, 261] on div at bounding box center [144, 235] width 289 height 420
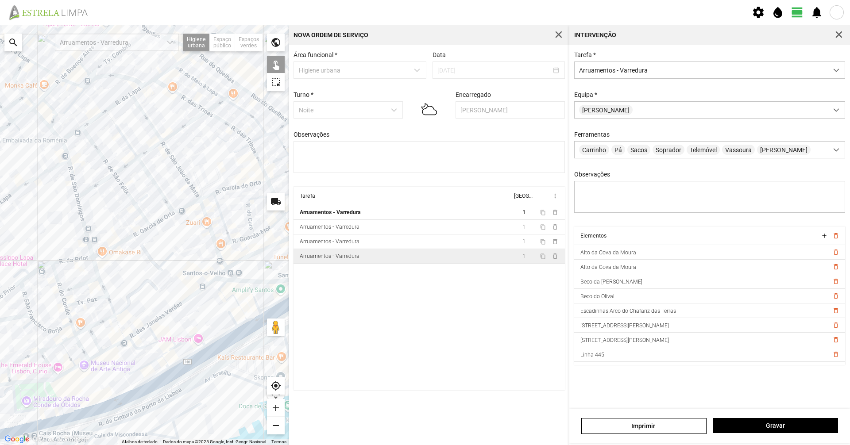
click at [190, 298] on div at bounding box center [144, 235] width 289 height 420
click at [190, 296] on div at bounding box center [144, 235] width 289 height 420
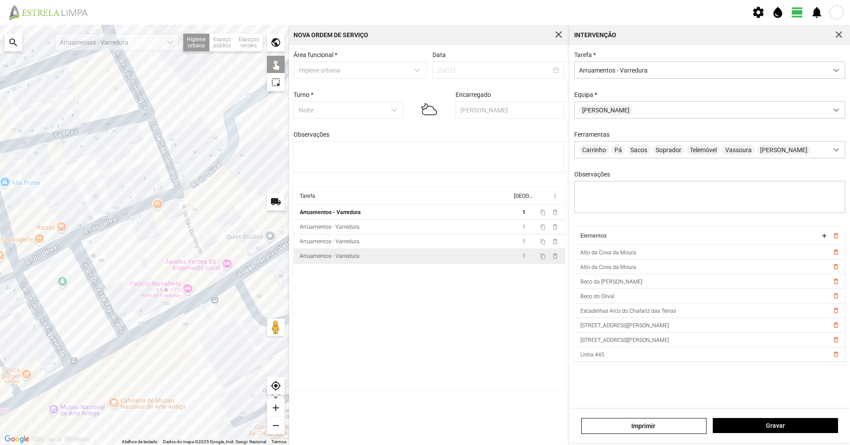
click at [149, 324] on div at bounding box center [144, 235] width 289 height 420
click at [228, 283] on div at bounding box center [144, 235] width 289 height 420
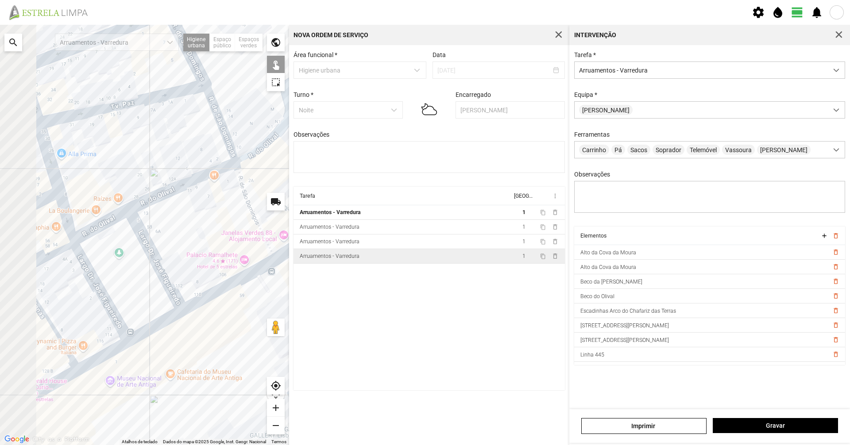
drag, startPoint x: 135, startPoint y: 348, endPoint x: 234, endPoint y: 303, distance: 108.1
click at [235, 303] on div at bounding box center [144, 235] width 289 height 420
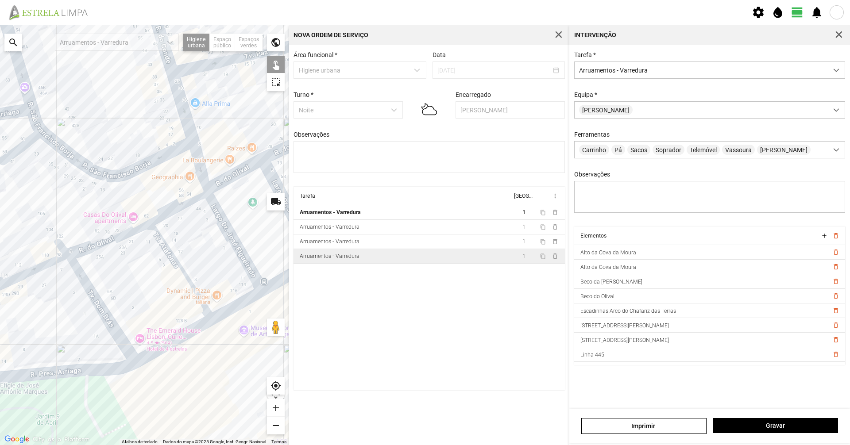
click at [167, 341] on div at bounding box center [144, 235] width 289 height 420
click at [232, 305] on div at bounding box center [144, 235] width 289 height 420
click at [269, 285] on div at bounding box center [144, 235] width 289 height 420
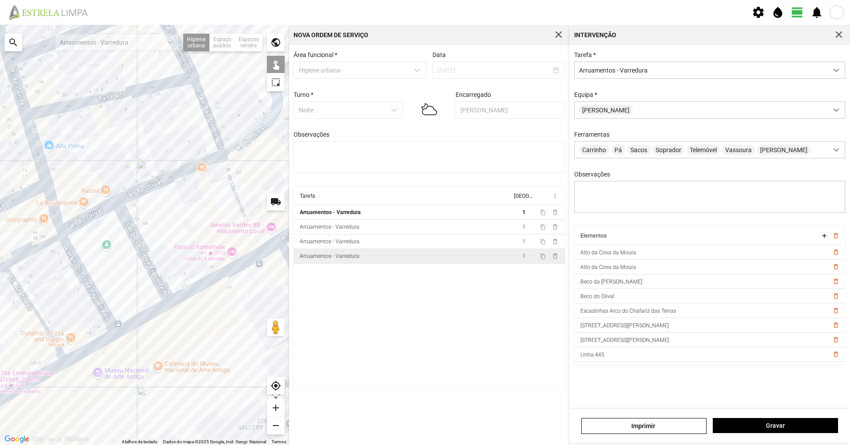
drag, startPoint x: 272, startPoint y: 282, endPoint x: 73, endPoint y: 348, distance: 209.4
click at [73, 348] on div at bounding box center [144, 235] width 289 height 420
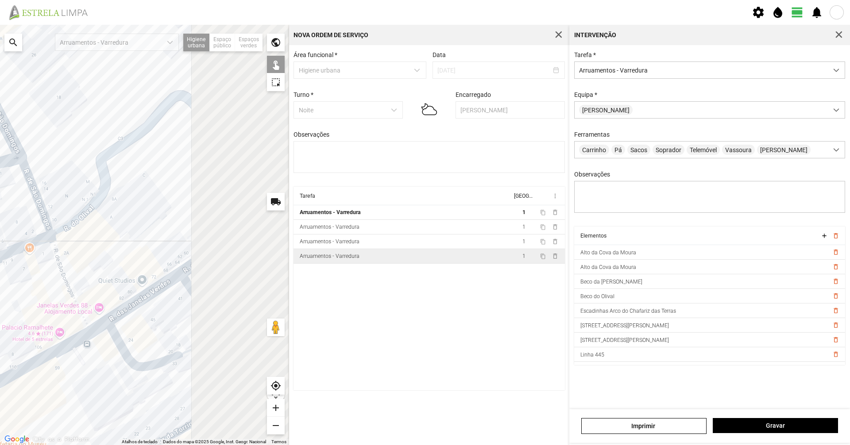
drag, startPoint x: 142, startPoint y: 359, endPoint x: 19, endPoint y: 432, distance: 142.7
click at [15, 434] on div "Atalhos de teclado Dados do mapa Dados do mapa ©2025 Google, Inst. Geogr. Nacio…" at bounding box center [144, 235] width 289 height 420
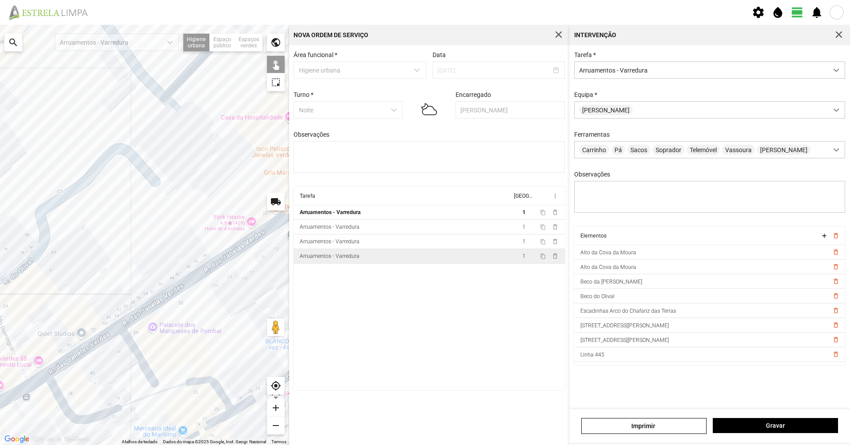
drag, startPoint x: 193, startPoint y: 331, endPoint x: 0, endPoint y: 394, distance: 203.5
click at [0, 393] on div at bounding box center [144, 235] width 289 height 420
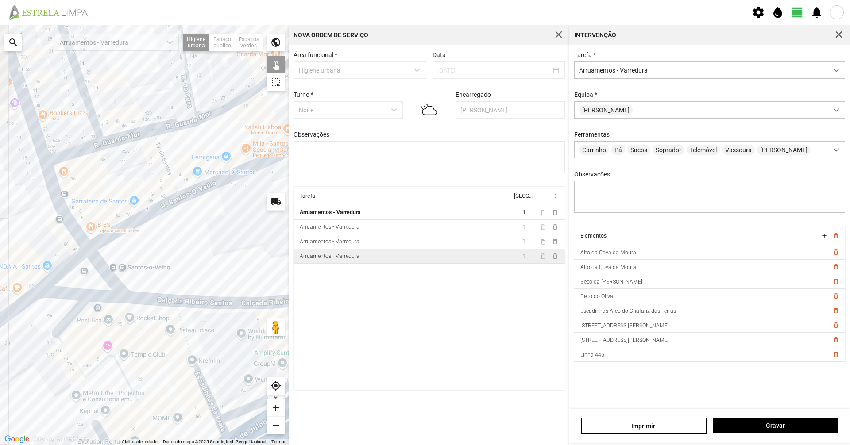
drag, startPoint x: 121, startPoint y: 284, endPoint x: 275, endPoint y: 277, distance: 154.6
click at [275, 277] on div at bounding box center [144, 235] width 289 height 420
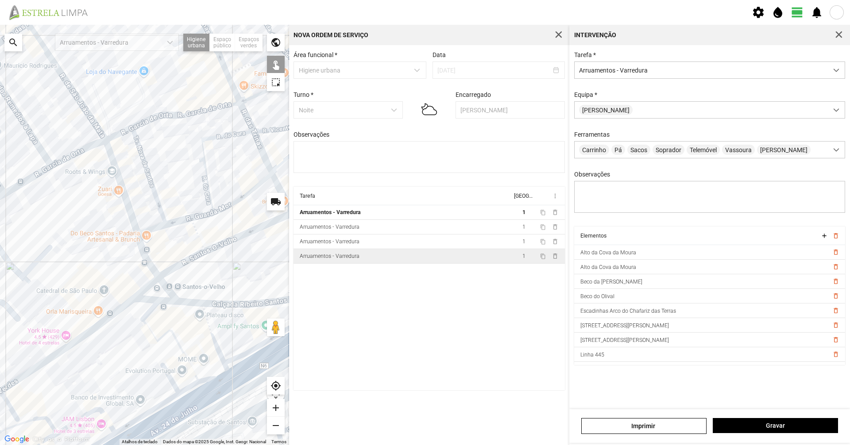
click at [191, 257] on div at bounding box center [144, 235] width 289 height 420
click at [193, 259] on div at bounding box center [144, 235] width 289 height 420
click at [217, 247] on div at bounding box center [144, 235] width 289 height 420
click at [147, 289] on div at bounding box center [144, 235] width 289 height 420
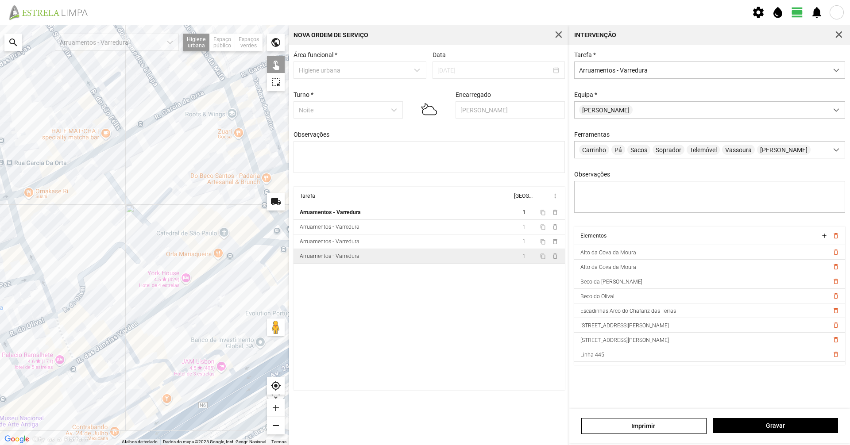
drag, startPoint x: 107, startPoint y: 299, endPoint x: 221, endPoint y: 246, distance: 125.9
click at [221, 246] on div at bounding box center [144, 235] width 289 height 420
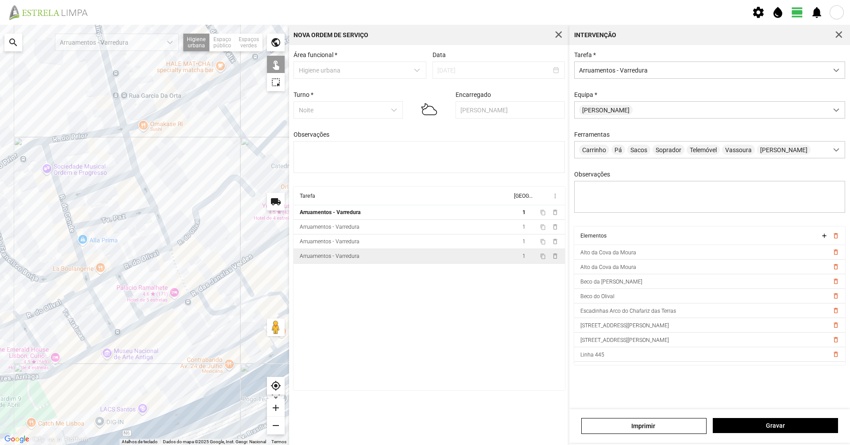
drag, startPoint x: 140, startPoint y: 333, endPoint x: 229, endPoint y: 288, distance: 100.1
click at [250, 267] on div at bounding box center [144, 235] width 289 height 420
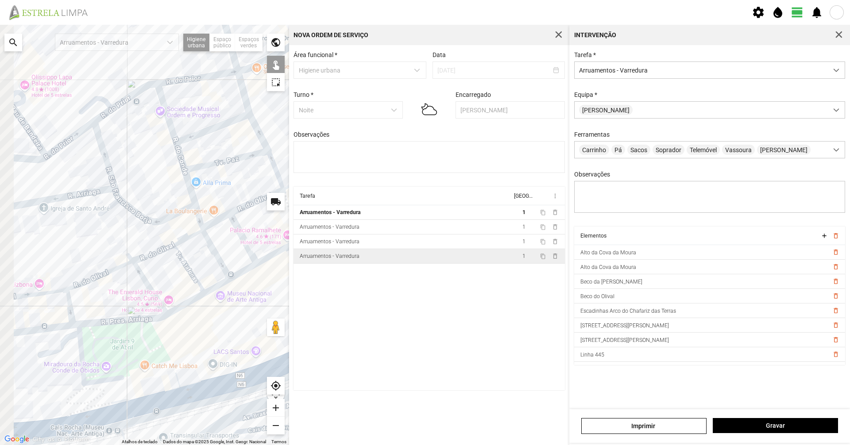
drag, startPoint x: 174, startPoint y: 351, endPoint x: 288, endPoint y: 290, distance: 129.5
click at [288, 290] on div at bounding box center [144, 235] width 289 height 420
click at [86, 362] on div at bounding box center [144, 235] width 289 height 420
click at [85, 363] on div at bounding box center [144, 235] width 289 height 420
click at [97, 322] on div at bounding box center [144, 235] width 289 height 420
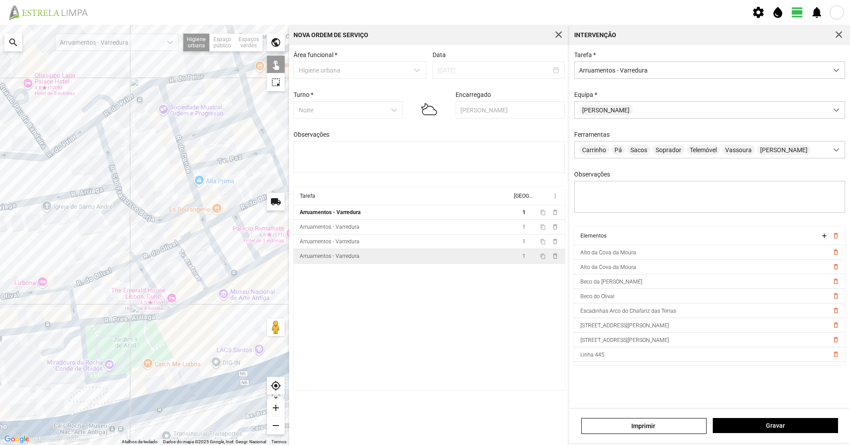
click at [58, 324] on div at bounding box center [144, 235] width 289 height 420
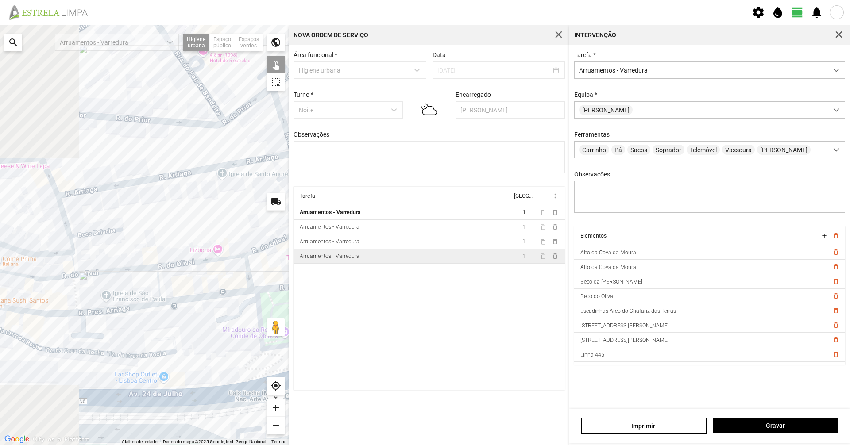
drag, startPoint x: 96, startPoint y: 332, endPoint x: 247, endPoint y: 306, distance: 153.7
click at [247, 306] on div at bounding box center [144, 235] width 289 height 420
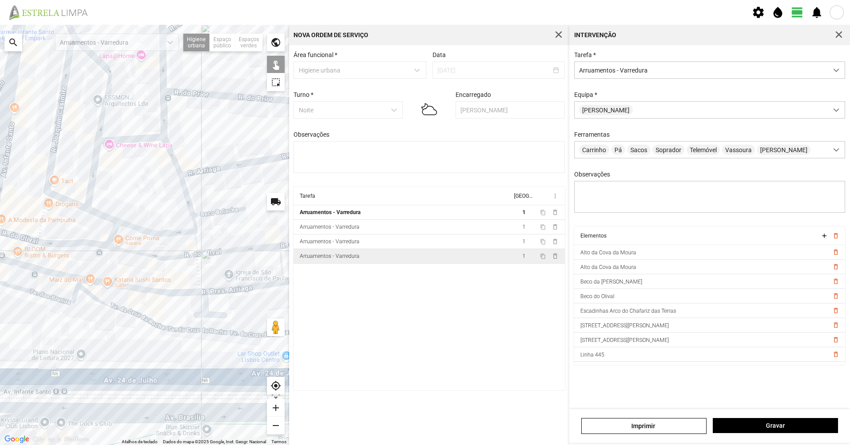
click at [162, 293] on div at bounding box center [144, 235] width 289 height 420
click at [239, 290] on div at bounding box center [144, 235] width 289 height 420
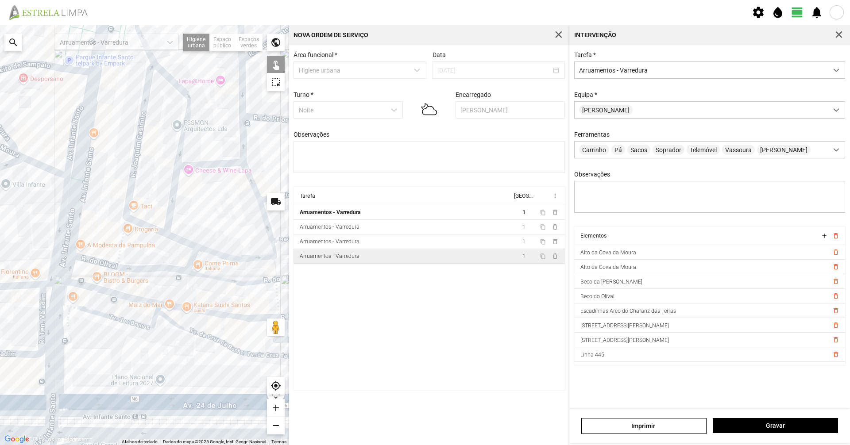
drag, startPoint x: 164, startPoint y: 291, endPoint x: 296, endPoint y: 332, distance: 137.7
click at [296, 332] on div "Para navegar no mapa com gestos de toque, toque duas vezes sem soltar no mapa e…" at bounding box center [425, 235] width 850 height 420
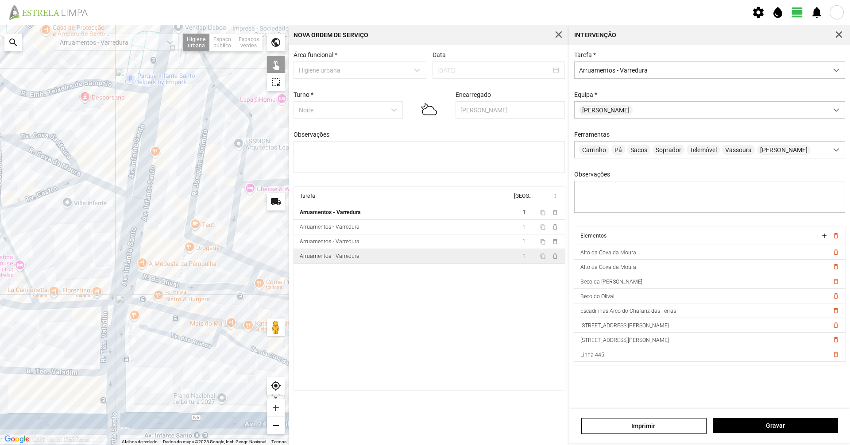
click at [191, 316] on div at bounding box center [144, 235] width 289 height 420
click at [166, 310] on div at bounding box center [144, 235] width 289 height 420
click at [190, 339] on div at bounding box center [144, 235] width 289 height 420
click at [235, 348] on div at bounding box center [144, 235] width 289 height 420
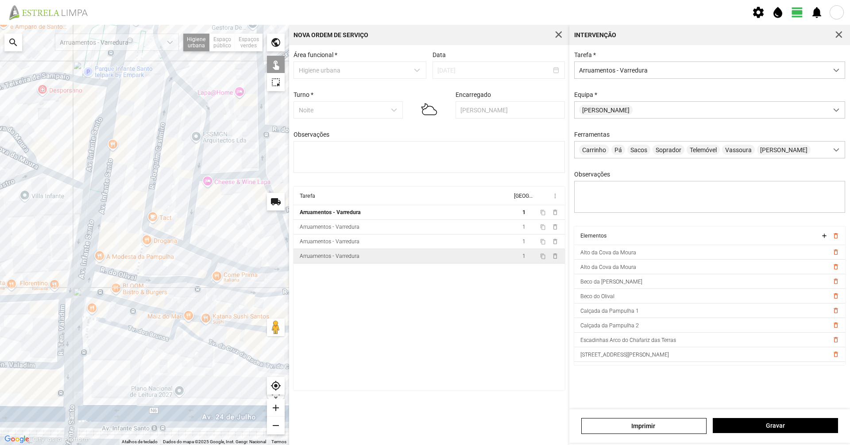
drag, startPoint x: 269, startPoint y: 347, endPoint x: 227, endPoint y: 338, distance: 43.4
click at [227, 338] on div at bounding box center [144, 235] width 289 height 420
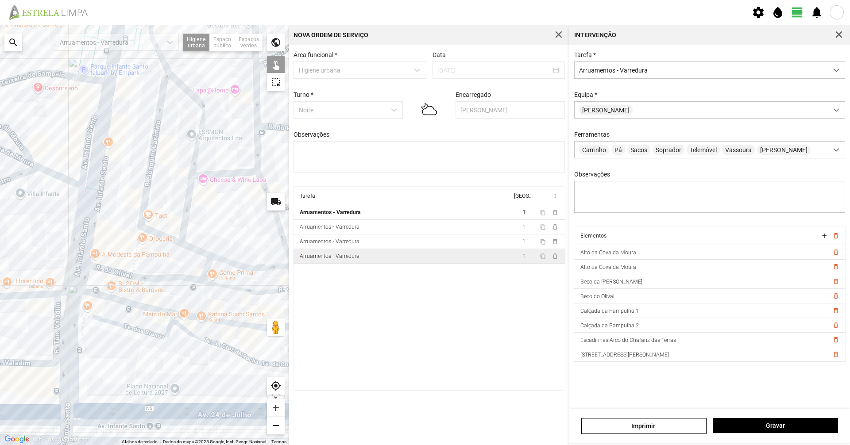
click at [85, 339] on div at bounding box center [144, 235] width 289 height 420
click at [84, 339] on div at bounding box center [144, 235] width 289 height 420
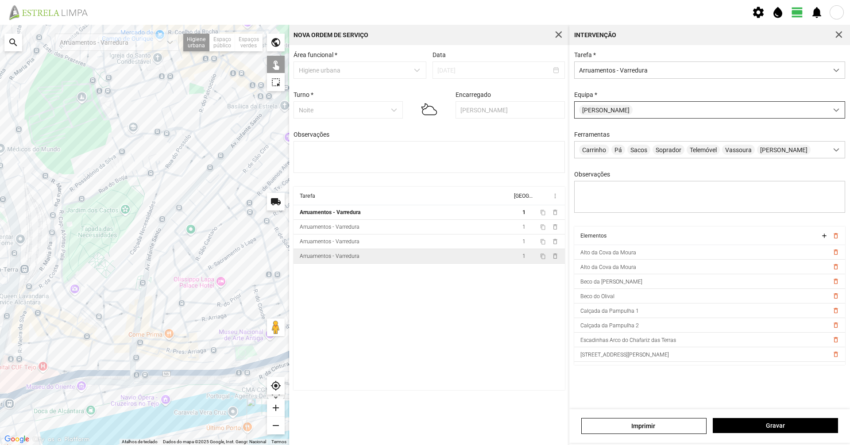
click at [677, 104] on div "[PERSON_NAME]" at bounding box center [700, 110] width 253 height 16
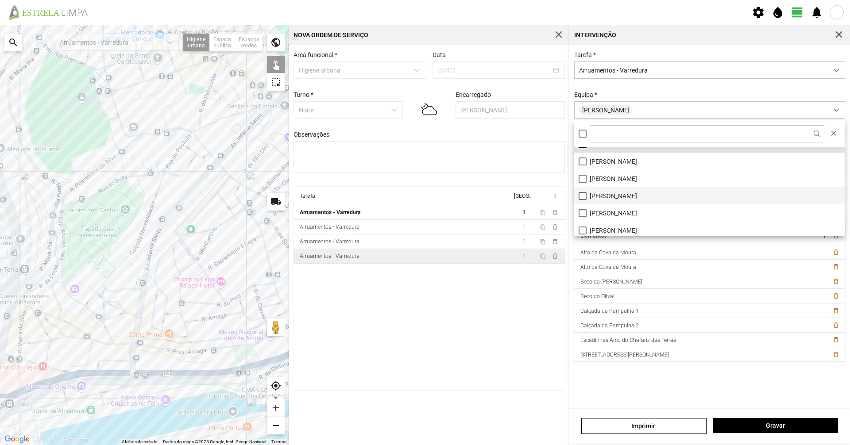
scroll to position [44, 0]
click at [616, 208] on li "[PERSON_NAME]" at bounding box center [709, 215] width 270 height 17
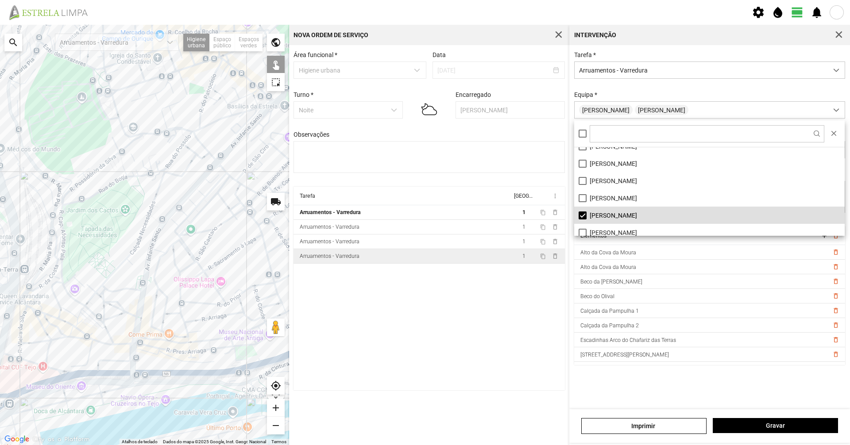
click at [598, 212] on li "[PERSON_NAME]" at bounding box center [709, 215] width 270 height 17
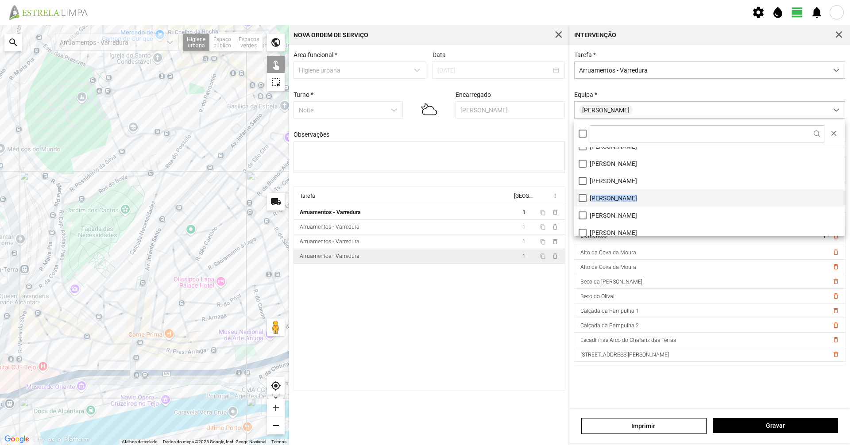
click at [594, 201] on li "[PERSON_NAME]" at bounding box center [709, 197] width 270 height 17
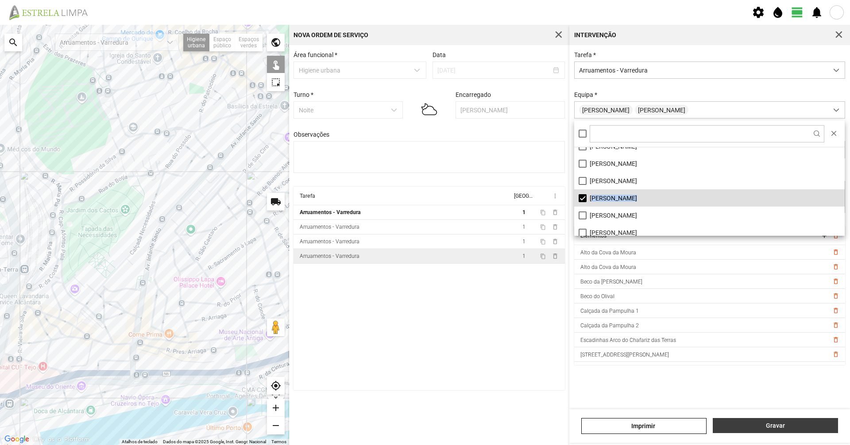
click at [769, 424] on span "Gravar" at bounding box center [775, 425] width 116 height 7
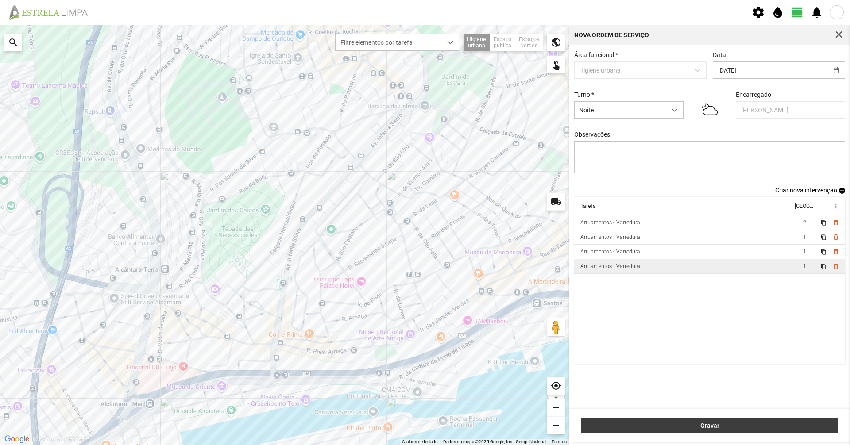
click at [709, 431] on button "Gravar" at bounding box center [709, 425] width 257 height 15
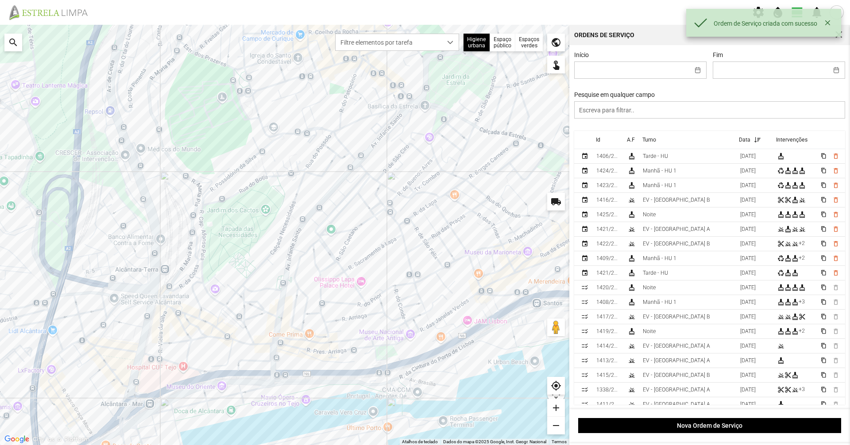
click at [737, 95] on div "Pesquise em qualquer campo" at bounding box center [709, 104] width 277 height 27
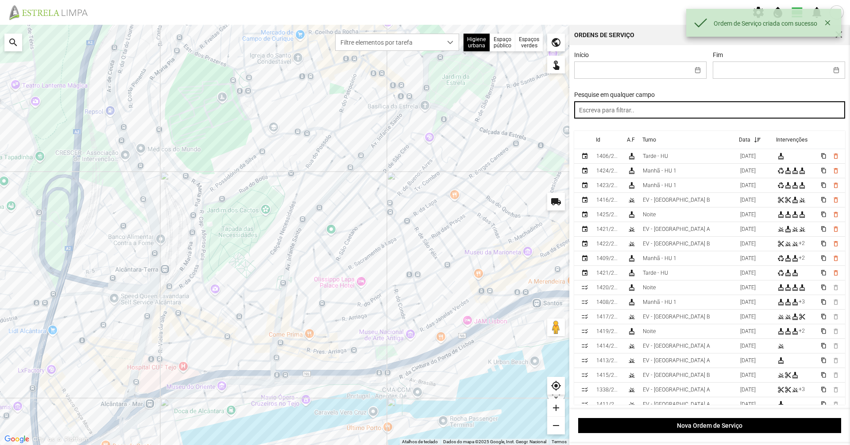
click at [725, 113] on input "text" at bounding box center [709, 109] width 271 height 17
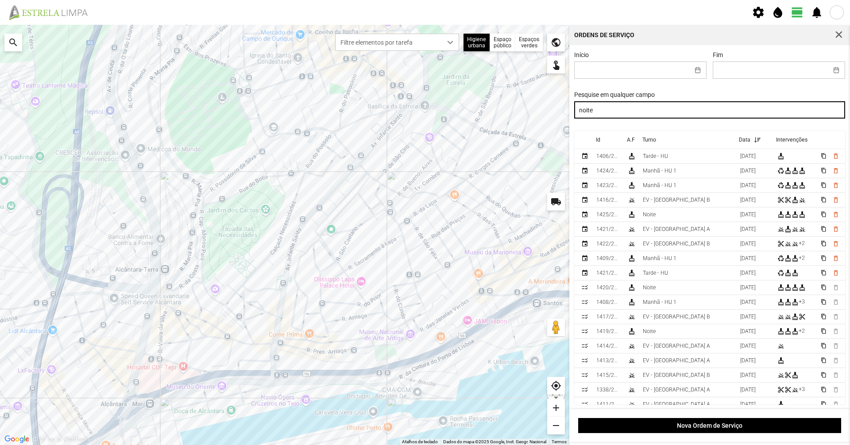
type input "noite"
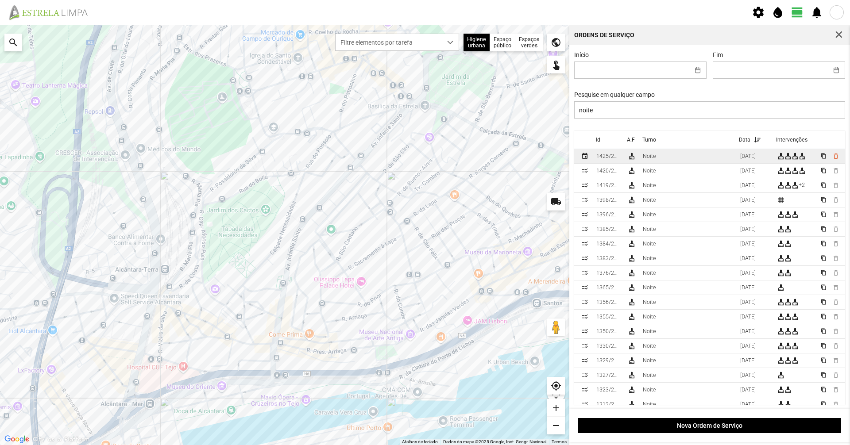
click at [683, 159] on td "Noite" at bounding box center [687, 156] width 97 height 15
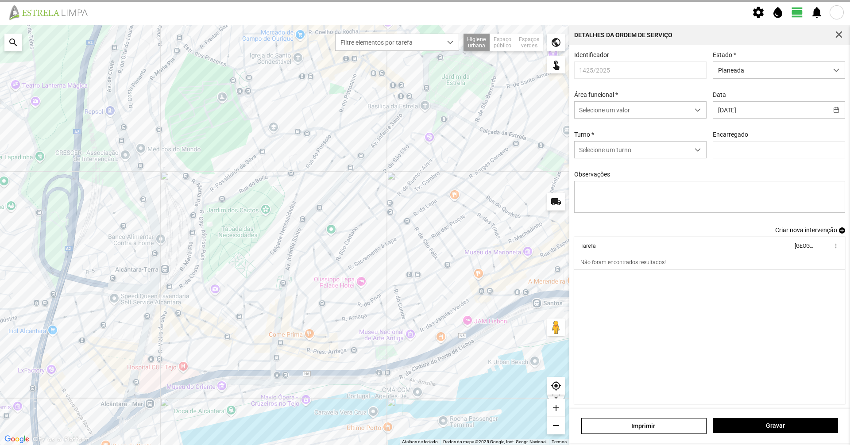
type input "[PERSON_NAME]"
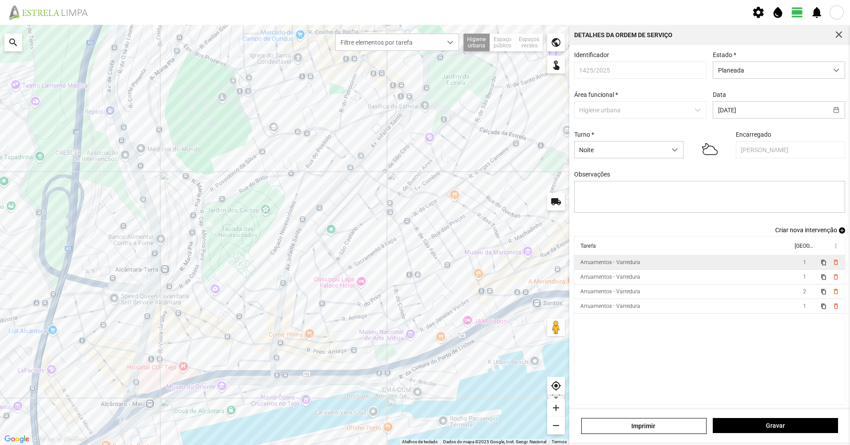
click at [628, 266] on div "Arruamentos - Varredura" at bounding box center [610, 262] width 60 height 6
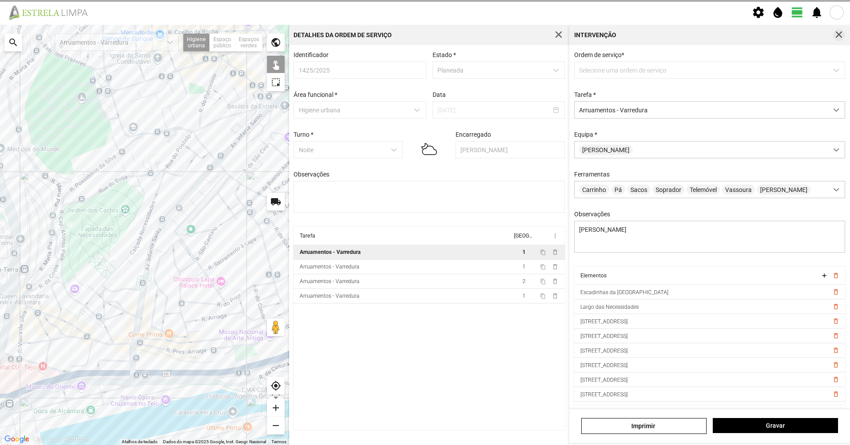
click at [836, 34] on span "button" at bounding box center [839, 35] width 8 height 8
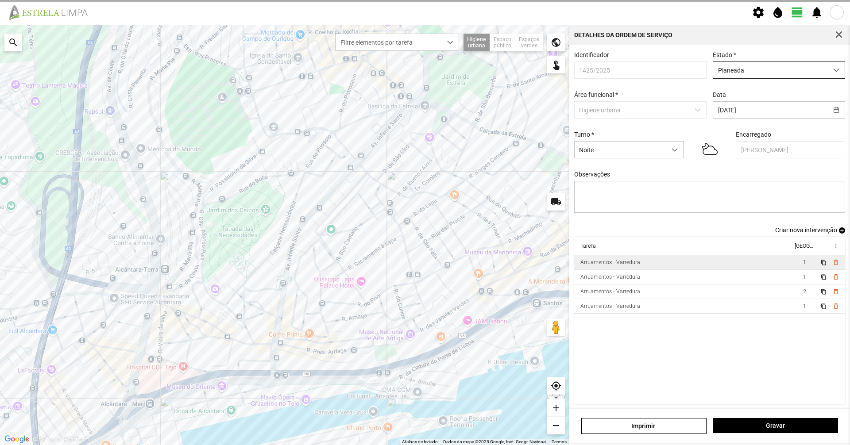
click at [778, 72] on span "Planeada" at bounding box center [770, 70] width 115 height 16
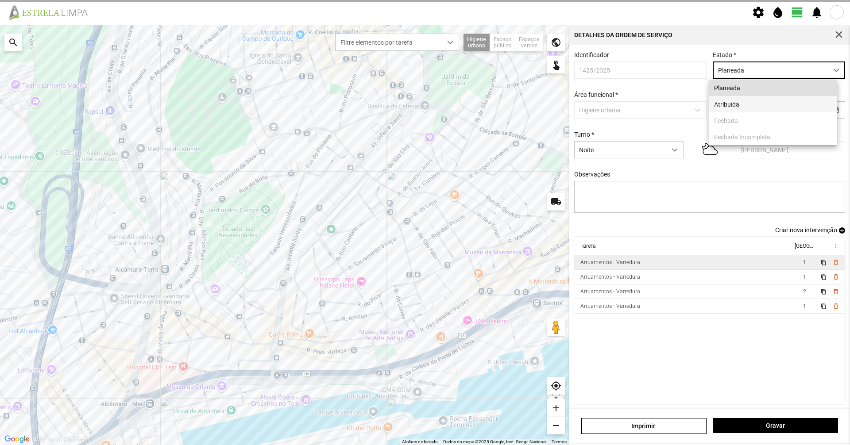
click at [757, 112] on li "Atribuída" at bounding box center [773, 104] width 128 height 16
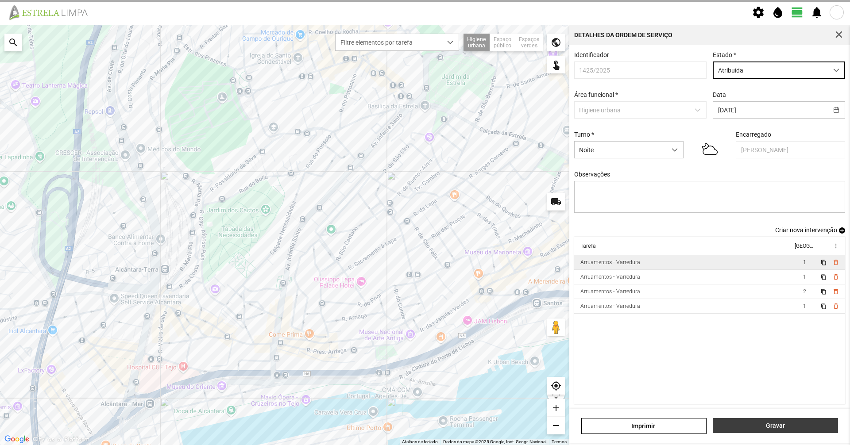
click at [741, 427] on span "Gravar" at bounding box center [775, 425] width 116 height 7
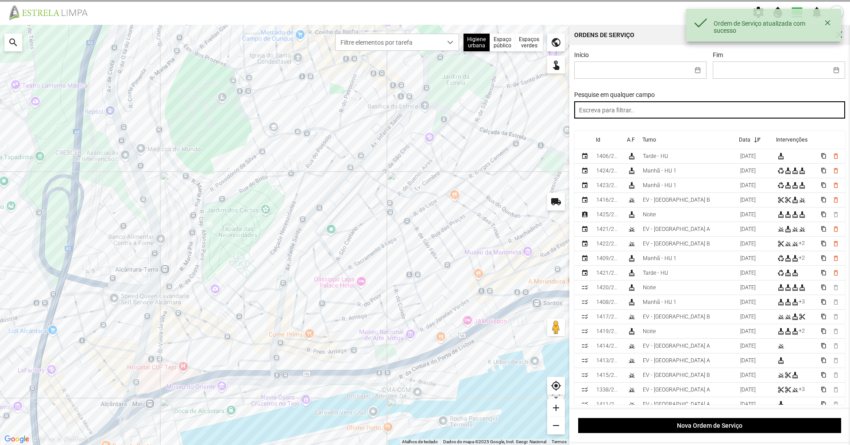
click at [708, 108] on input "text" at bounding box center [709, 109] width 271 height 17
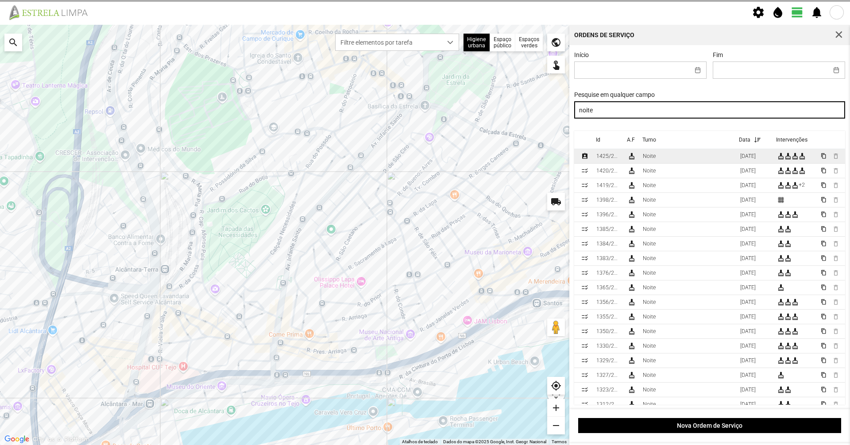
type input "noite"
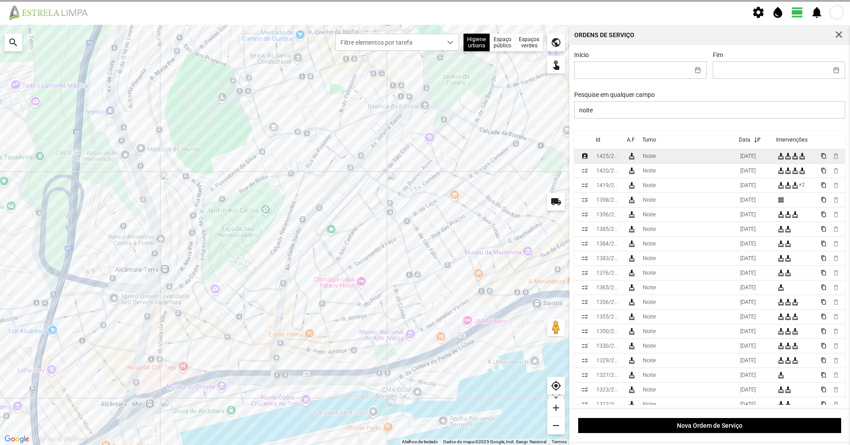
click at [670, 156] on td "Noite" at bounding box center [687, 156] width 97 height 15
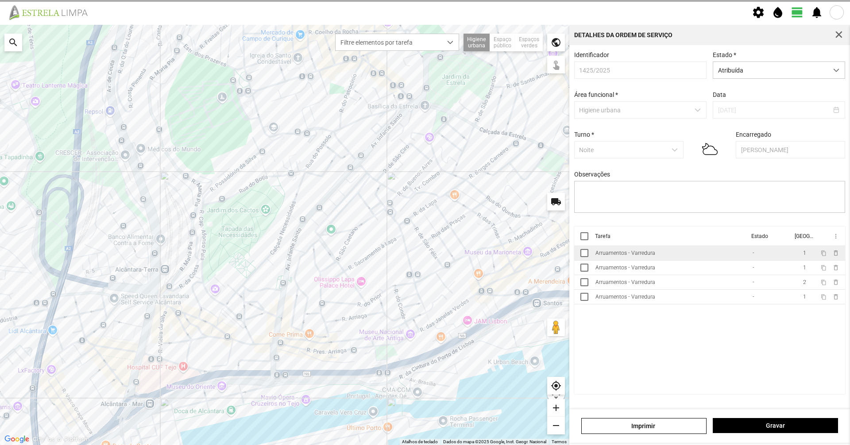
click at [675, 251] on td "Arruamentos - Varredura" at bounding box center [670, 253] width 157 height 15
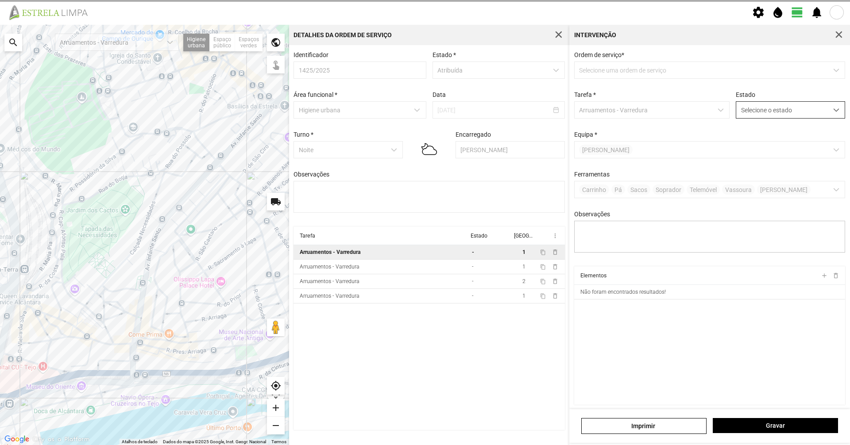
type textarea "[PERSON_NAME]"
click at [769, 111] on span "Selecione o estado" at bounding box center [782, 110] width 92 height 16
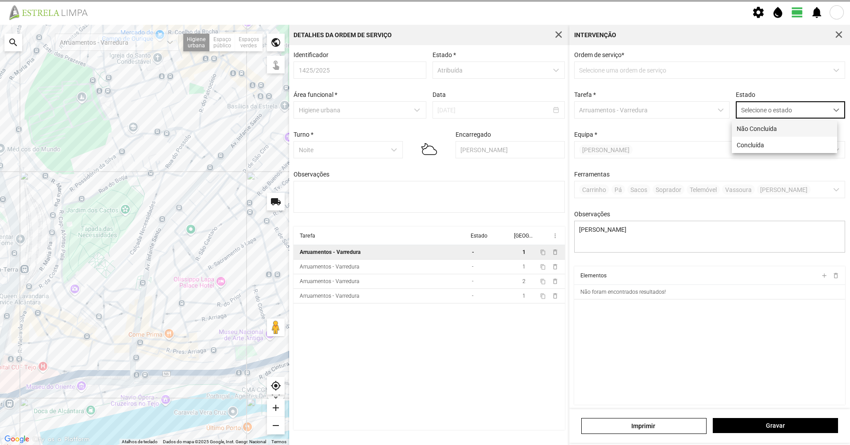
scroll to position [5, 39]
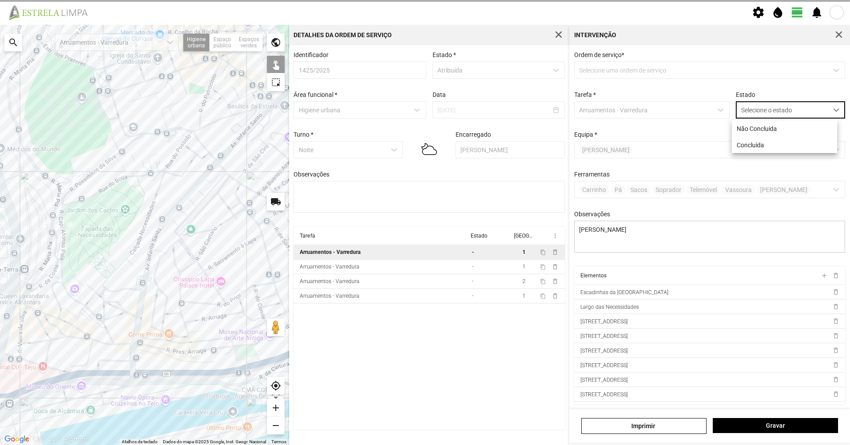
click at [760, 148] on li "Concluída" at bounding box center [784, 145] width 105 height 16
click at [732, 431] on button "Gravar" at bounding box center [775, 425] width 125 height 15
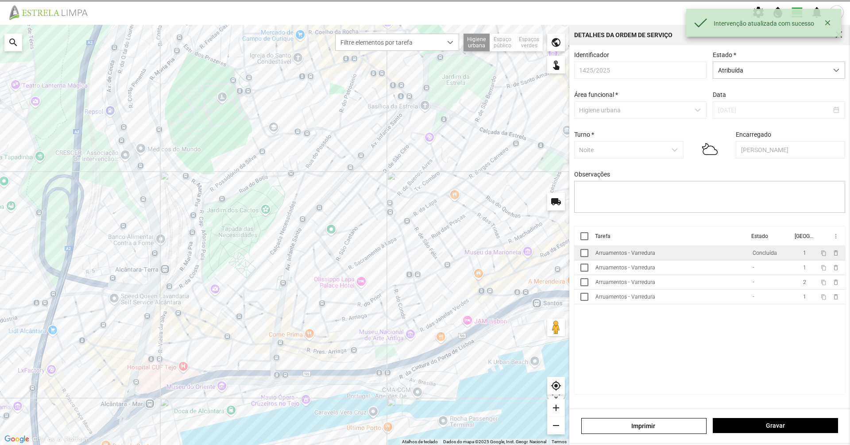
click at [707, 261] on td "Arruamentos - Varredura" at bounding box center [670, 253] width 157 height 15
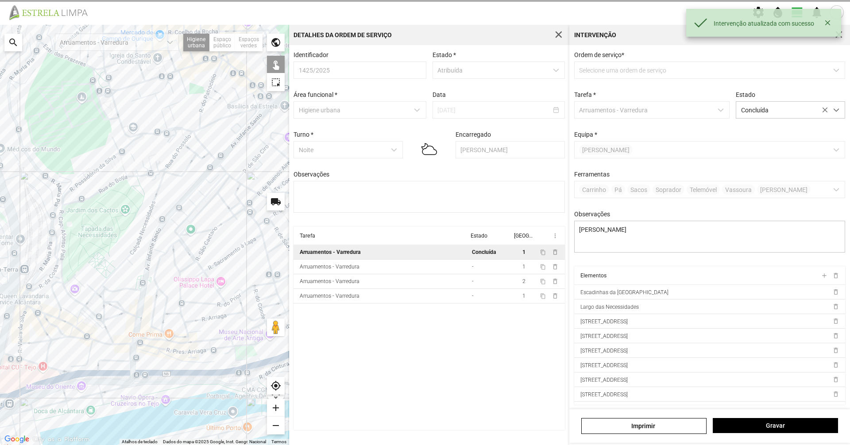
click at [464, 260] on td "Arruamentos - Varredura" at bounding box center [380, 252] width 175 height 15
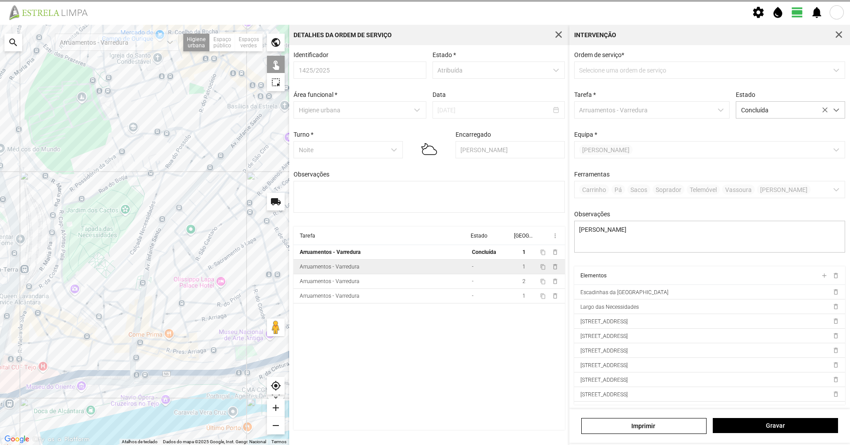
click at [461, 266] on td "Arruamentos - Varredura" at bounding box center [380, 267] width 175 height 15
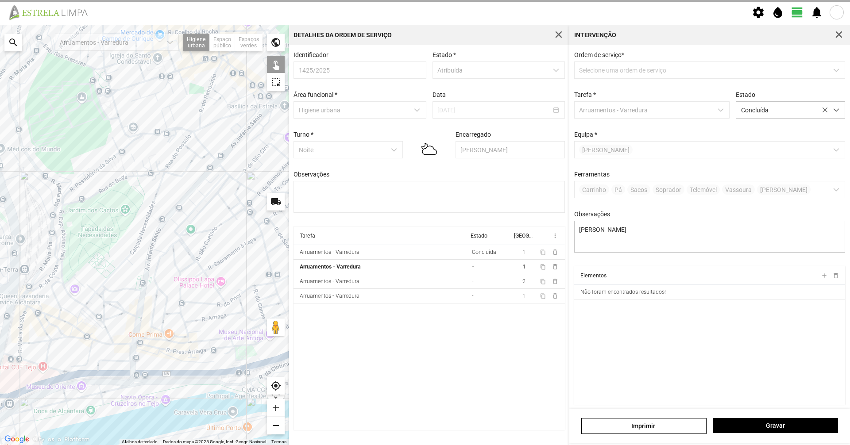
type textarea "[PERSON_NAME]"
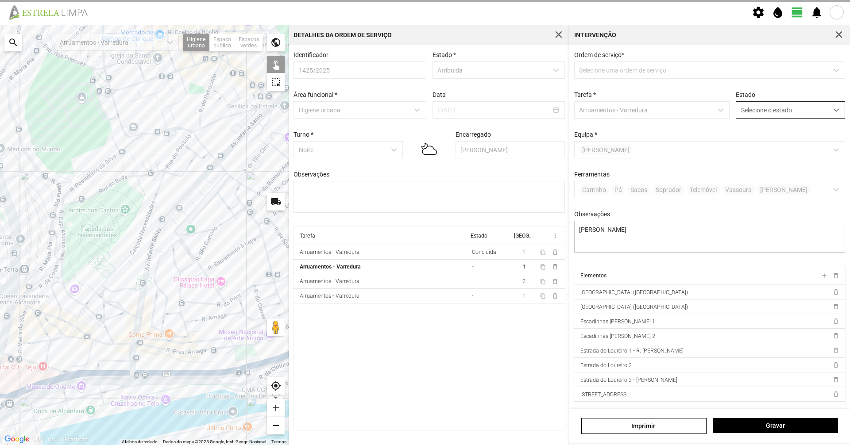
click at [770, 117] on span "Selecione o estado" at bounding box center [782, 110] width 92 height 16
click at [756, 153] on li "Concluída" at bounding box center [784, 145] width 105 height 16
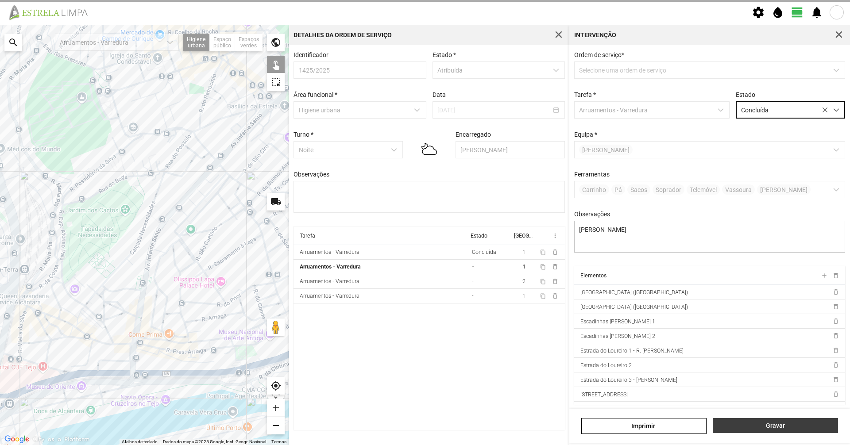
click at [743, 429] on span "Gravar" at bounding box center [775, 425] width 116 height 7
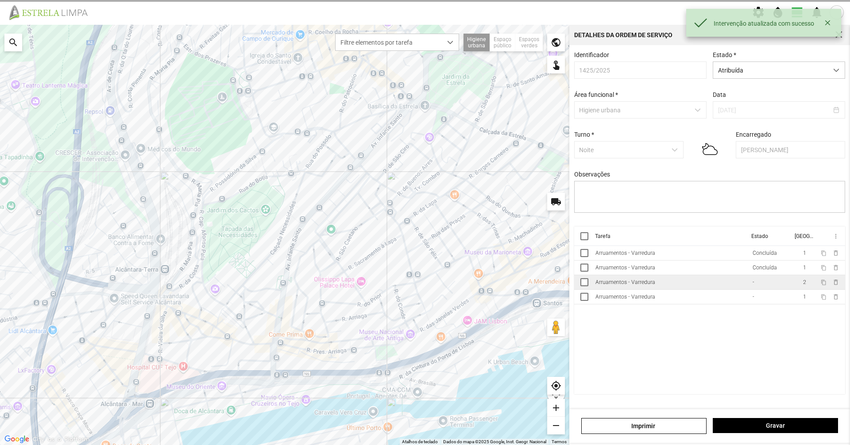
click at [664, 285] on td "Arruamentos - Varredura" at bounding box center [670, 282] width 157 height 15
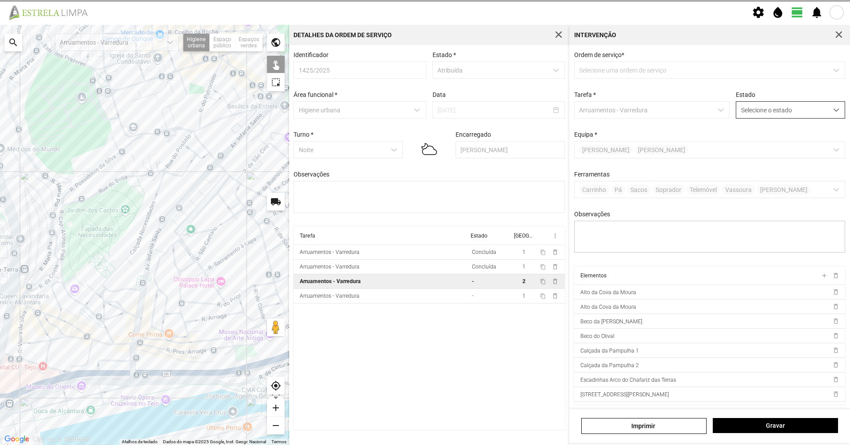
click at [835, 108] on div "dropdown trigger" at bounding box center [836, 110] width 17 height 16
click at [798, 144] on li "Concluída" at bounding box center [784, 145] width 105 height 16
click at [726, 426] on span "Gravar" at bounding box center [775, 425] width 116 height 7
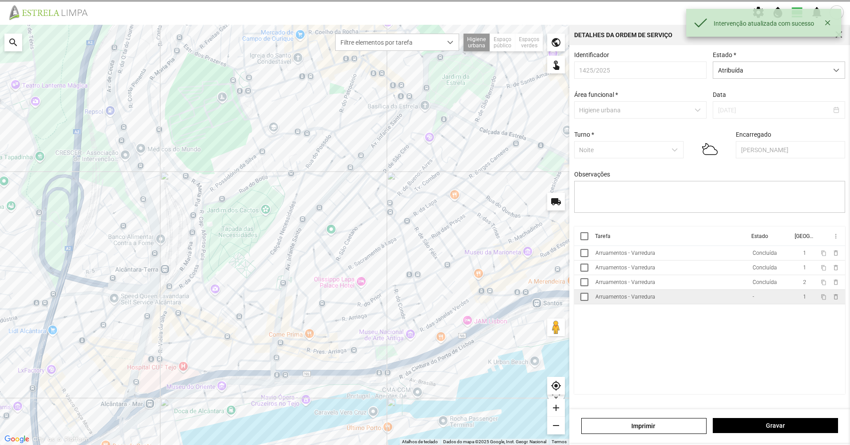
click at [708, 304] on td "Arruamentos - Varredura" at bounding box center [670, 297] width 157 height 15
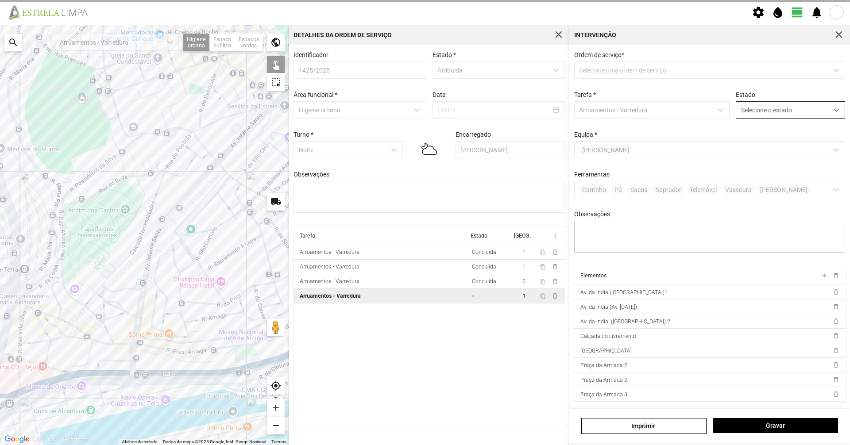
click at [805, 111] on span "Selecione o estado" at bounding box center [782, 110] width 92 height 16
click at [797, 152] on li "Concluída" at bounding box center [784, 145] width 105 height 16
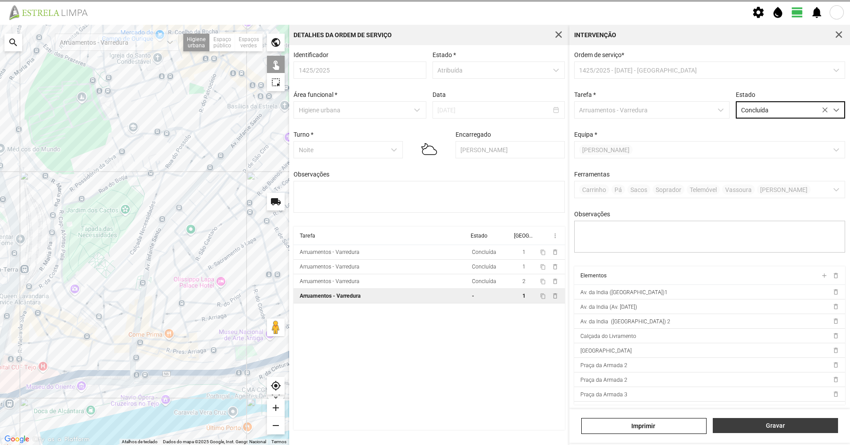
click at [768, 424] on span "Gravar" at bounding box center [775, 425] width 116 height 7
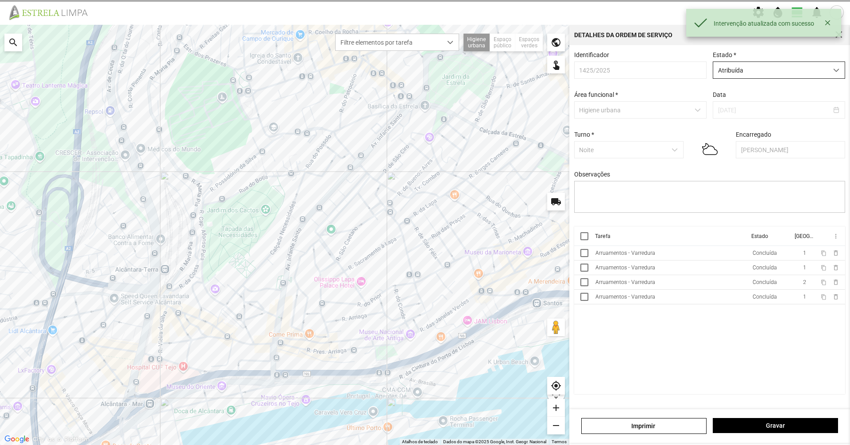
click at [759, 75] on span "Atribuída" at bounding box center [770, 70] width 115 height 16
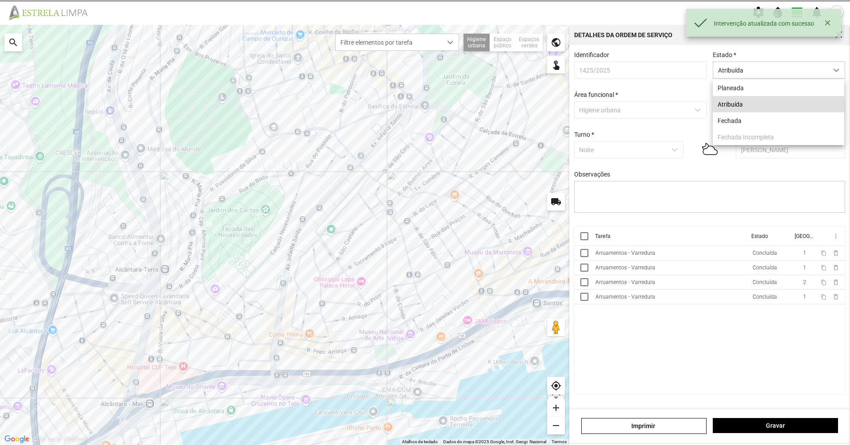
click at [747, 131] on p-dropdownitem "Fechada Incompleta" at bounding box center [778, 137] width 131 height 16
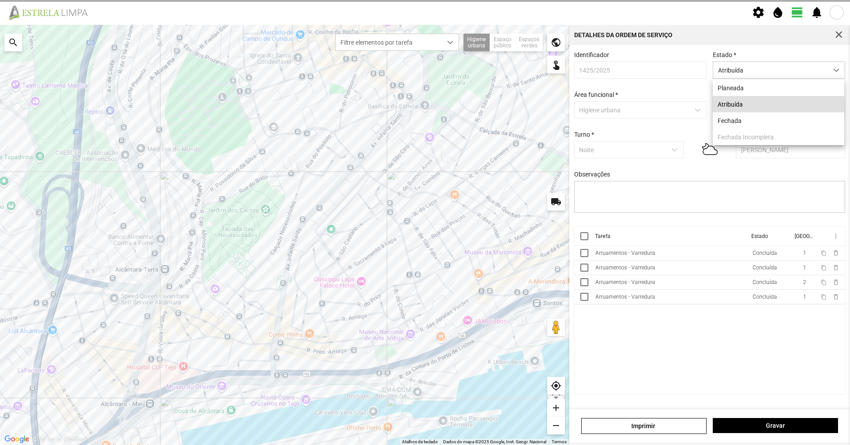
click at [747, 127] on div "Para navegar no mapa com gestos de toque, toque duas vezes sem soltar no mapa e…" at bounding box center [425, 235] width 850 height 420
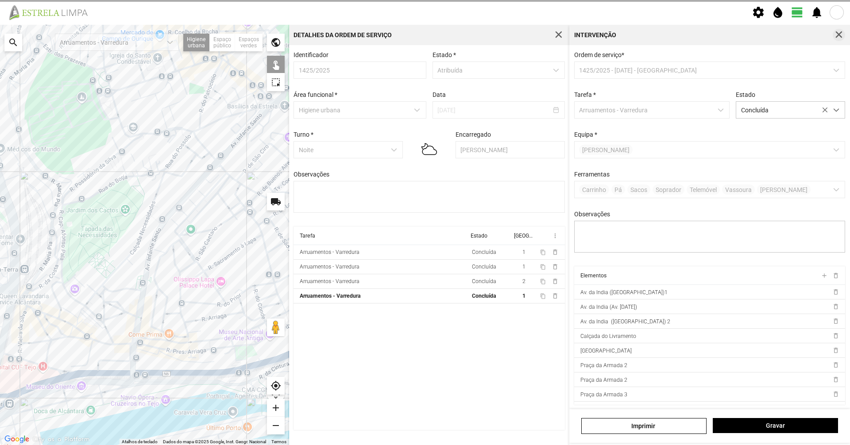
click at [841, 35] on span "button" at bounding box center [839, 35] width 8 height 8
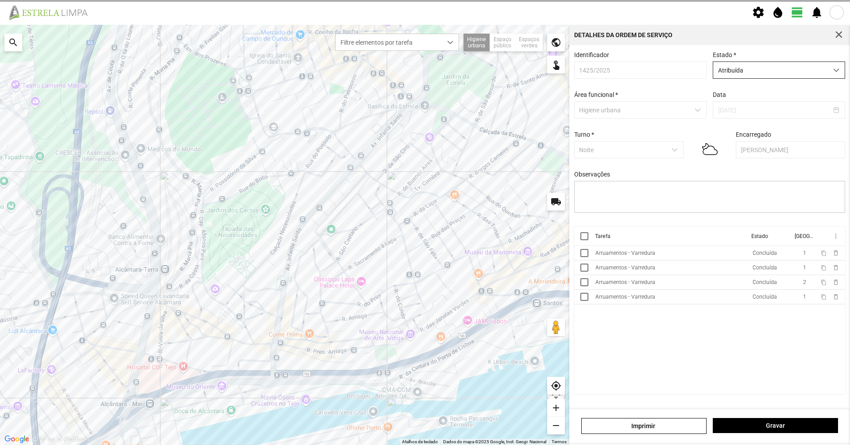
click at [747, 76] on span "Atribuída" at bounding box center [770, 70] width 115 height 16
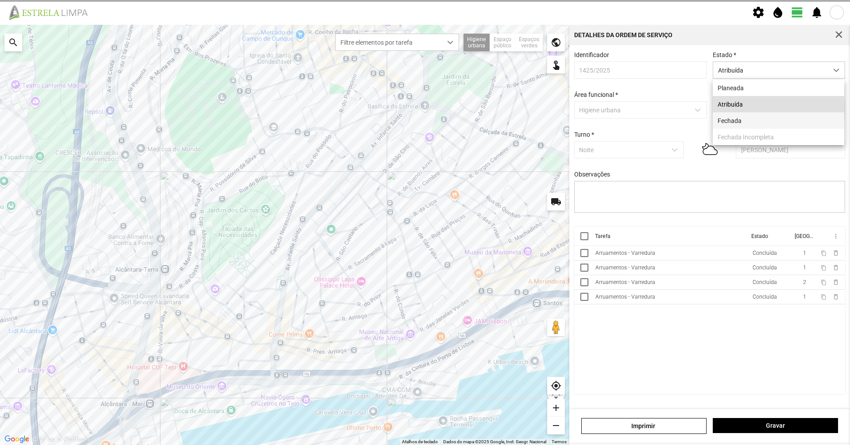
click at [746, 124] on li "Fechada" at bounding box center [778, 120] width 131 height 16
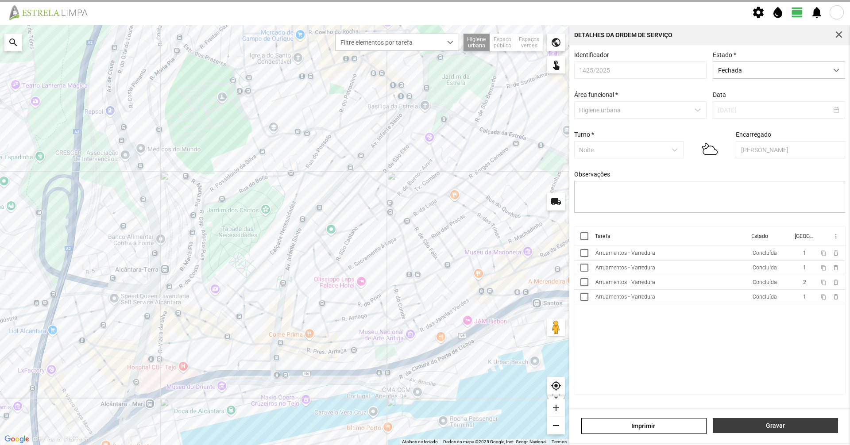
click at [787, 428] on span "Gravar" at bounding box center [775, 425] width 116 height 7
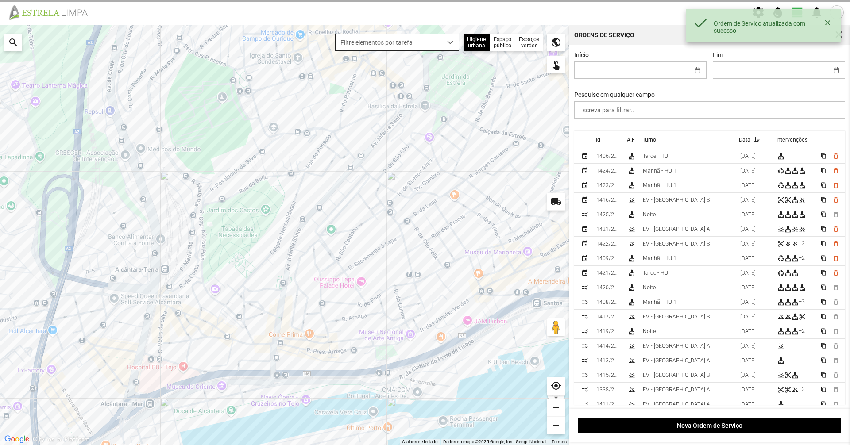
click at [442, 38] on div "dropdown trigger" at bounding box center [450, 42] width 17 height 16
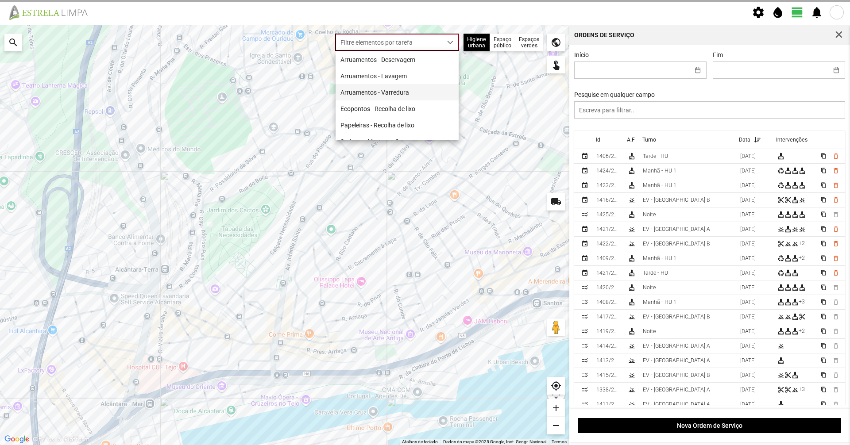
click at [407, 93] on li "Arruamentos - Varredura" at bounding box center [396, 92] width 123 height 16
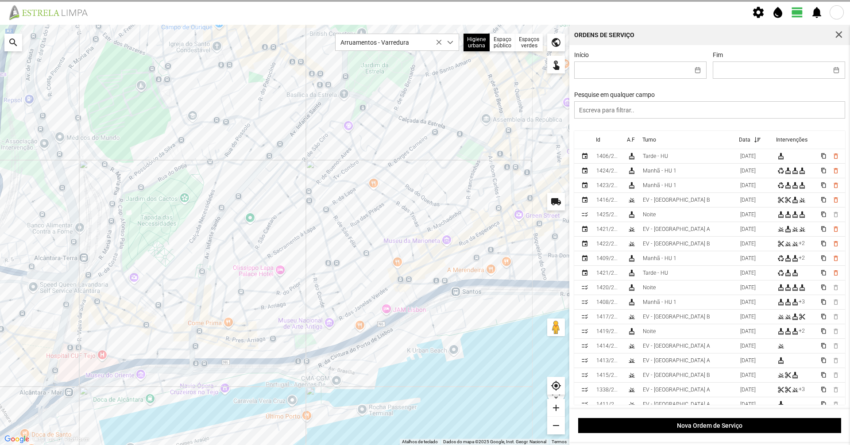
drag, startPoint x: 406, startPoint y: 133, endPoint x: 324, endPoint y: 121, distance: 82.7
click at [324, 121] on div at bounding box center [284, 235] width 569 height 420
click at [408, 45] on span "Arruamentos - Varredura" at bounding box center [388, 42] width 106 height 16
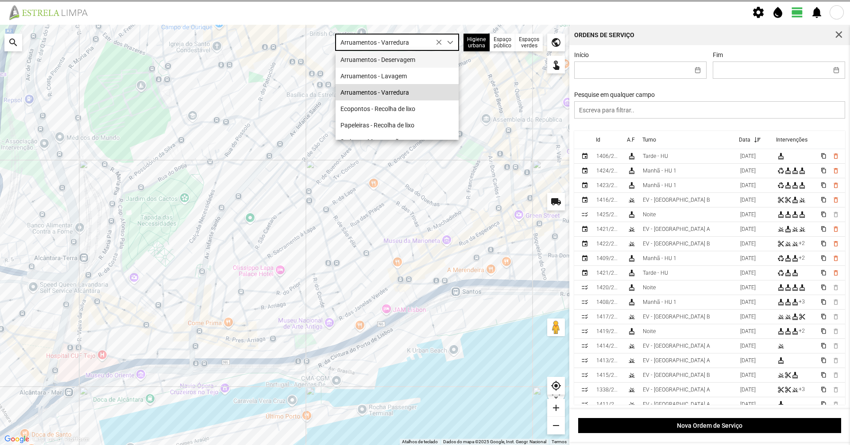
click at [403, 65] on li "Arruamentos - Deservagem" at bounding box center [396, 59] width 123 height 16
